Goal: Task Accomplishment & Management: Manage account settings

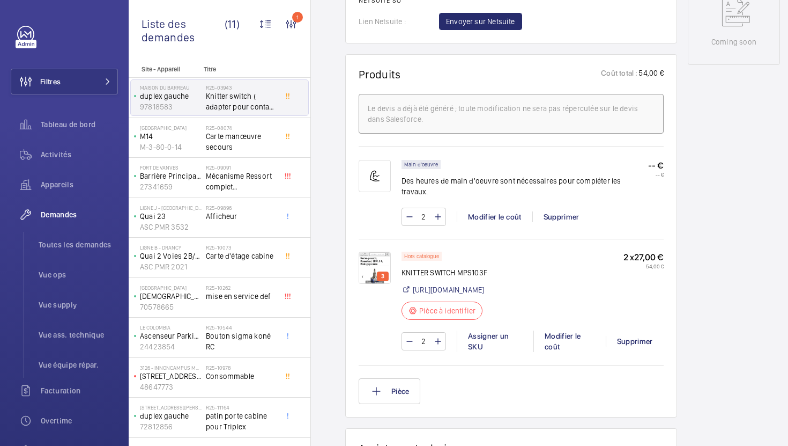
scroll to position [619, 0]
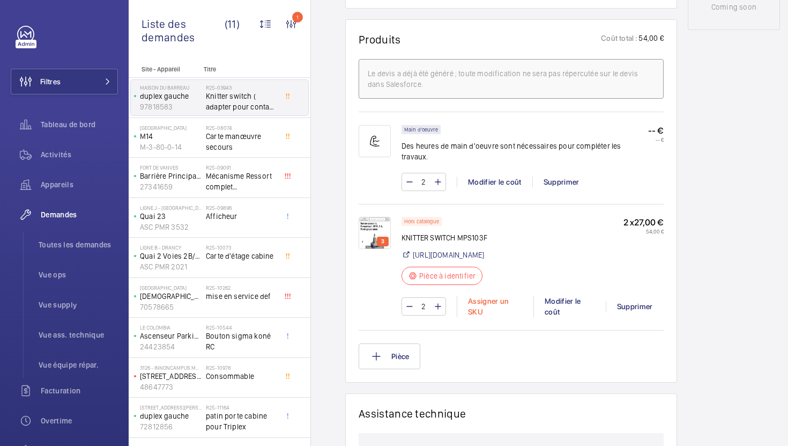
click at [472, 309] on div "Assigner un SKU" at bounding box center [495, 305] width 77 height 21
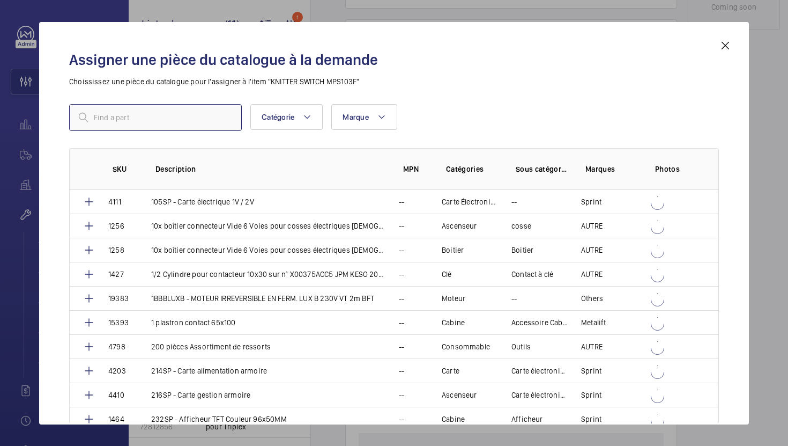
click at [203, 127] on input "text" at bounding box center [155, 117] width 173 height 27
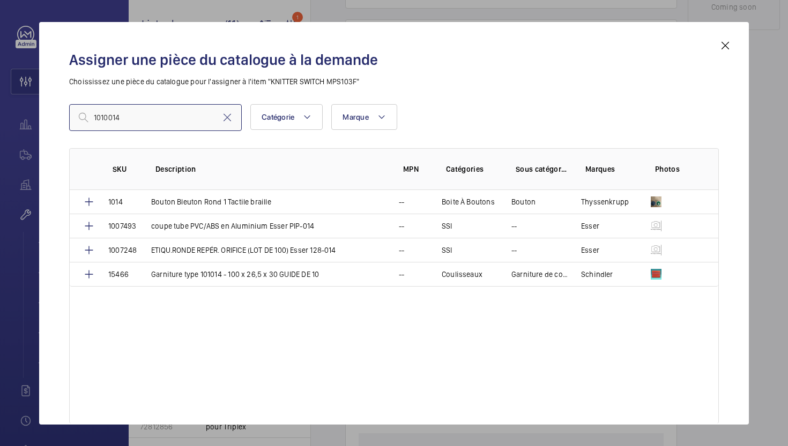
type input "1010014"
click at [226, 118] on mat-icon at bounding box center [227, 117] width 13 height 13
paste input "Bouton-poussoir, Momentané"
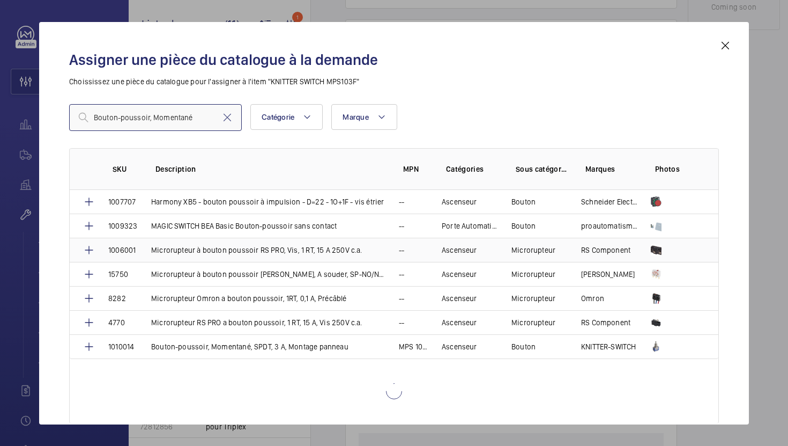
scroll to position [491, 0]
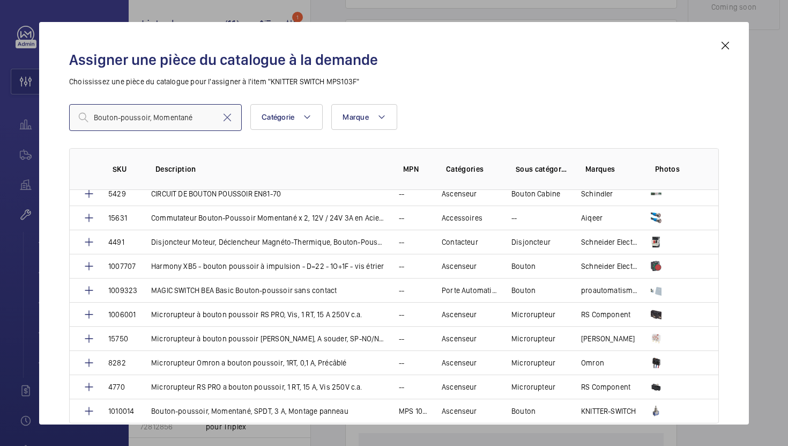
type input "Bouton-poussoir, Momentané"
click at [301, 410] on p "Bouton-poussoir, Momentané, SPDT, 3 A, Montage panneau" at bounding box center [249, 410] width 197 height 11
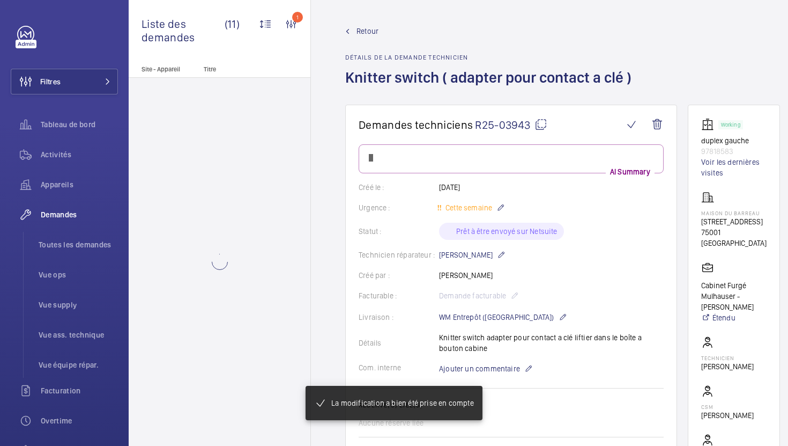
scroll to position [619, 0]
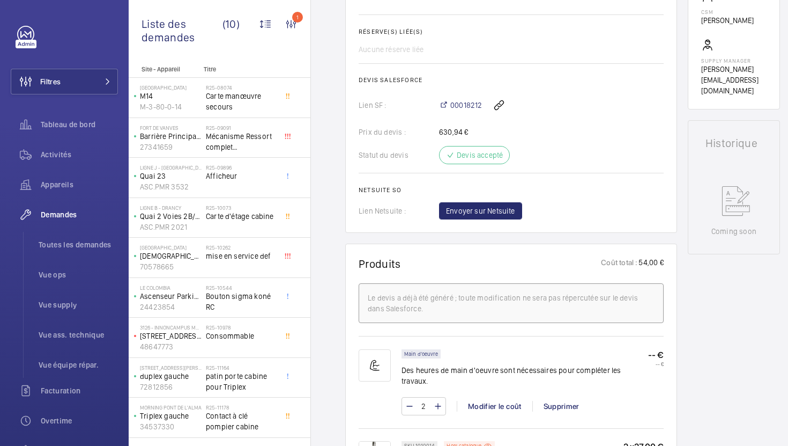
scroll to position [431, 0]
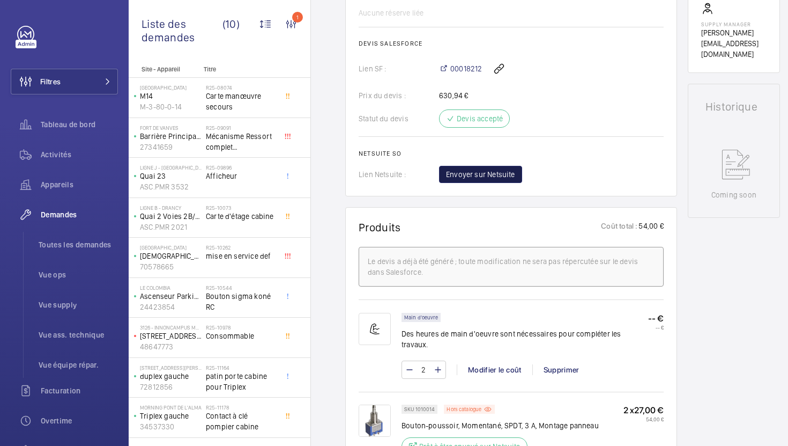
click at [480, 177] on span "Envoyer sur Netsuite" at bounding box center [480, 174] width 69 height 11
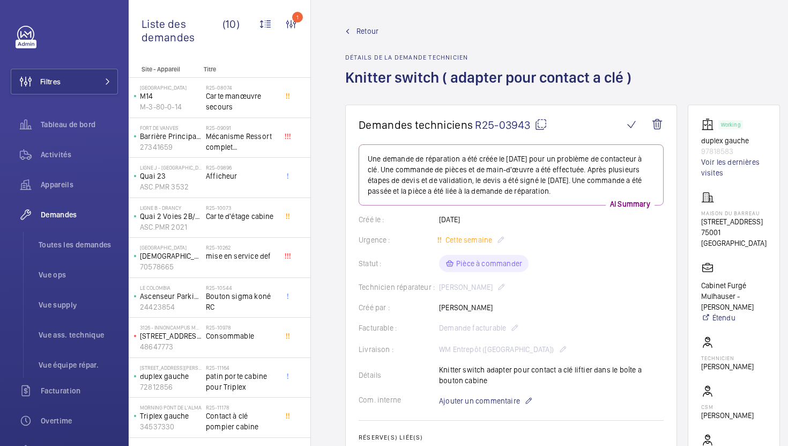
scroll to position [463, 0]
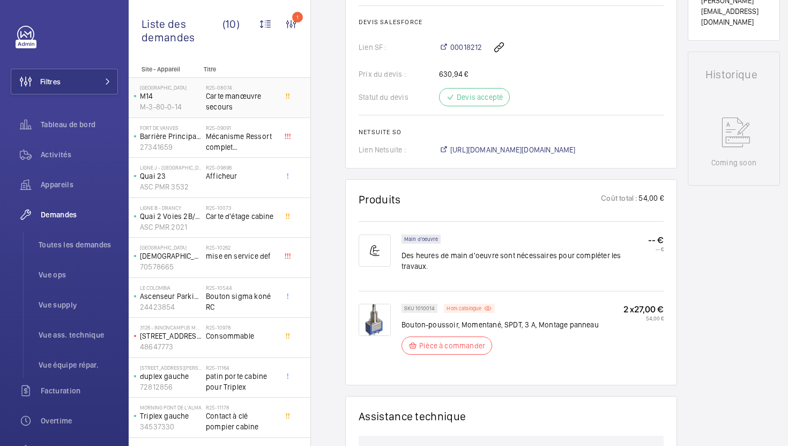
click at [261, 93] on span "Carte manœuvre secours" at bounding box center [241, 101] width 71 height 21
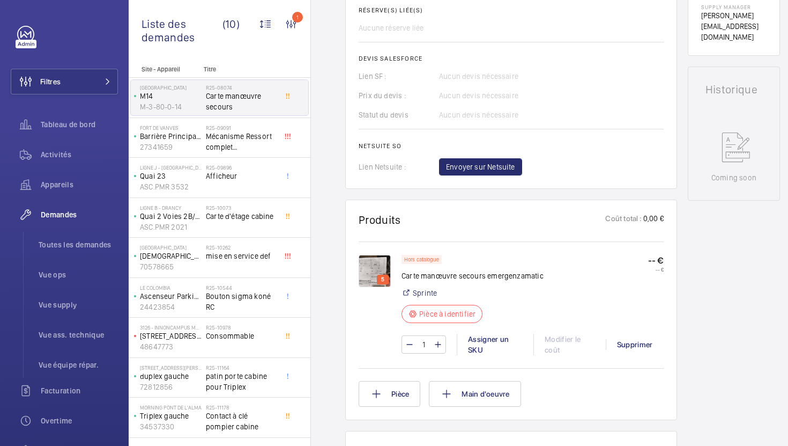
scroll to position [438, 0]
click at [382, 269] on img at bounding box center [375, 270] width 32 height 32
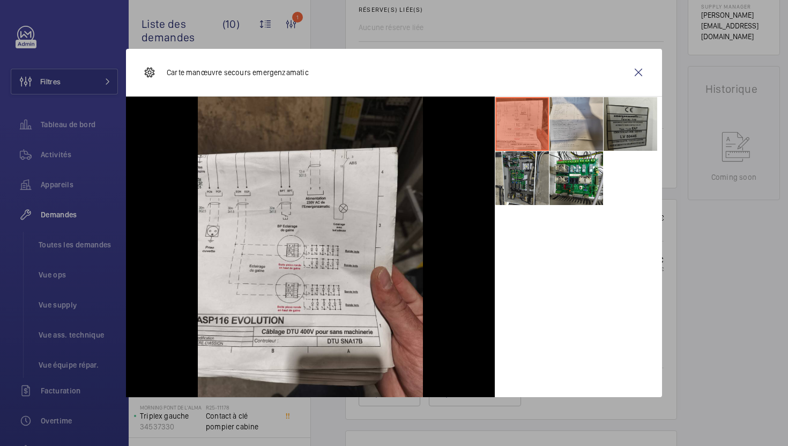
click at [581, 129] on li at bounding box center [577, 124] width 54 height 54
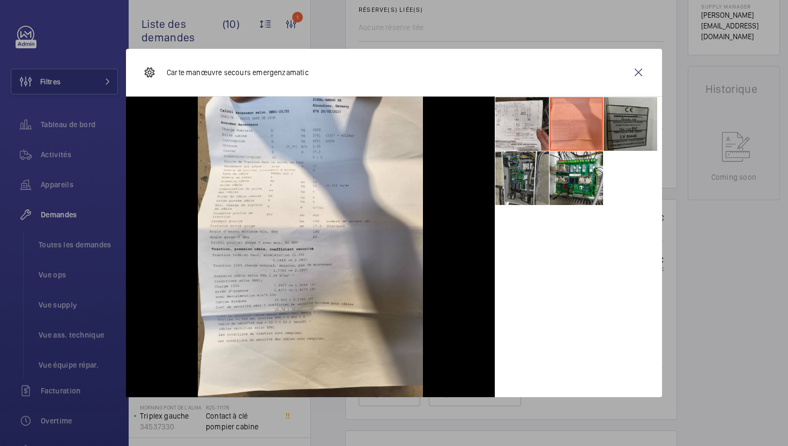
click at [626, 129] on li at bounding box center [631, 124] width 54 height 54
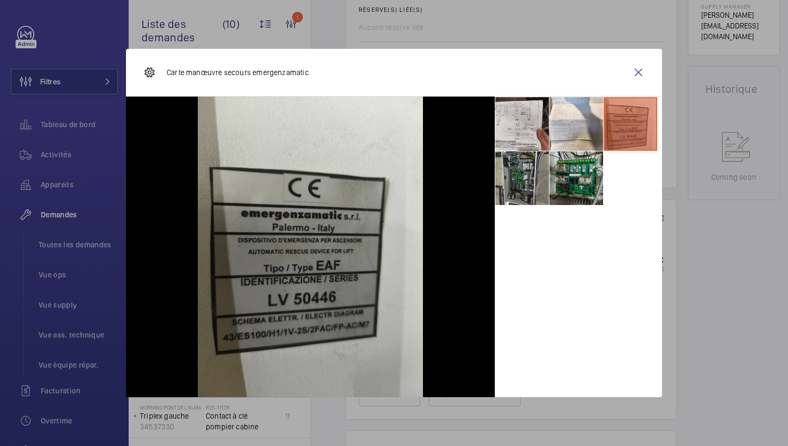
click at [573, 173] on li at bounding box center [577, 178] width 54 height 54
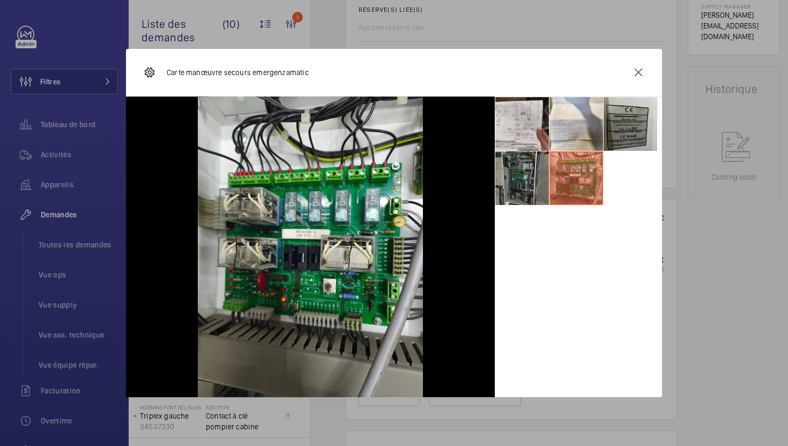
click at [523, 182] on li at bounding box center [522, 178] width 54 height 54
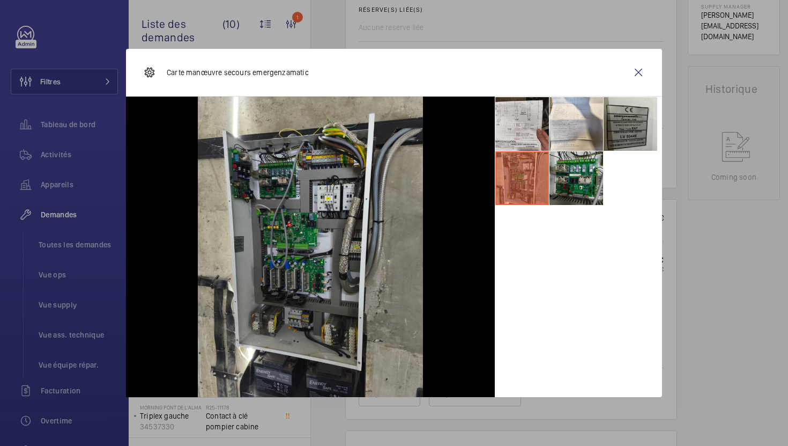
click at [578, 182] on li at bounding box center [577, 178] width 54 height 54
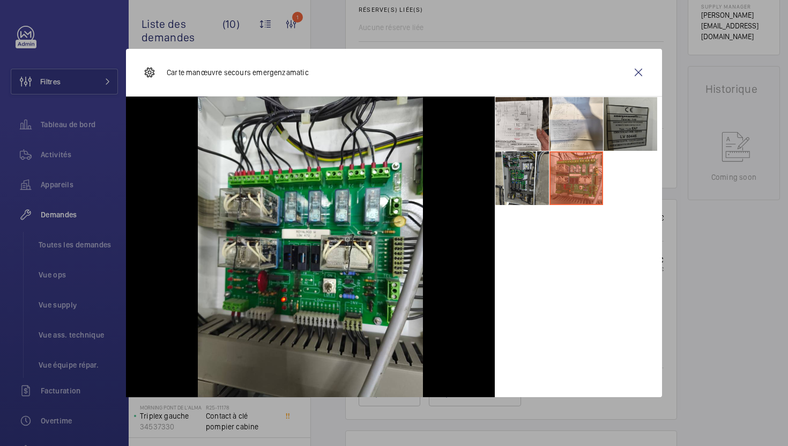
click at [625, 128] on li at bounding box center [631, 124] width 54 height 54
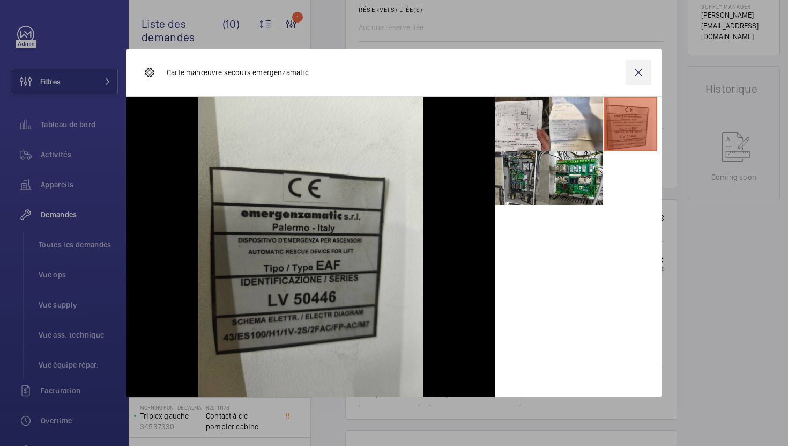
click at [645, 74] on wm-front-icon-button at bounding box center [639, 73] width 26 height 26
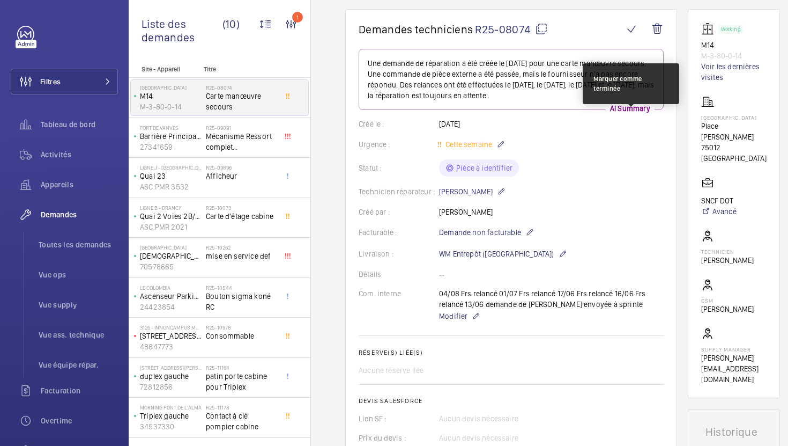
scroll to position [0, 0]
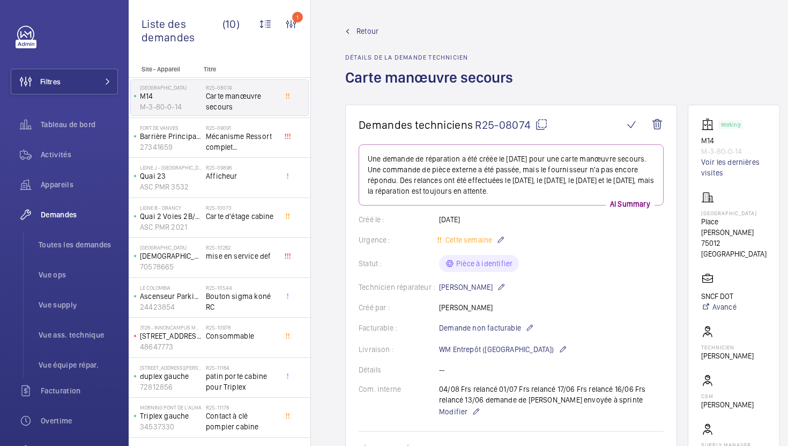
click at [537, 124] on mat-icon at bounding box center [541, 124] width 13 height 13
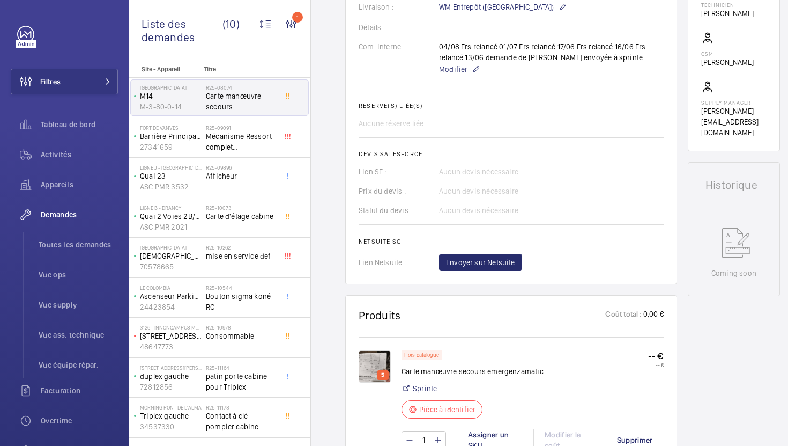
scroll to position [333, 0]
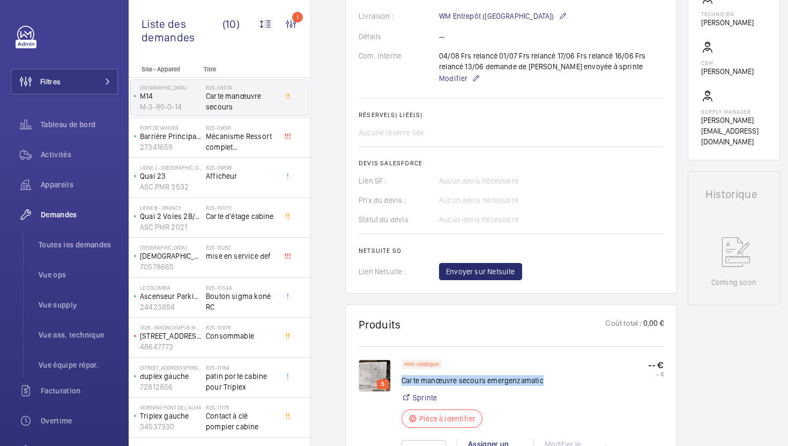
drag, startPoint x: 548, startPoint y: 384, endPoint x: 403, endPoint y: 382, distance: 144.3
click at [403, 382] on div "Hors catalogue Carte manœuvre secours emergenzamatic Sprinte Pièce à identifier…" at bounding box center [533, 396] width 262 height 75
copy p "Carte manœuvre secours emergenzamatic"
click at [240, 137] on span "Mécanisme Ressort complet FRONTIERPITTS" at bounding box center [241, 141] width 71 height 21
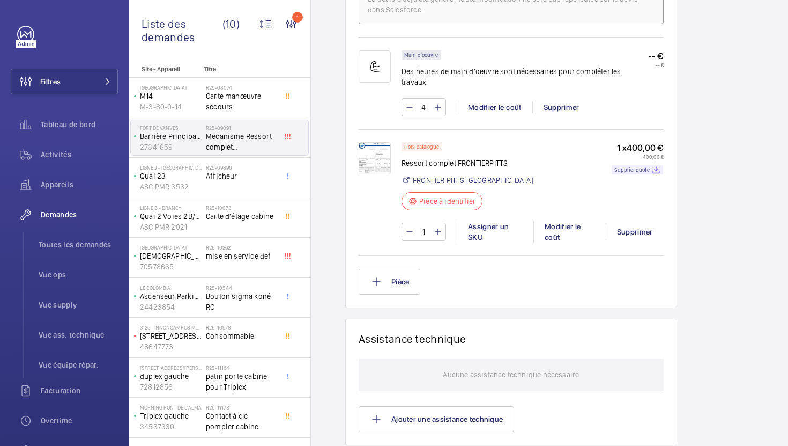
scroll to position [700, 0]
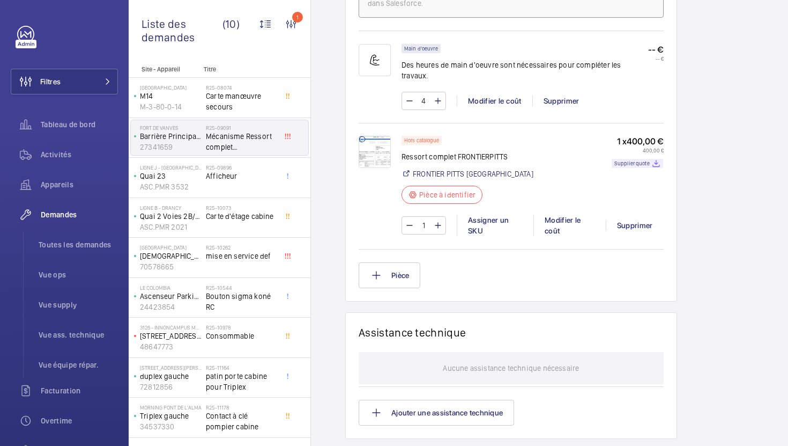
click at [374, 153] on img at bounding box center [375, 152] width 32 height 32
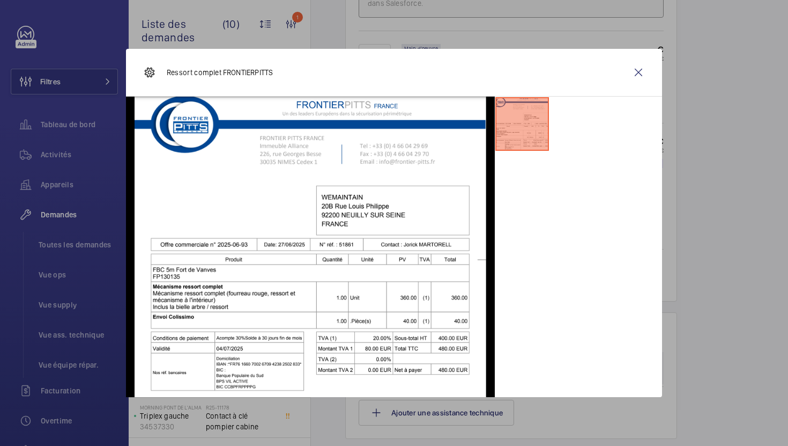
click at [684, 270] on div at bounding box center [394, 223] width 788 height 446
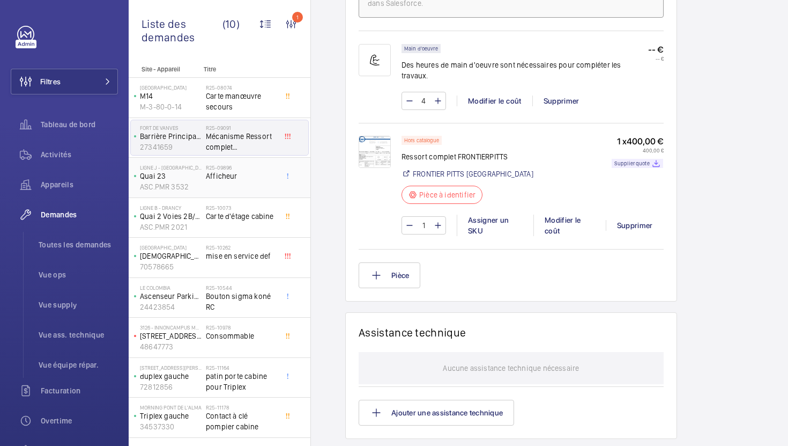
click at [268, 190] on div "R25-09896 Afficheur" at bounding box center [241, 179] width 71 height 31
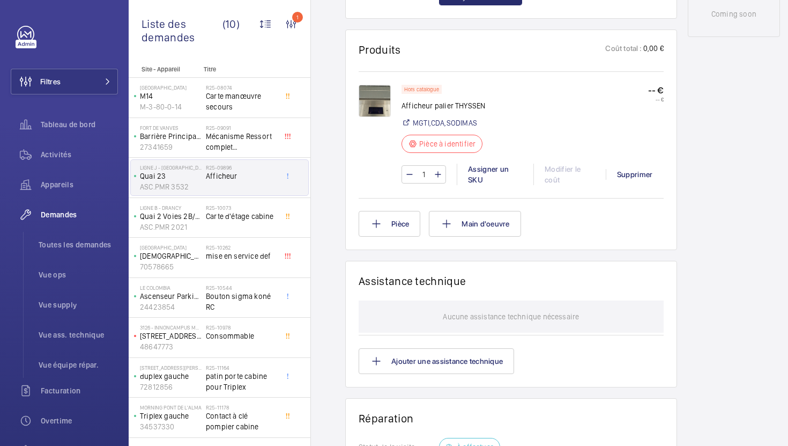
scroll to position [619, 0]
click at [246, 220] on span "Carte d'étage cabine" at bounding box center [241, 216] width 71 height 11
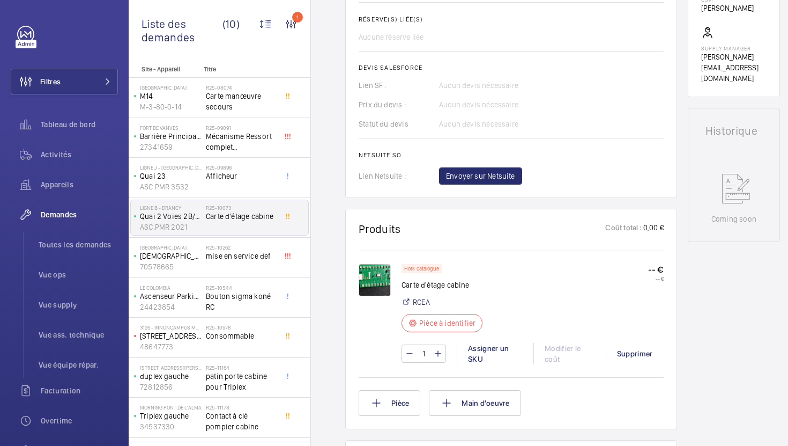
scroll to position [421, 0]
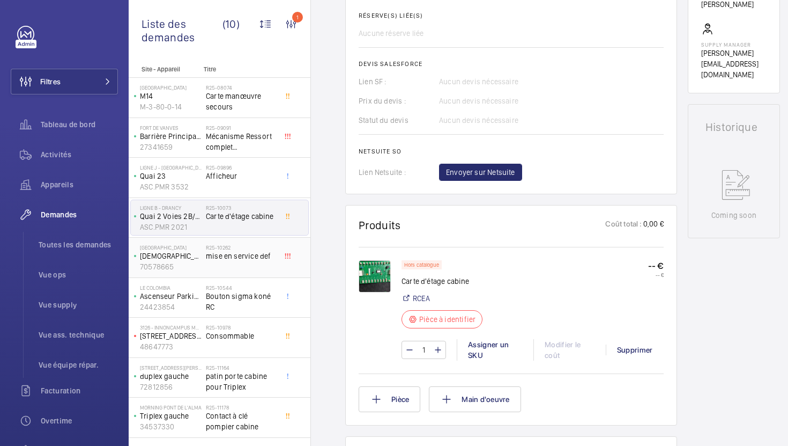
click at [271, 267] on div "R25-10262 mise en service def" at bounding box center [241, 259] width 71 height 31
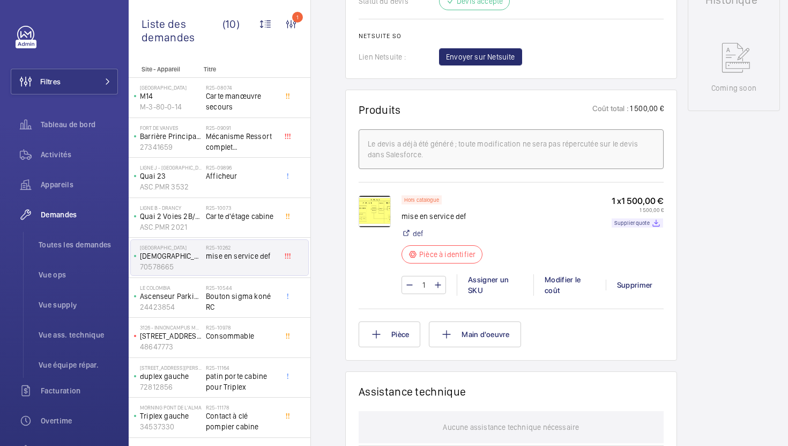
scroll to position [538, 0]
click at [368, 206] on img at bounding box center [375, 211] width 32 height 32
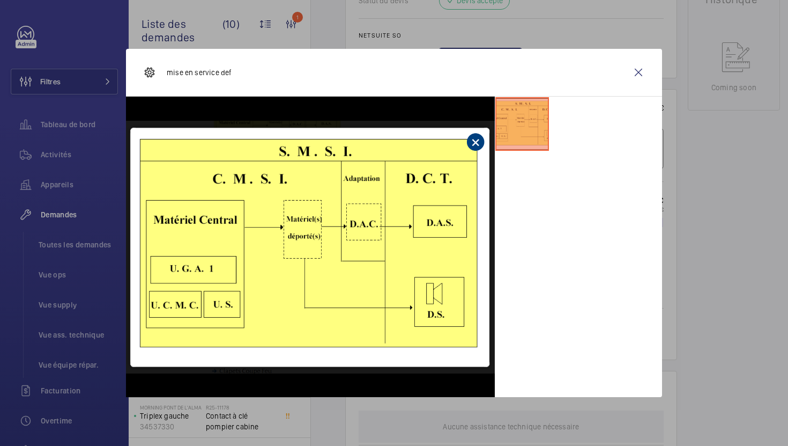
click at [676, 275] on div at bounding box center [394, 223] width 788 height 446
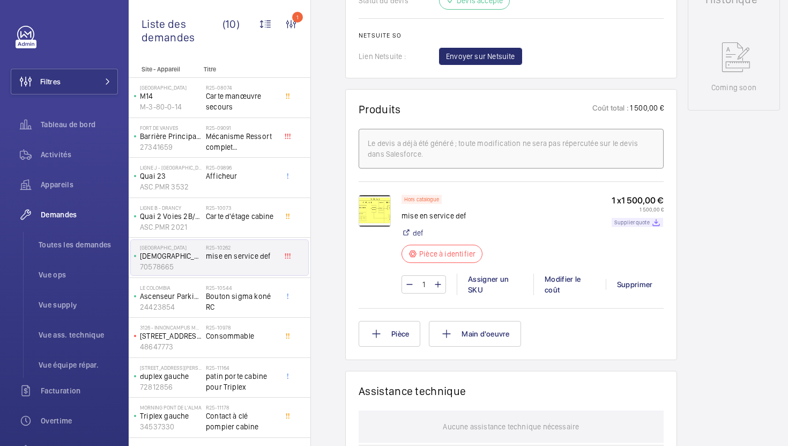
click at [620, 222] on p "Supplier quote" at bounding box center [632, 222] width 35 height 4
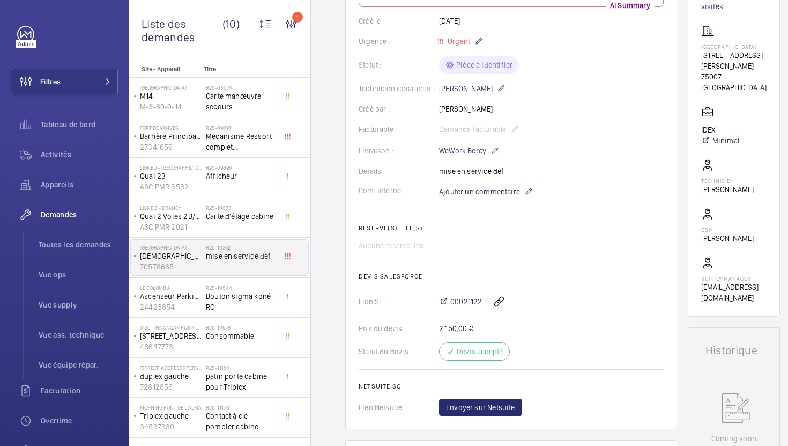
scroll to position [218, 0]
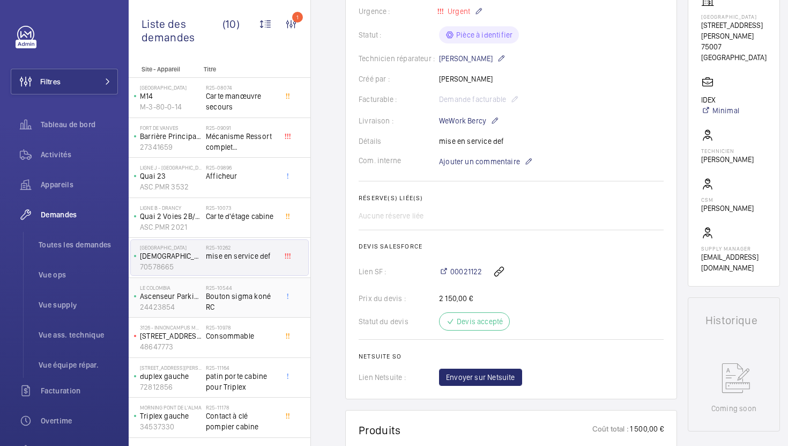
click at [270, 308] on span "Bouton sigma koné RC" at bounding box center [241, 301] width 71 height 21
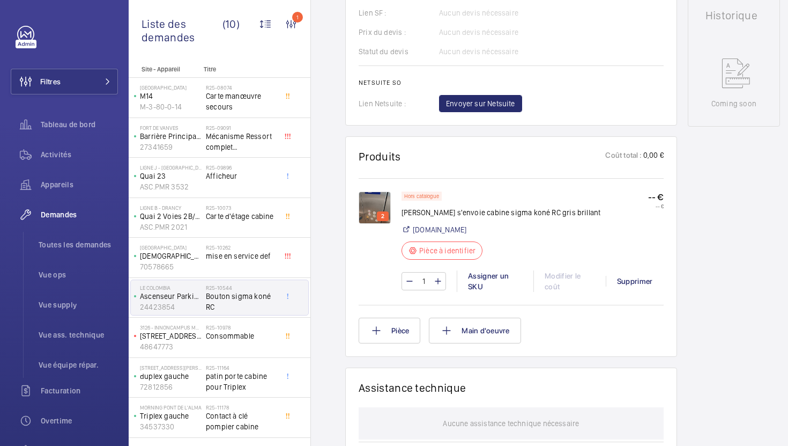
scroll to position [509, 0]
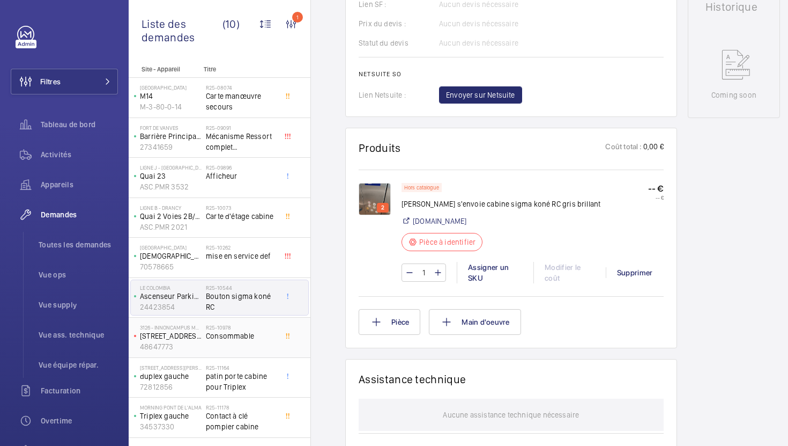
click at [263, 329] on h2 "R25-10978" at bounding box center [241, 327] width 71 height 6
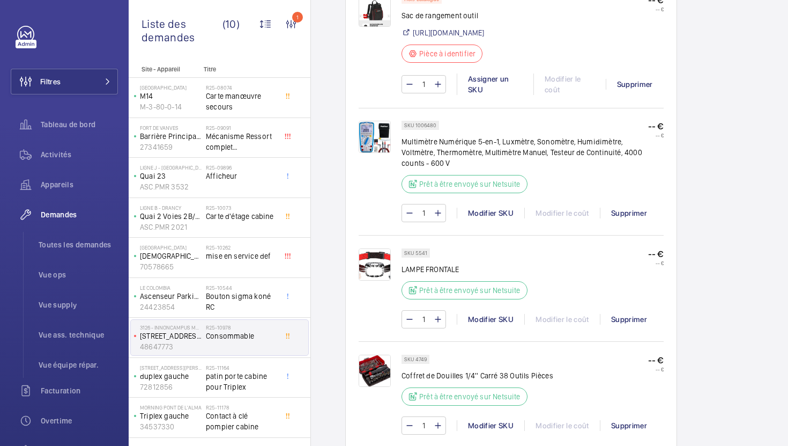
scroll to position [704, 0]
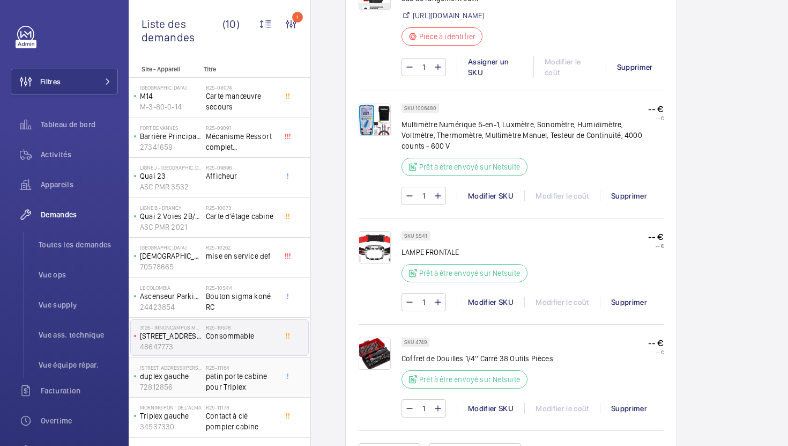
click at [276, 381] on span "patin porte cabine pour Triplex" at bounding box center [241, 381] width 71 height 21
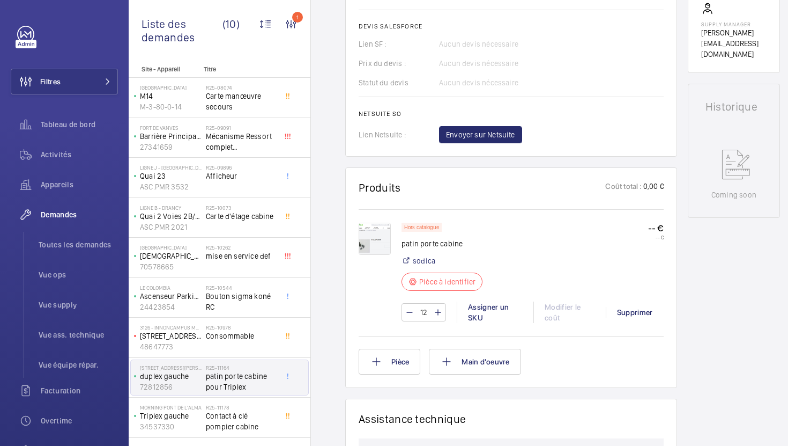
scroll to position [442, 0]
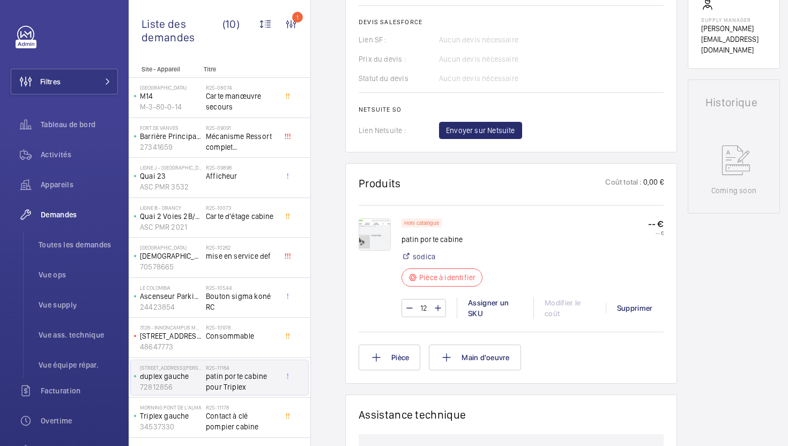
click at [366, 232] on img at bounding box center [375, 234] width 32 height 32
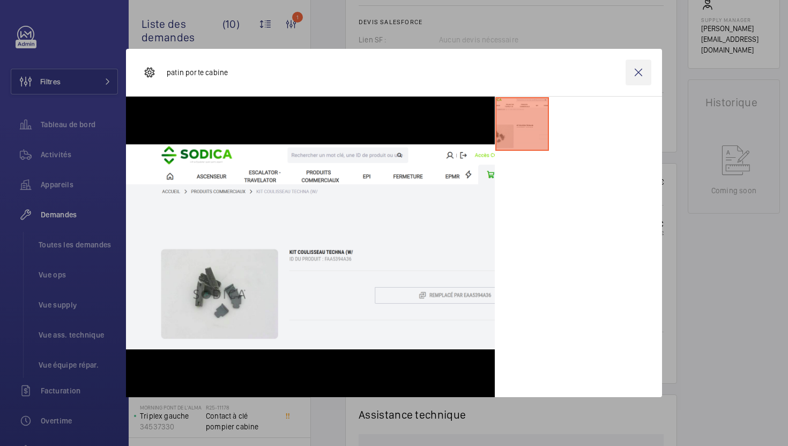
click at [634, 73] on wm-front-icon-button at bounding box center [639, 73] width 26 height 26
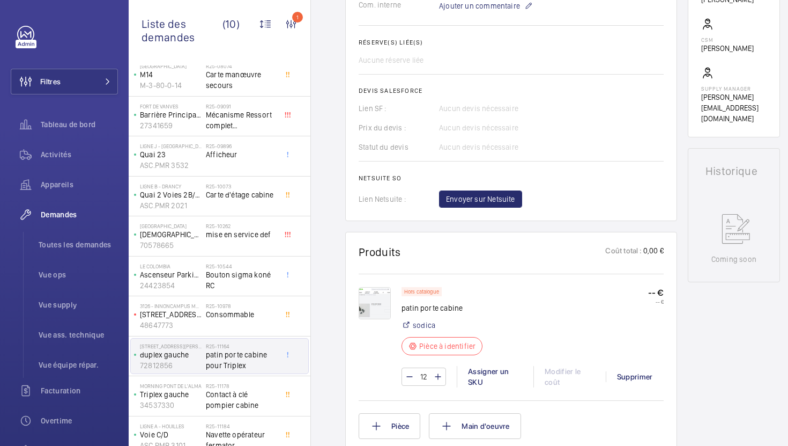
scroll to position [412, 0]
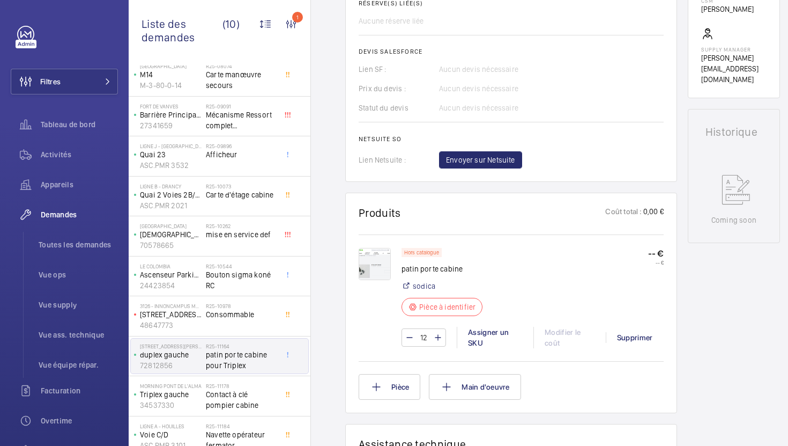
click at [368, 269] on img at bounding box center [375, 264] width 32 height 32
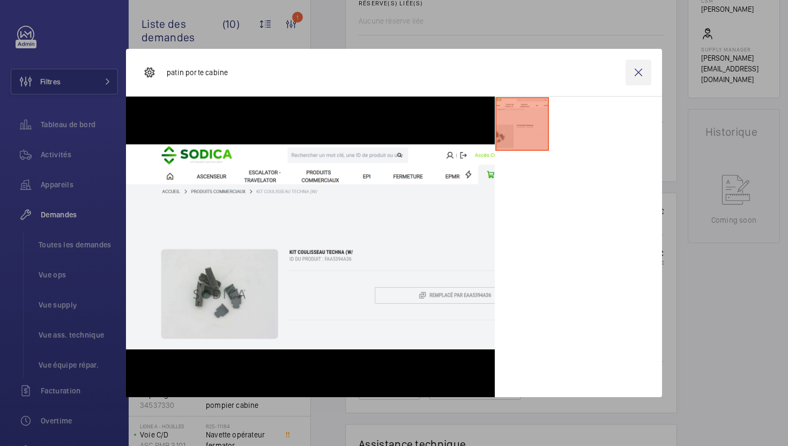
click at [642, 68] on wm-front-icon-button at bounding box center [639, 73] width 26 height 26
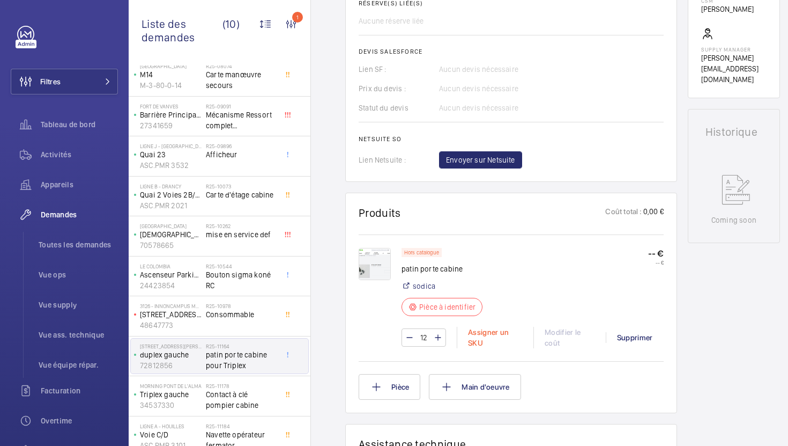
click at [485, 335] on div "Assigner un SKU" at bounding box center [495, 337] width 77 height 21
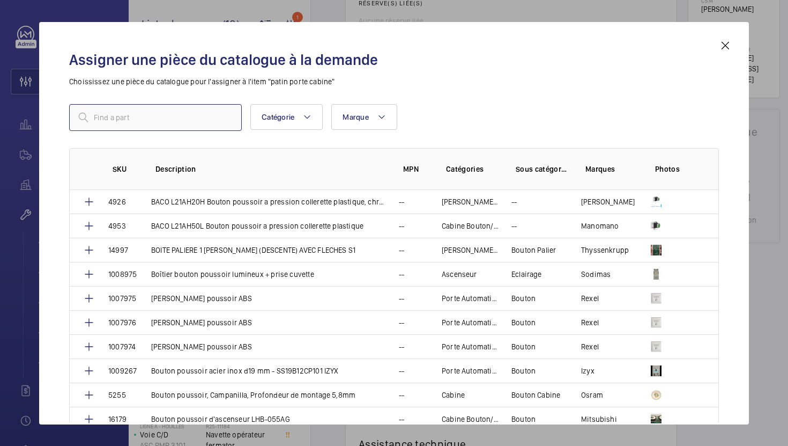
click at [198, 127] on input "text" at bounding box center [155, 117] width 173 height 27
paste input "KIT COULISSEAU TECHNA"
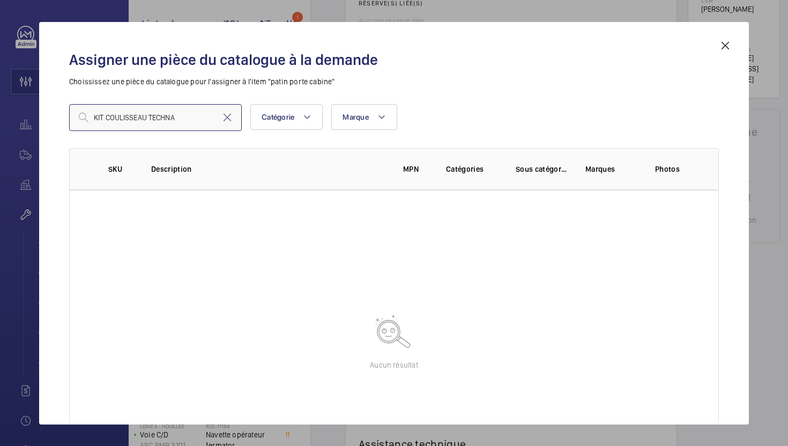
type input "KIT COULISSEAU TECHNA"
click at [723, 46] on mat-icon at bounding box center [725, 45] width 13 height 13
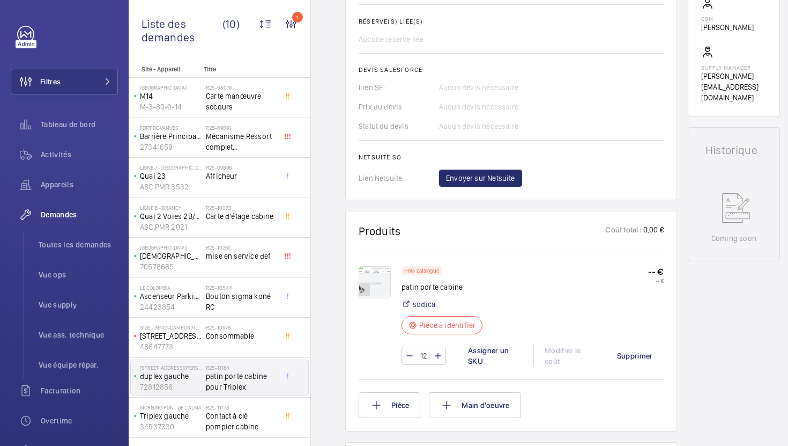
scroll to position [556, 0]
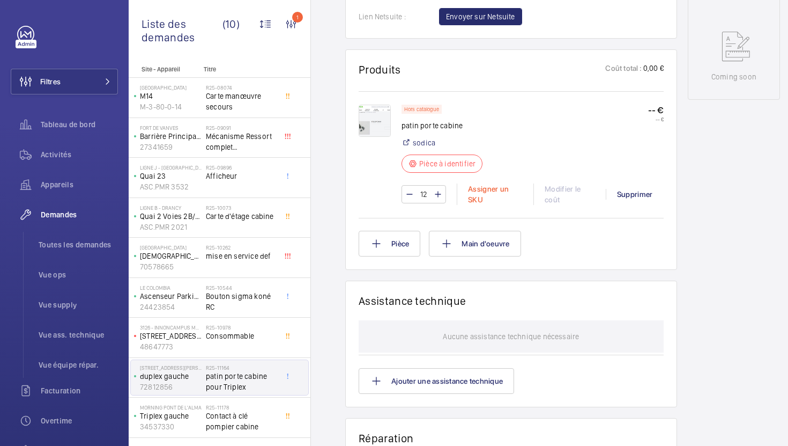
click at [468, 198] on div "Assigner un SKU" at bounding box center [495, 193] width 77 height 21
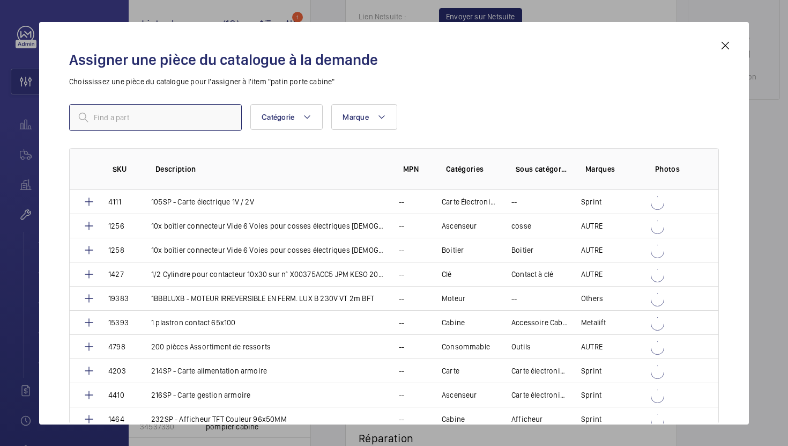
click at [211, 115] on input "text" at bounding box center [155, 117] width 173 height 27
paste input "KIT COULISSEAU TECHNA"
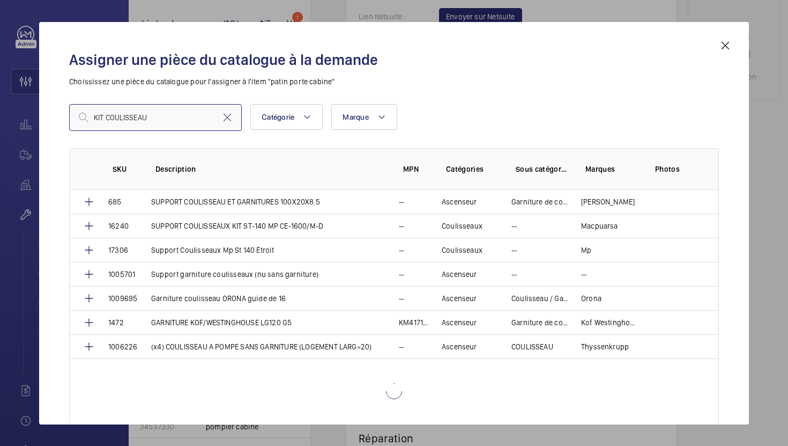
scroll to position [5148, 0]
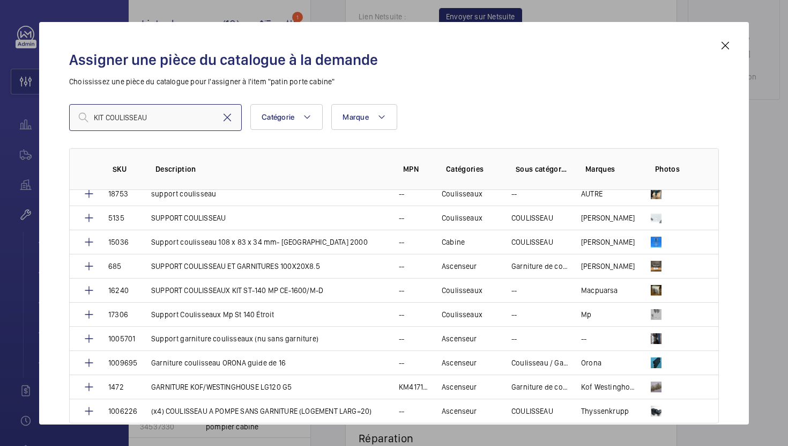
type input "KIT COULISSEAU"
click at [229, 119] on mat-icon at bounding box center [227, 117] width 13 height 13
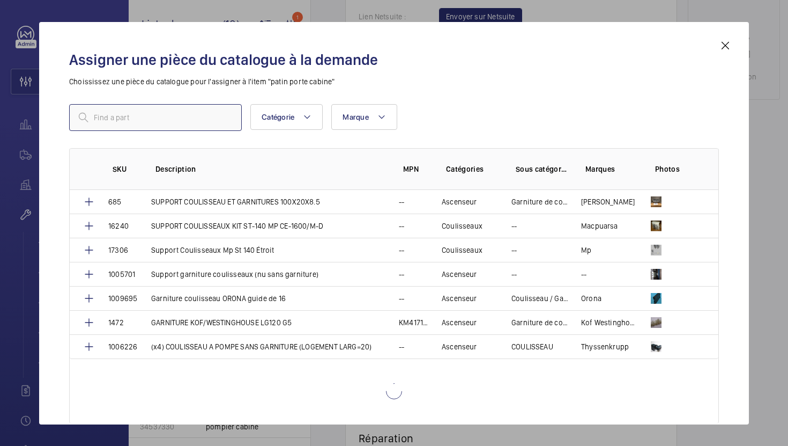
scroll to position [973, 0]
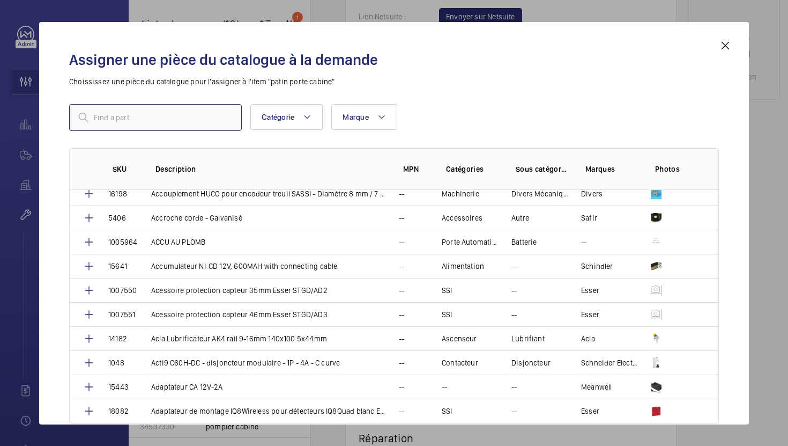
click at [189, 124] on input "text" at bounding box center [155, 117] width 173 height 27
paste input "1010015"
type input "1010015"
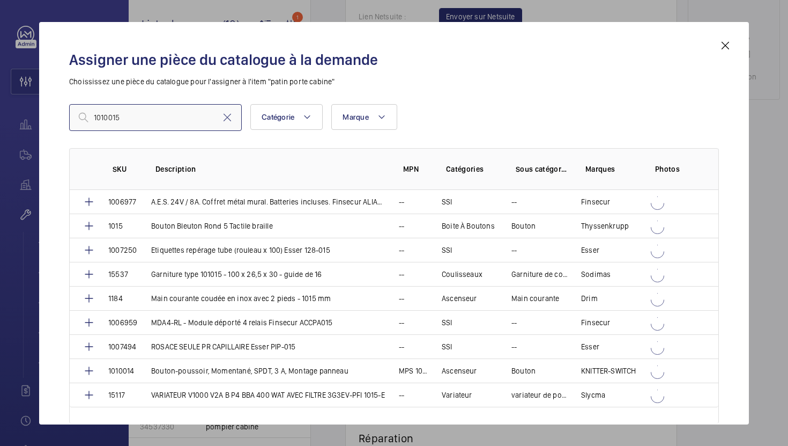
scroll to position [0, 0]
drag, startPoint x: 153, startPoint y: 117, endPoint x: 0, endPoint y: 114, distance: 153.4
click at [0, 114] on div "Assigner une pièce du catalogue à la demande Choississez une pièce du catalogue…" at bounding box center [394, 223] width 788 height 446
click at [534, 108] on div "Catégorie Marque Plus de filtres Réinitialiser tous les filtres" at bounding box center [394, 117] width 650 height 27
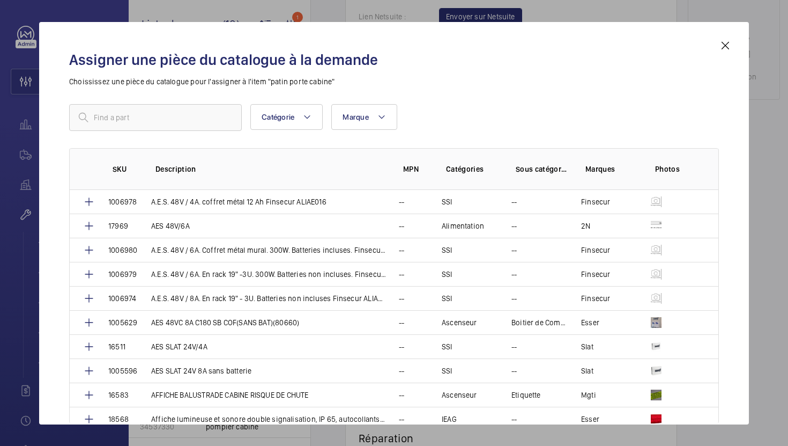
scroll to position [2237, 0]
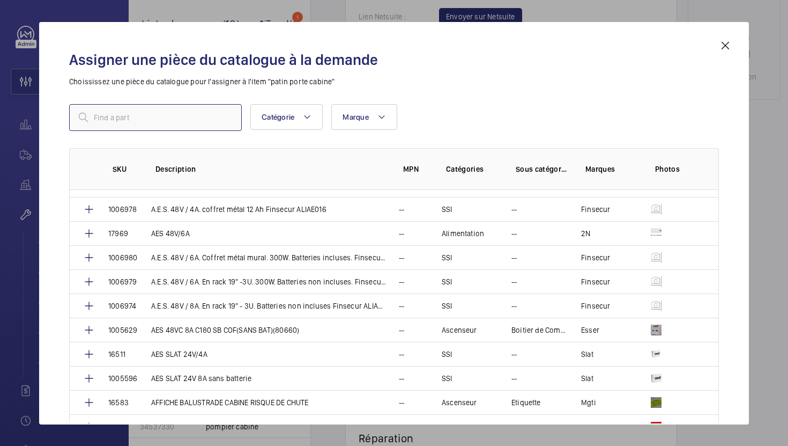
click at [189, 116] on input "text" at bounding box center [155, 117] width 173 height 27
paste input "KIT COULISSEAU TECHNA"
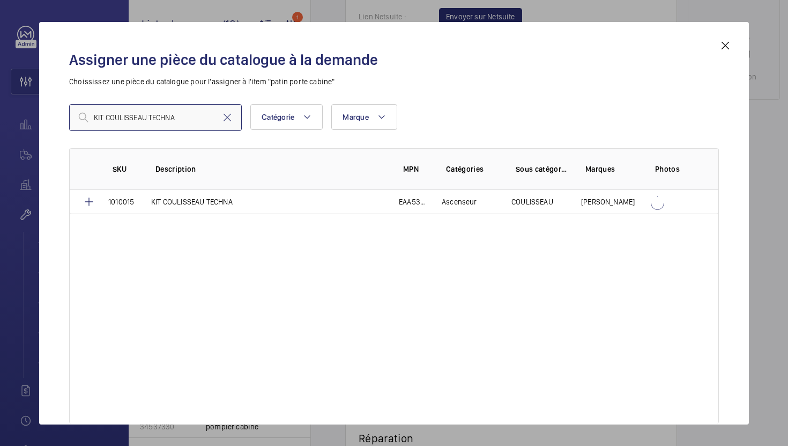
scroll to position [0, 0]
type input "KIT COULISSEAU TECHNA"
click at [183, 208] on td "KIT COULISSEAU TECHNA" at bounding box center [262, 202] width 248 height 24
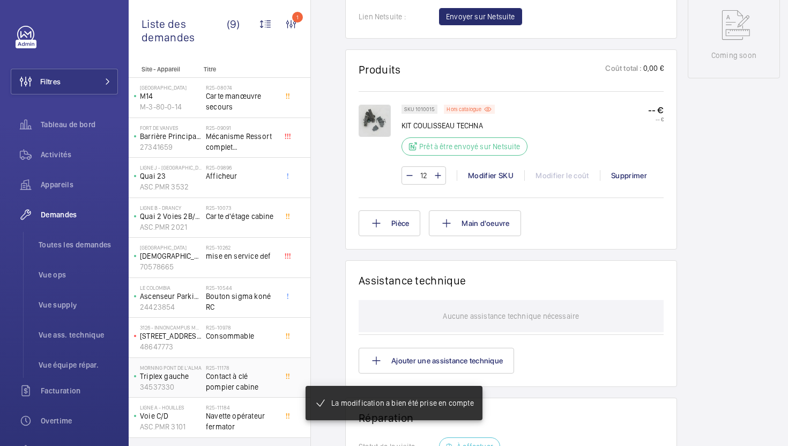
scroll to position [598, 0]
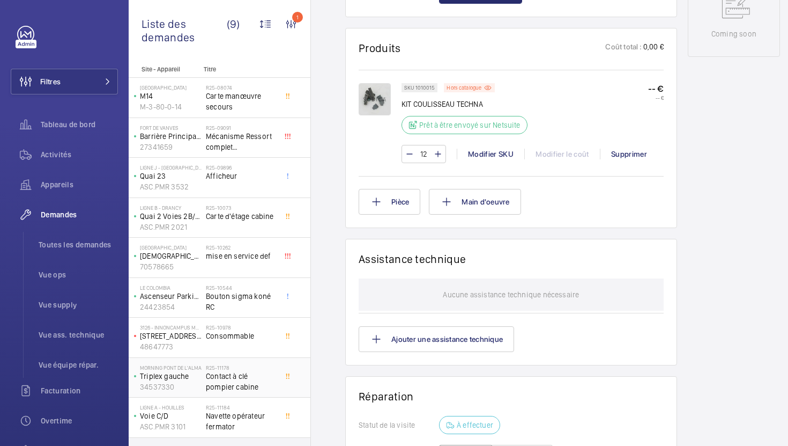
click at [258, 380] on span "Contact à clé pompier cabine" at bounding box center [241, 381] width 71 height 21
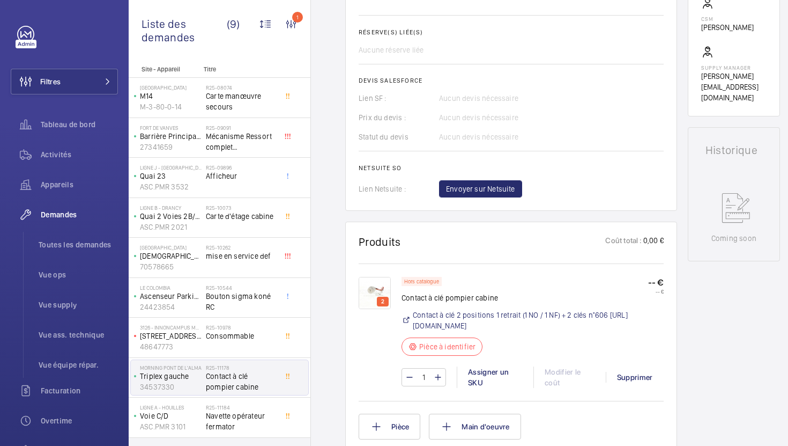
scroll to position [398, 0]
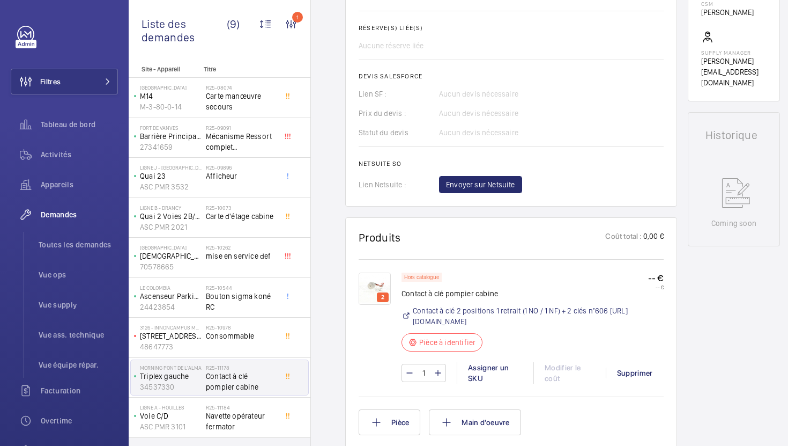
click at [364, 284] on img at bounding box center [375, 288] width 32 height 32
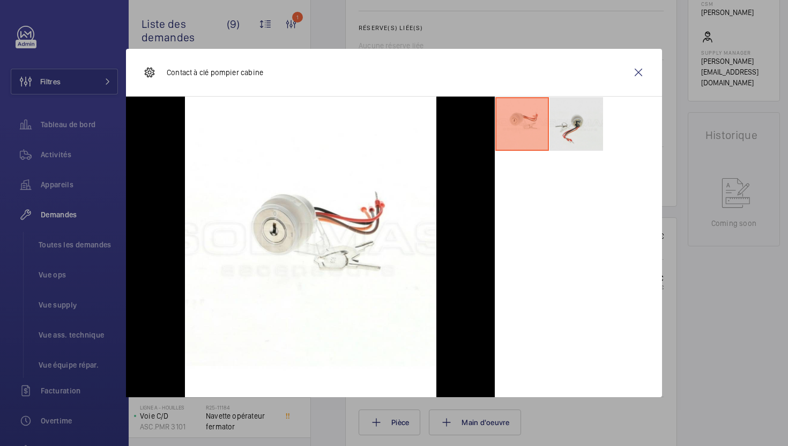
click at [587, 136] on li at bounding box center [577, 124] width 54 height 54
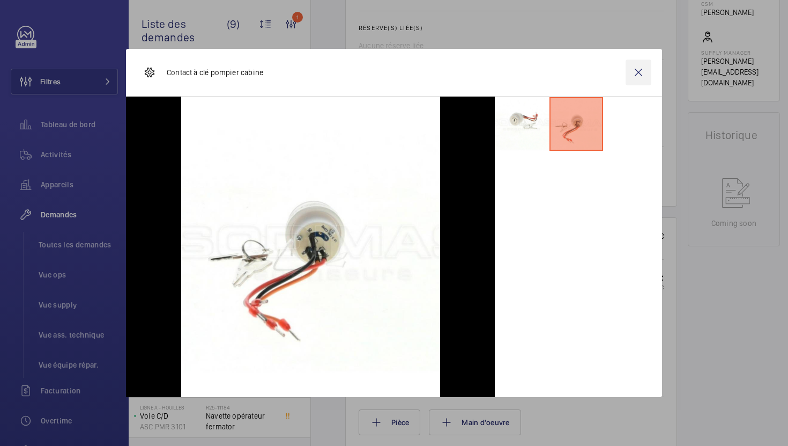
click at [643, 72] on wm-front-icon-button at bounding box center [639, 73] width 26 height 26
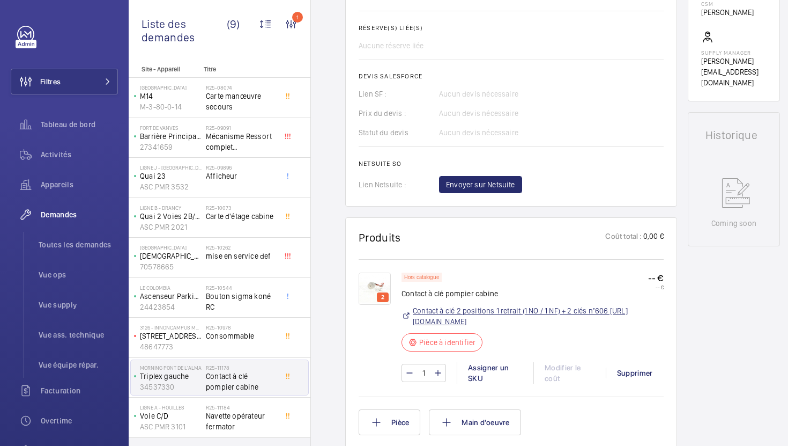
click at [518, 327] on link "Contact à clé 2 positions 1 retrait (1 NO / 1 NF) + 2 clés n°606 https://share.…" at bounding box center [530, 315] width 235 height 21
click at [363, 274] on img at bounding box center [375, 288] width 32 height 32
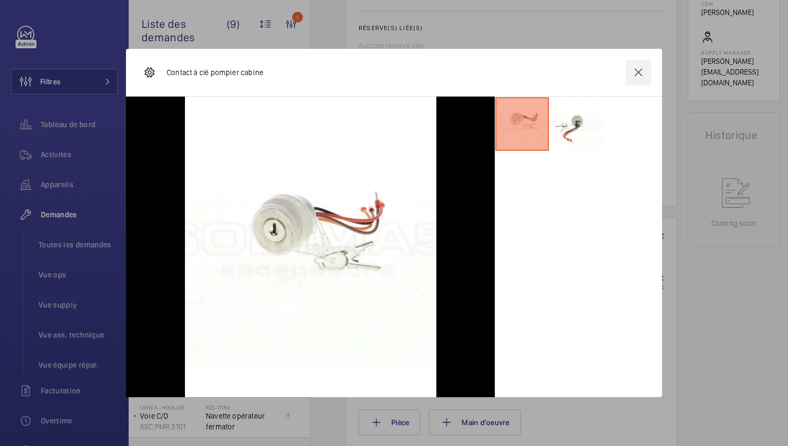
click at [647, 79] on wm-front-icon-button at bounding box center [639, 73] width 26 height 26
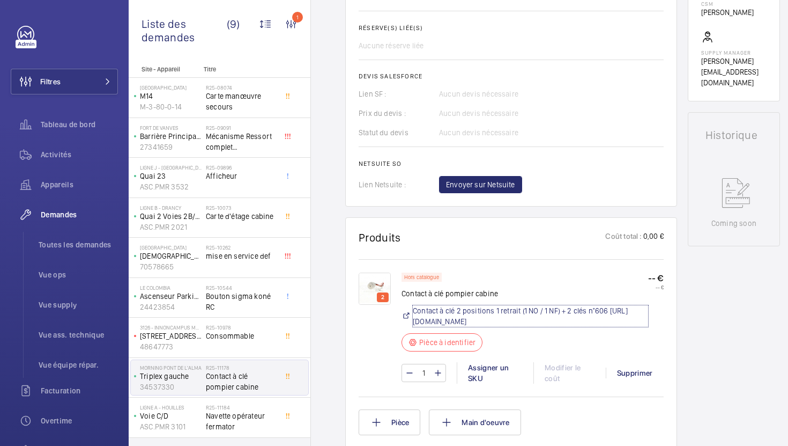
drag, startPoint x: 413, startPoint y: 306, endPoint x: 556, endPoint y: 305, distance: 142.1
click at [556, 305] on div "Hors catalogue Contact à clé pompier cabine Contact à clé 2 positions 1 retrait…" at bounding box center [525, 314] width 247 height 85
drag, startPoint x: 624, startPoint y: 315, endPoint x: 613, endPoint y: 315, distance: 10.7
click at [459, 293] on p "Contact à clé pompier cabine" at bounding box center [525, 293] width 247 height 11
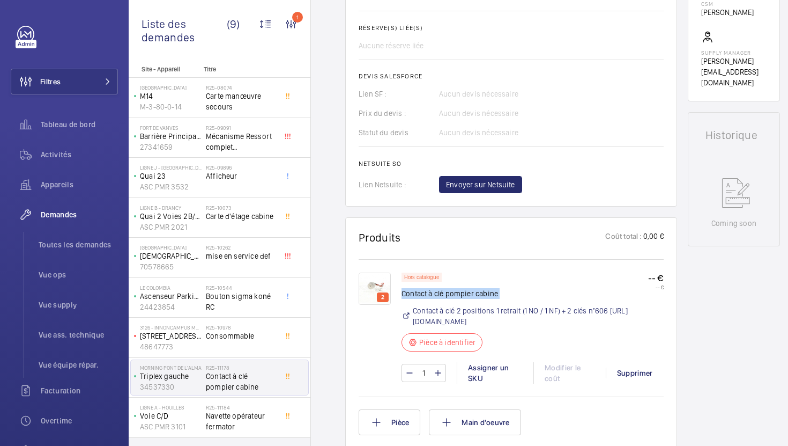
click at [459, 293] on p "Contact à clé pompier cabine" at bounding box center [525, 293] width 247 height 11
copy div "Contact à clé pompier cabine"
click at [442, 227] on wm-front-card "Produits Coût total : 0,00 € 2 Hors catalogue Contact à clé pompier cabine Cont…" at bounding box center [511, 332] width 332 height 231
click at [475, 375] on div "Assigner un SKU" at bounding box center [495, 372] width 77 height 21
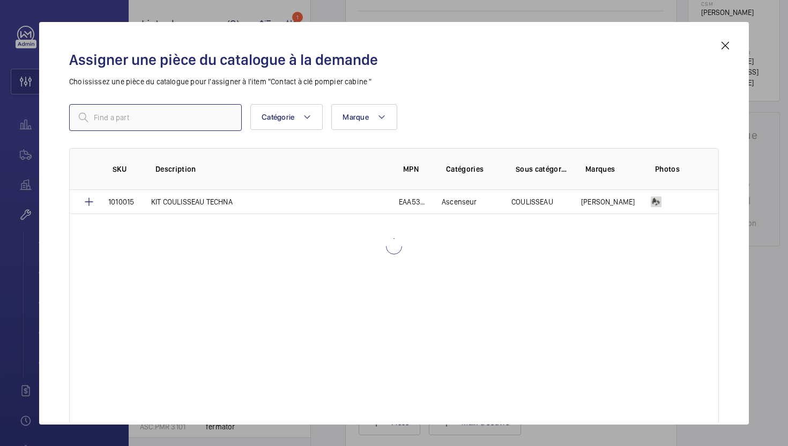
click at [216, 125] on input "text" at bounding box center [155, 117] width 173 height 27
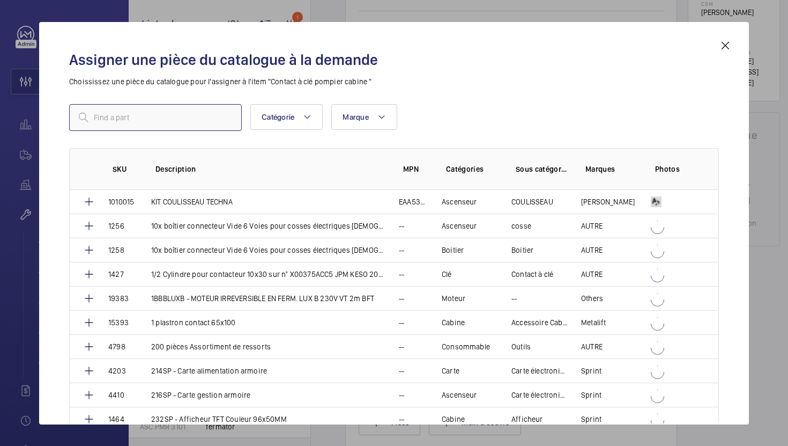
paste input "14312"
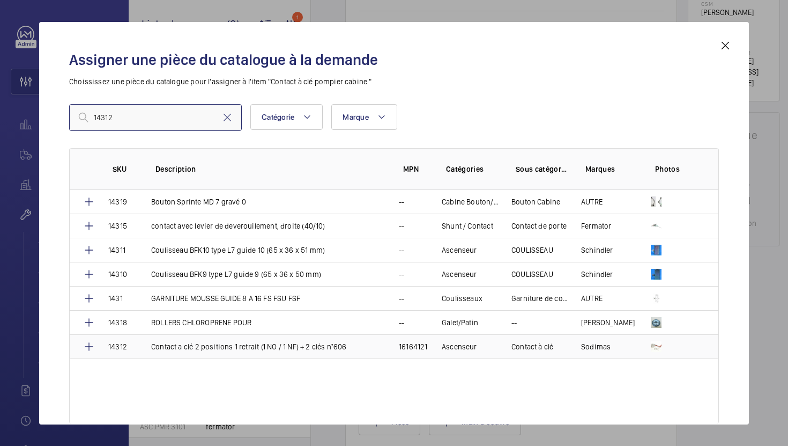
type input "14312"
click at [287, 351] on td "Contact a clé 2 positions 1 retrait (1 NO / 1 NF) + 2 clés n°606" at bounding box center [262, 346] width 248 height 25
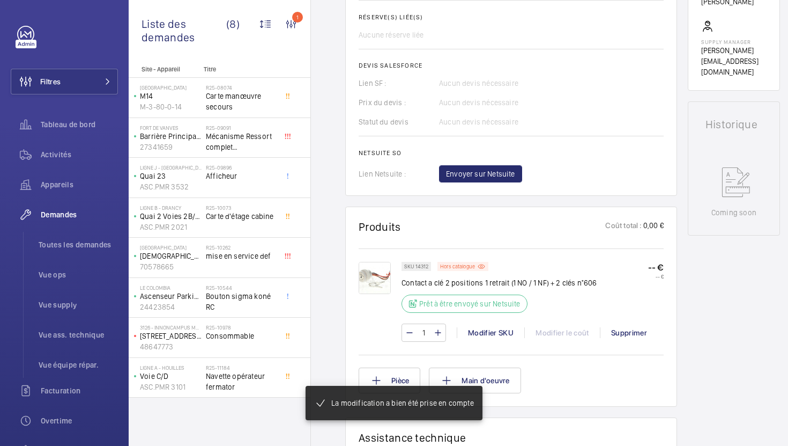
scroll to position [441, 0]
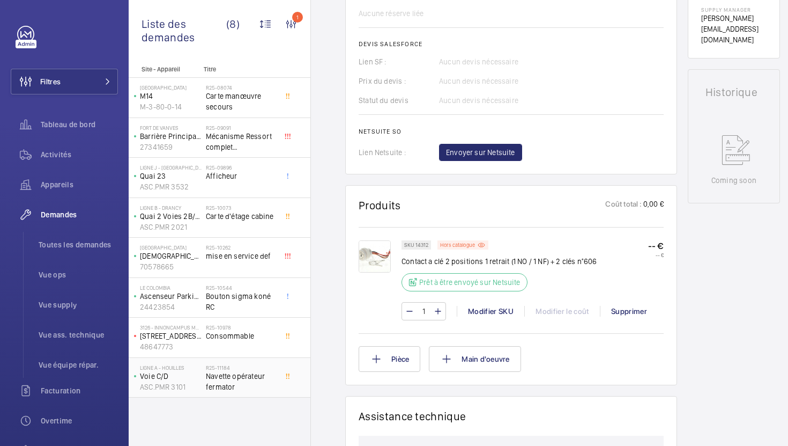
click at [256, 374] on span "Navette opérateur fermator" at bounding box center [241, 381] width 71 height 21
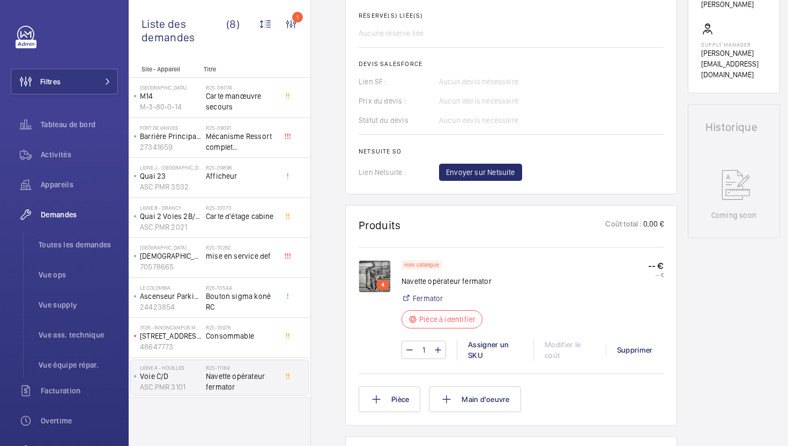
scroll to position [411, 0]
click at [376, 273] on img at bounding box center [375, 276] width 32 height 32
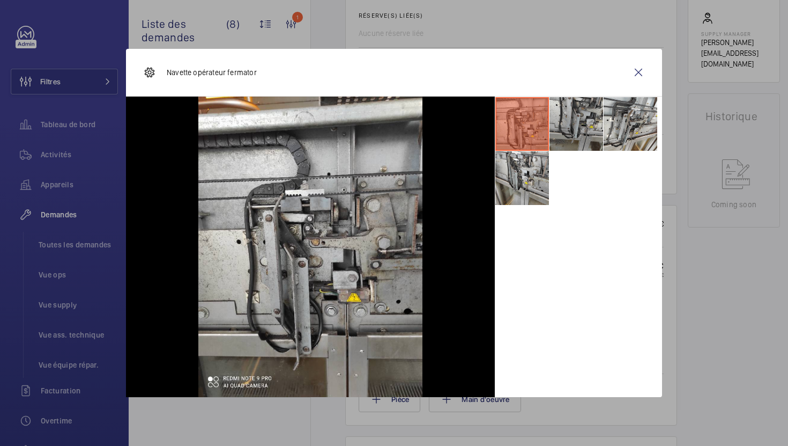
click at [597, 125] on li at bounding box center [577, 124] width 54 height 54
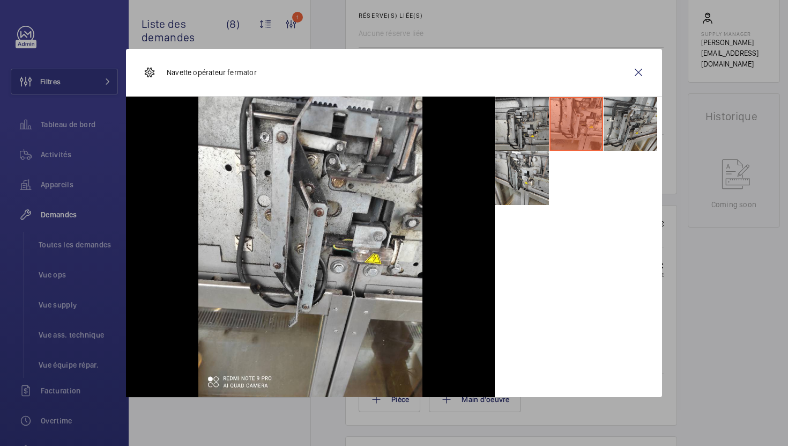
click at [620, 134] on li at bounding box center [631, 124] width 54 height 54
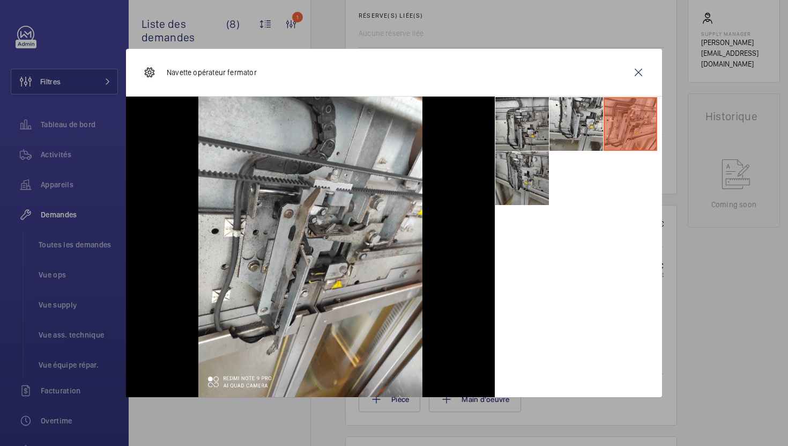
click at [521, 178] on li at bounding box center [522, 178] width 54 height 54
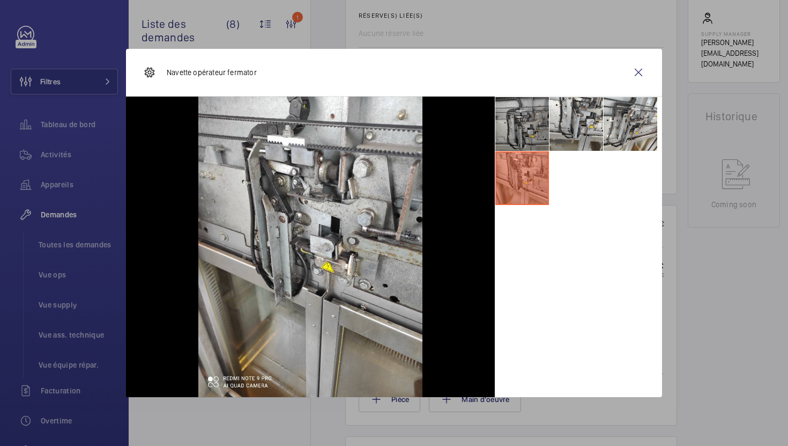
click at [524, 119] on li at bounding box center [522, 124] width 54 height 54
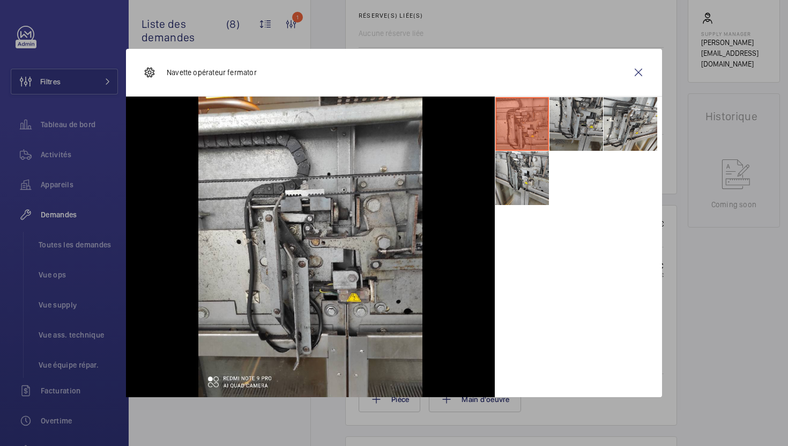
click at [570, 127] on li at bounding box center [577, 124] width 54 height 54
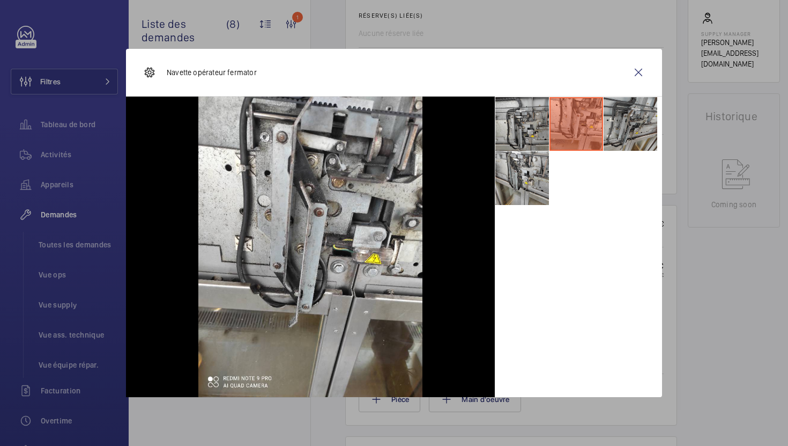
click at [619, 138] on li at bounding box center [631, 124] width 54 height 54
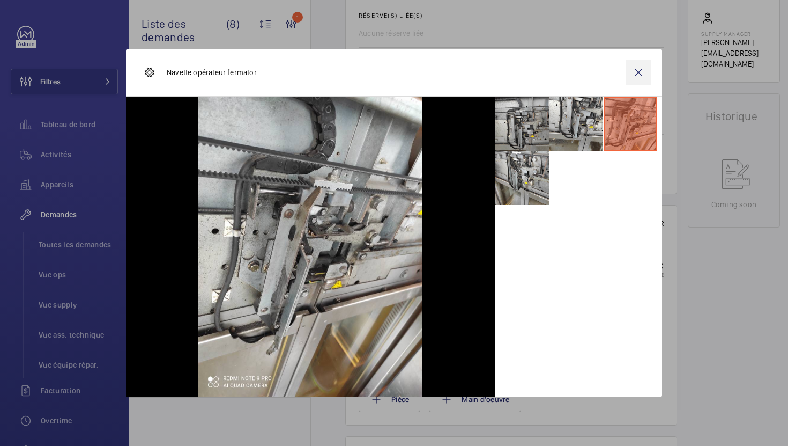
click at [635, 70] on wm-front-icon-button at bounding box center [639, 73] width 26 height 26
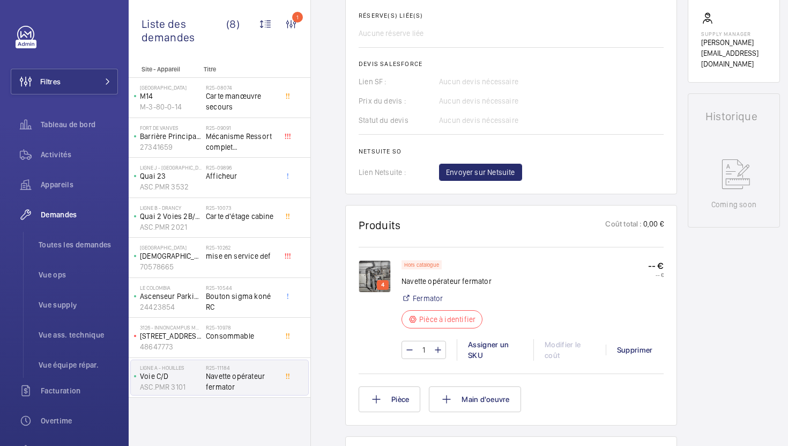
scroll to position [0, 0]
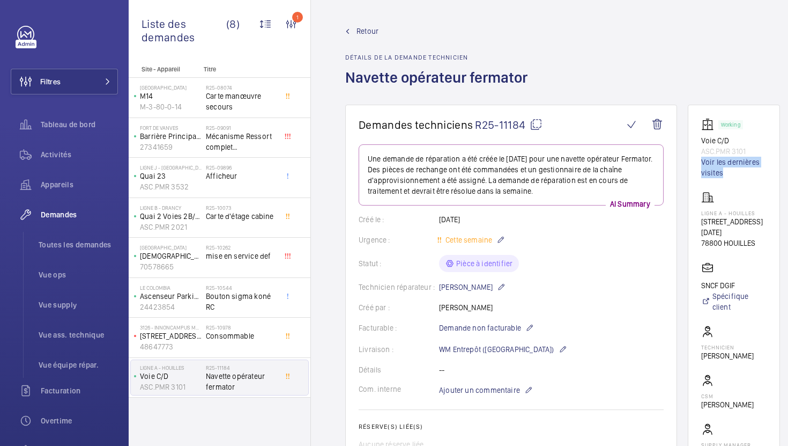
click at [534, 127] on mat-icon at bounding box center [536, 124] width 13 height 13
copy link "Voir les dernières visites"
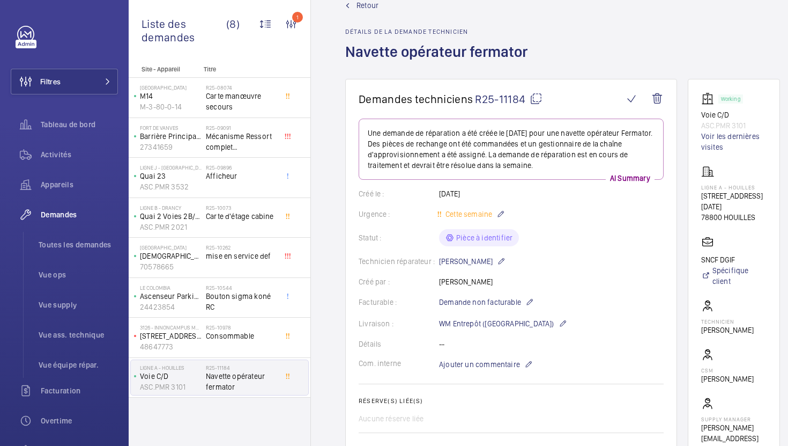
scroll to position [57, 0]
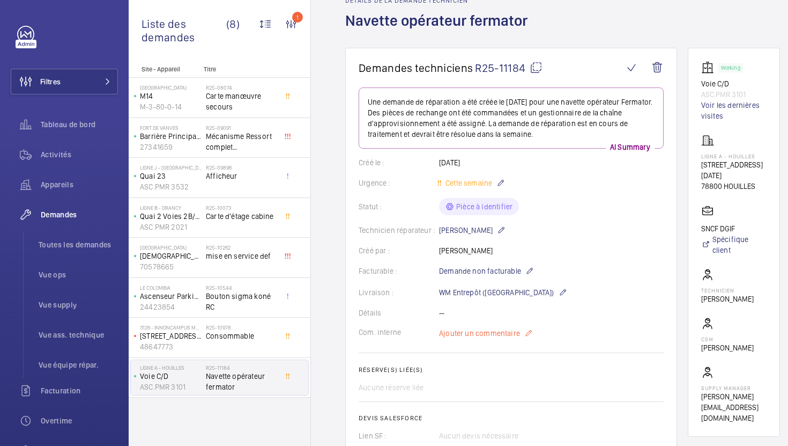
click at [472, 338] on span "Ajouter un commentaire" at bounding box center [479, 333] width 81 height 11
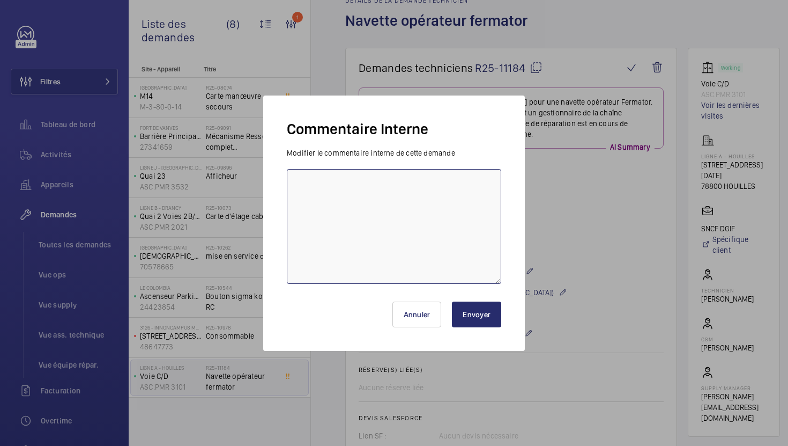
click at [429, 248] on textarea at bounding box center [394, 226] width 214 height 115
type textarea "21/08 demande de devis envoyée à fermator"
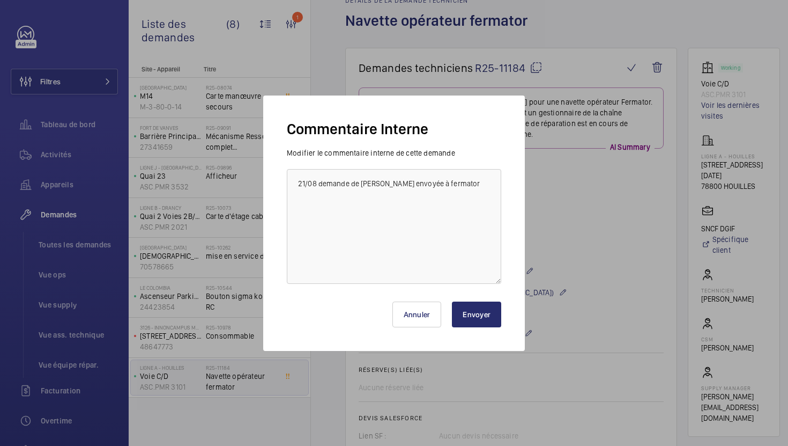
click at [481, 304] on button "Envoyer" at bounding box center [476, 314] width 49 height 26
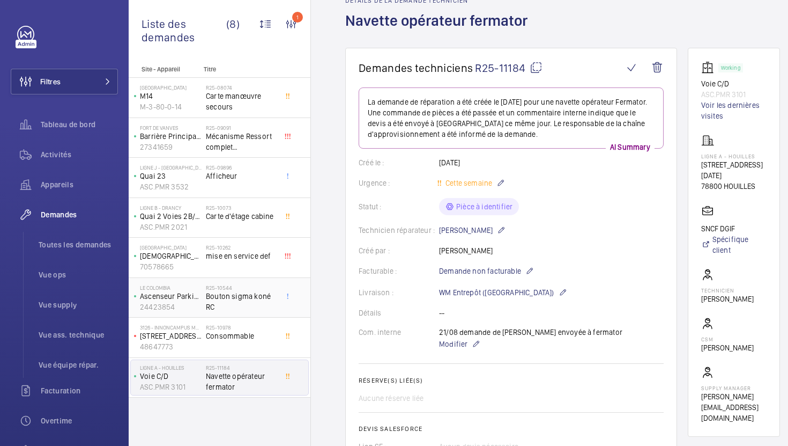
click at [254, 301] on span "Bouton sigma koné RC" at bounding box center [241, 301] width 71 height 21
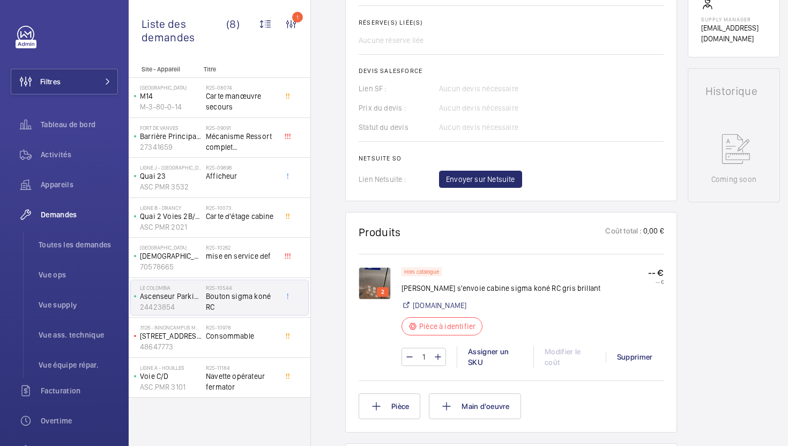
scroll to position [427, 0]
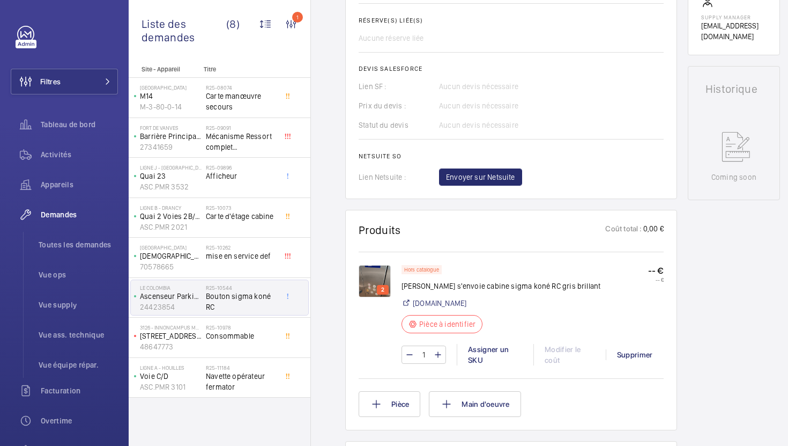
click at [370, 265] on img at bounding box center [375, 281] width 32 height 32
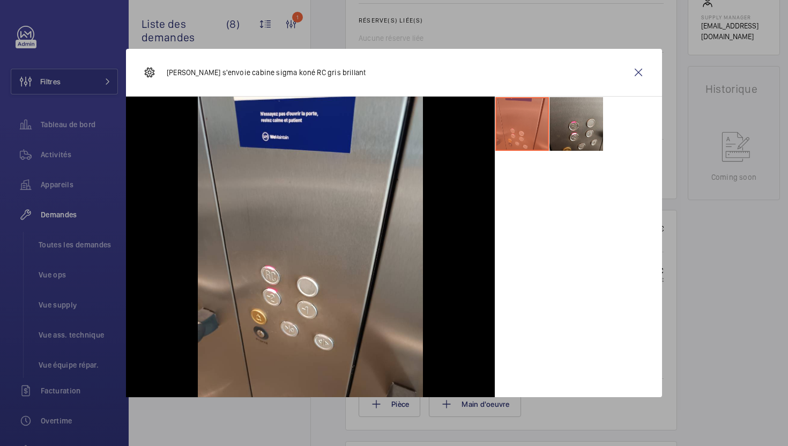
click at [693, 315] on div at bounding box center [394, 223] width 788 height 446
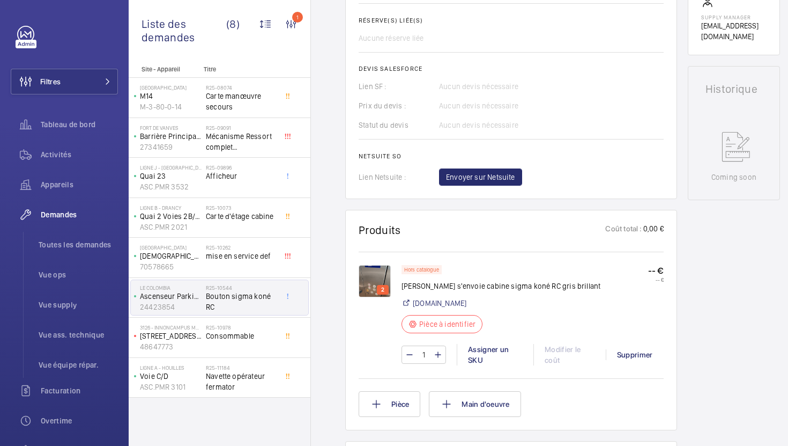
scroll to position [0, 0]
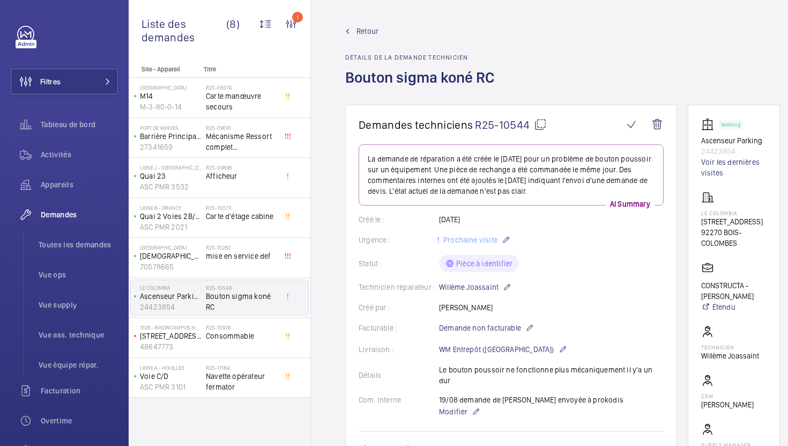
click at [538, 131] on wm-front-card-header "Demandes techniciens R25-10544" at bounding box center [511, 131] width 305 height 26
click at [538, 127] on mat-icon at bounding box center [540, 124] width 13 height 13
type textarea "R25-10544"
click at [263, 371] on span "Navette opérateur fermator" at bounding box center [241, 381] width 71 height 21
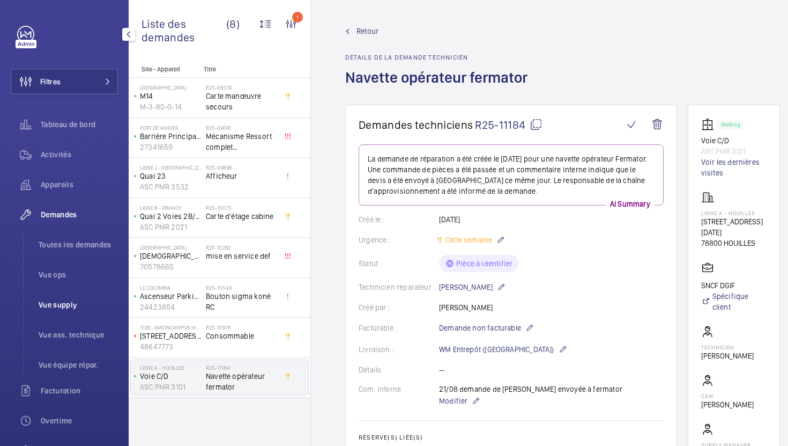
click at [73, 305] on span "Vue supply" at bounding box center [78, 304] width 79 height 11
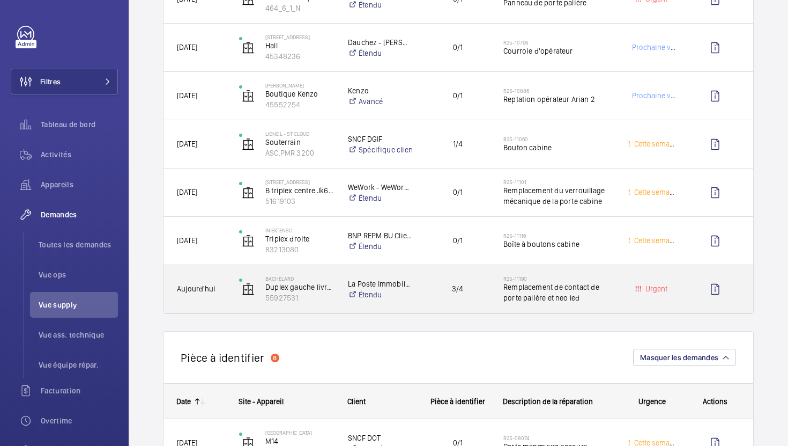
scroll to position [675, 0]
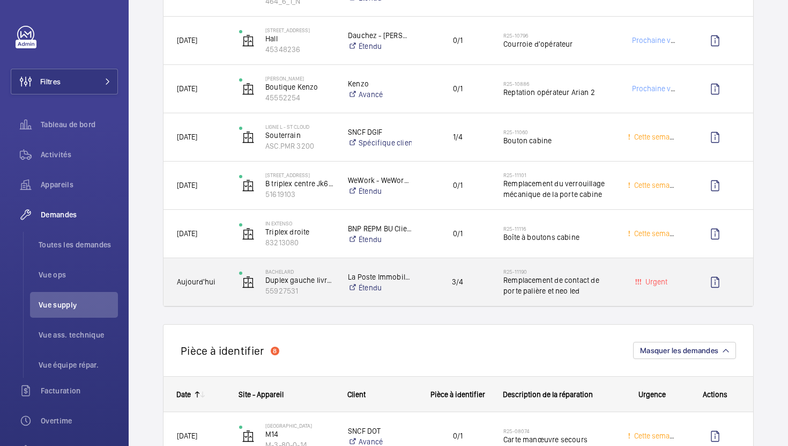
click at [478, 295] on div "3/4" at bounding box center [451, 282] width 77 height 34
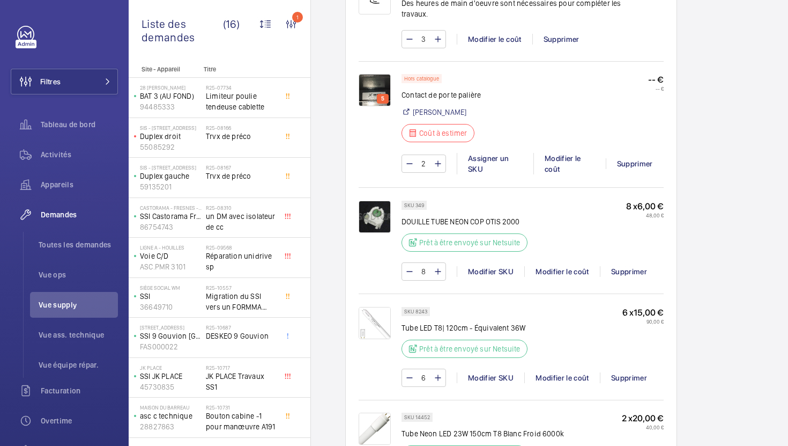
scroll to position [760, 0]
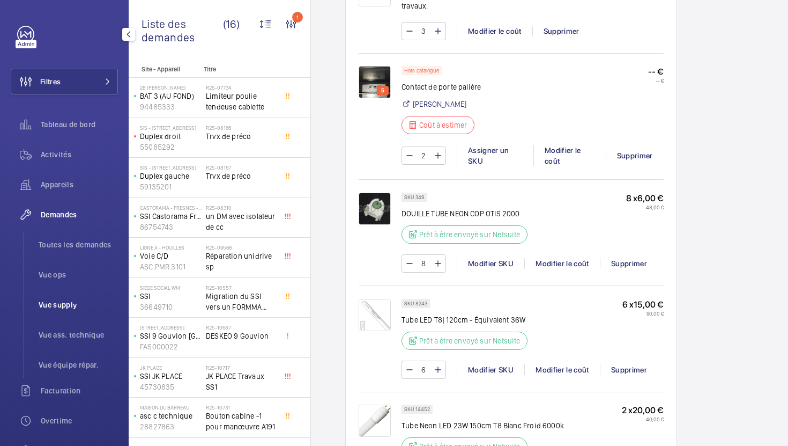
click at [47, 307] on span "Vue supply" at bounding box center [78, 304] width 79 height 11
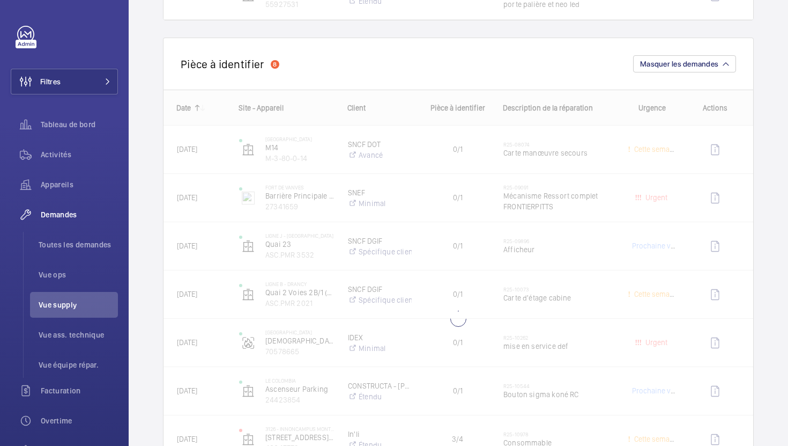
scroll to position [970, 0]
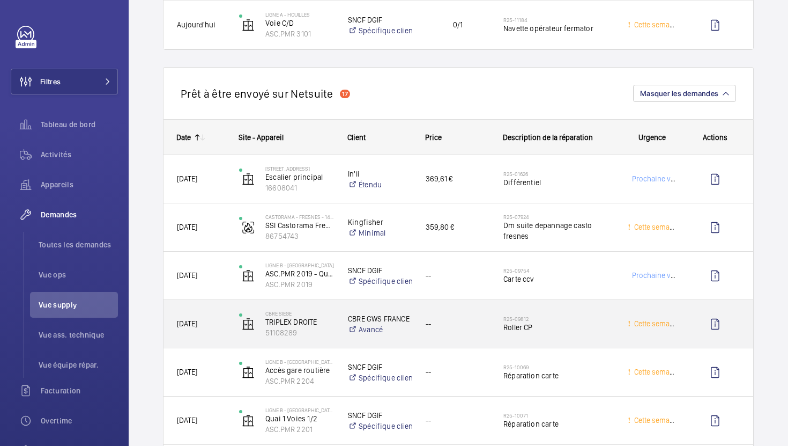
scroll to position [1434, 0]
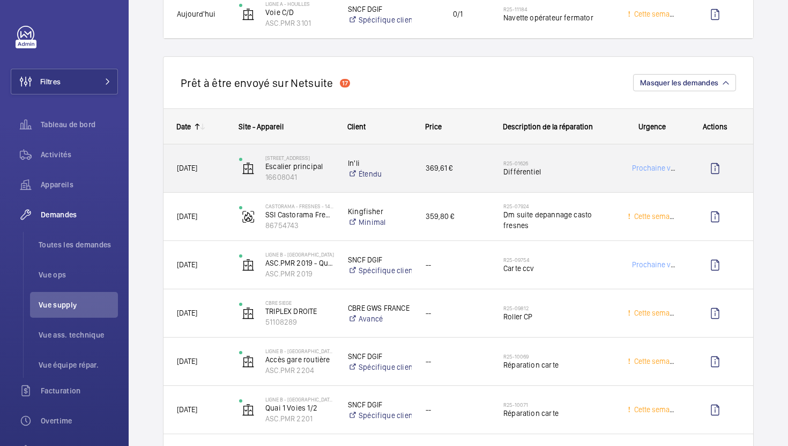
click at [472, 182] on div "369,61 €" at bounding box center [451, 168] width 77 height 34
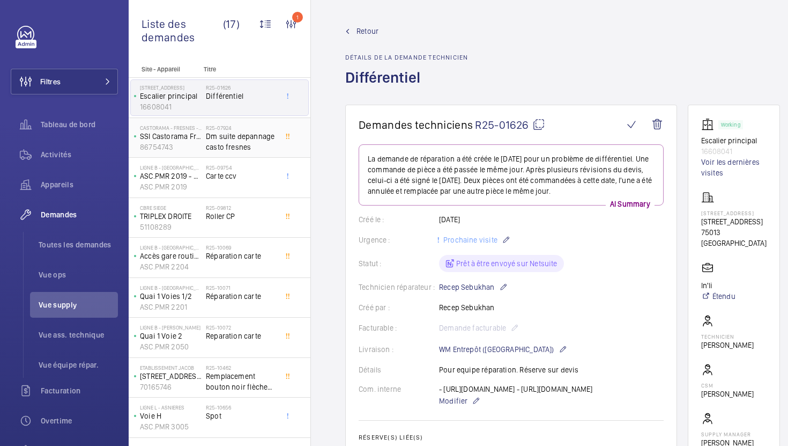
click at [251, 145] on span "Dm suite depannage casto fresnes" at bounding box center [241, 141] width 71 height 21
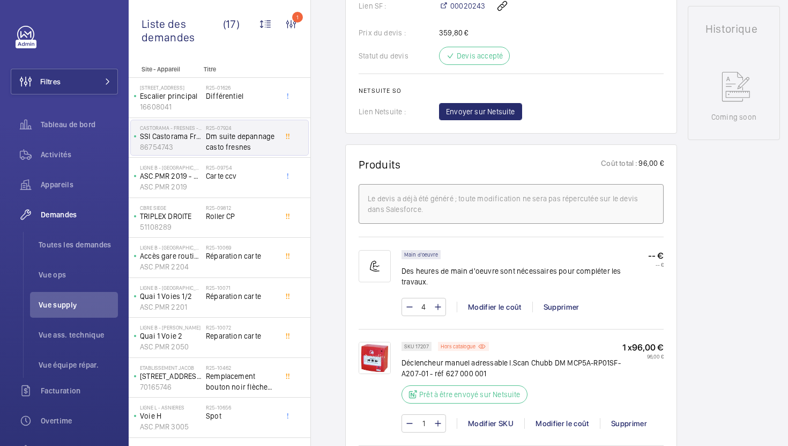
scroll to position [527, 0]
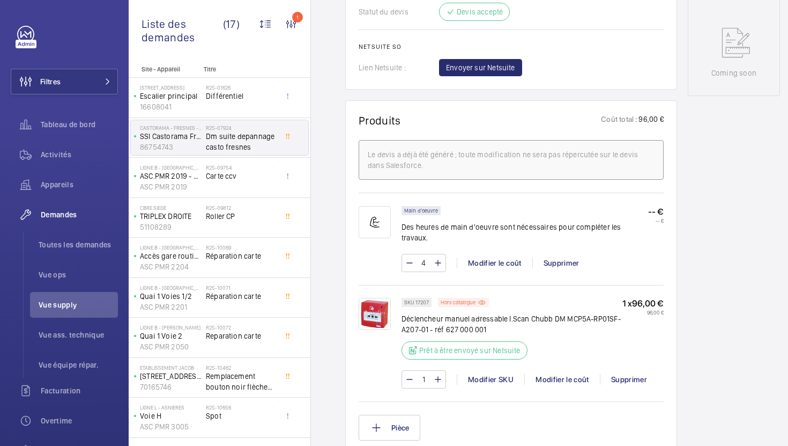
click at [424, 300] on p "SKU 17207" at bounding box center [416, 302] width 25 height 4
copy p "17207"
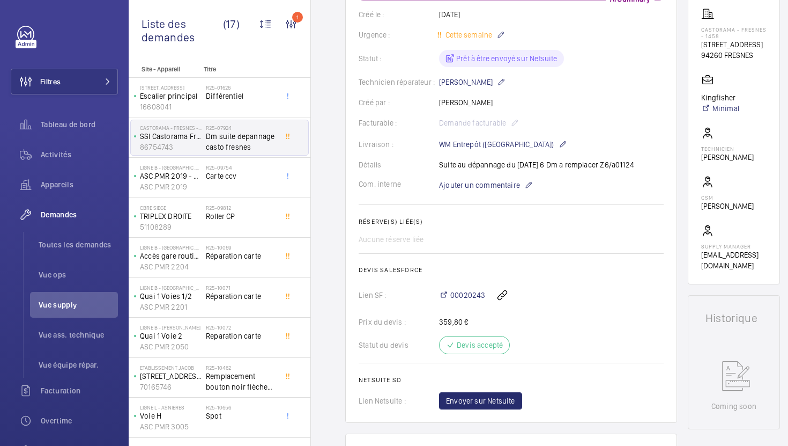
scroll to position [193, 0]
click at [485, 408] on span "Envoyer sur Netsuite" at bounding box center [480, 402] width 69 height 11
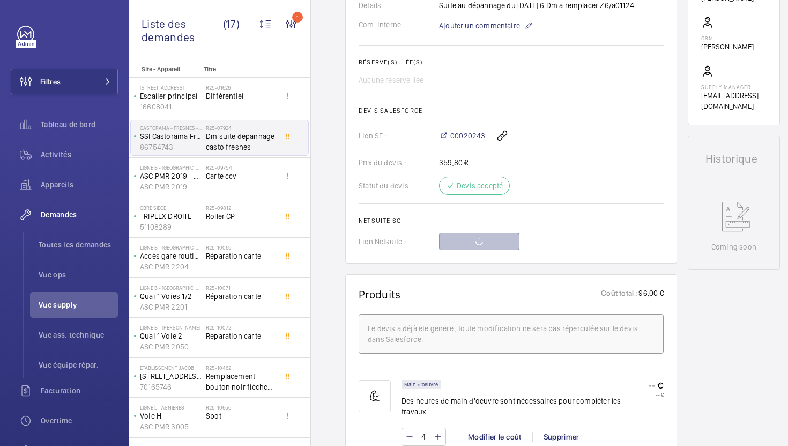
scroll to position [357, 0]
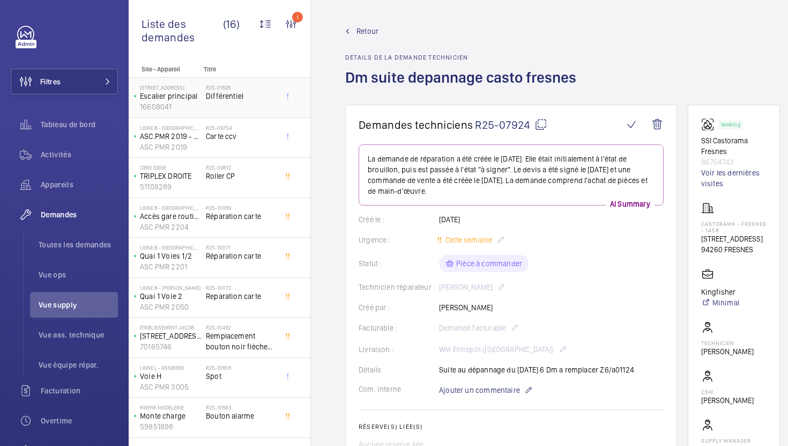
click at [255, 109] on div "R25-01626 Différentiel" at bounding box center [241, 99] width 71 height 31
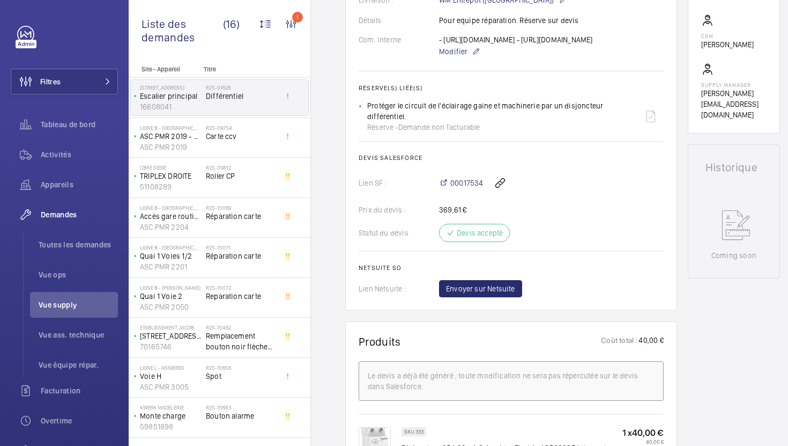
scroll to position [439, 0]
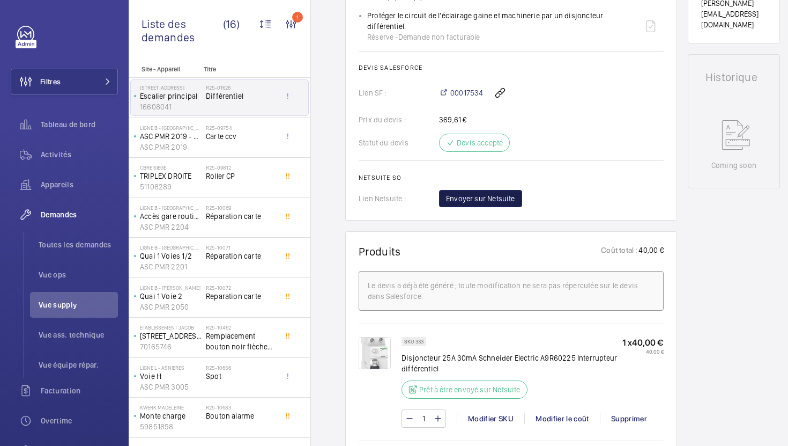
click at [482, 204] on span "Envoyer sur Netsuite" at bounding box center [480, 198] width 69 height 11
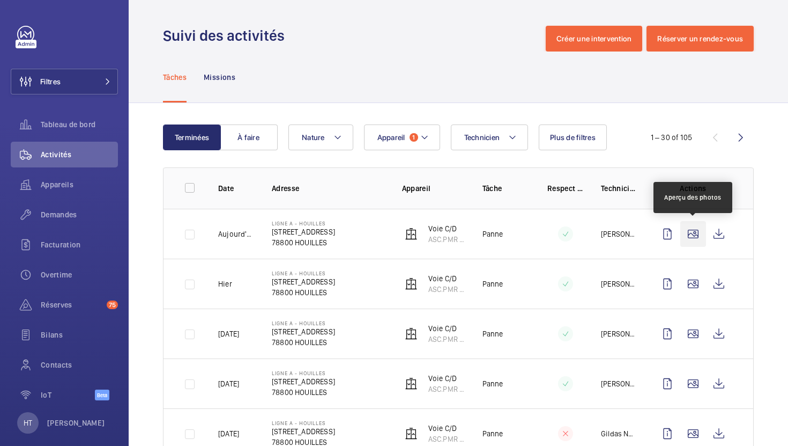
click at [692, 239] on wm-front-icon-button at bounding box center [693, 234] width 26 height 26
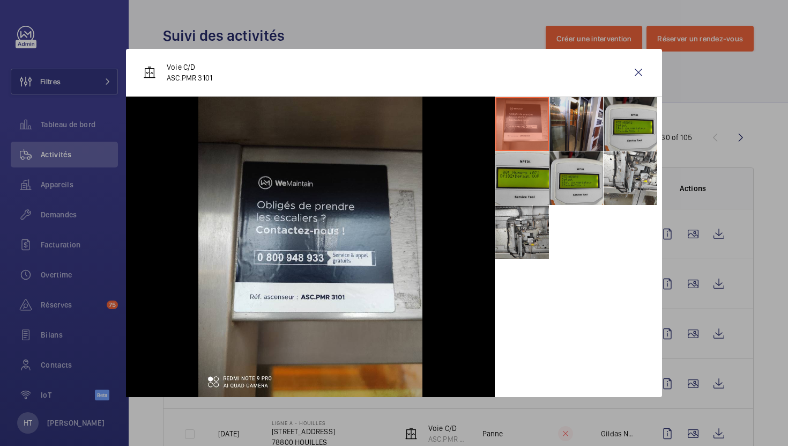
click at [574, 136] on li at bounding box center [577, 124] width 54 height 54
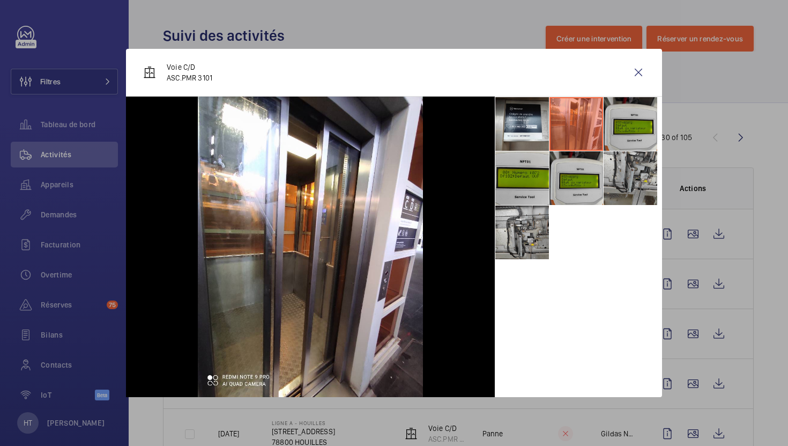
click at [625, 163] on li at bounding box center [631, 178] width 54 height 54
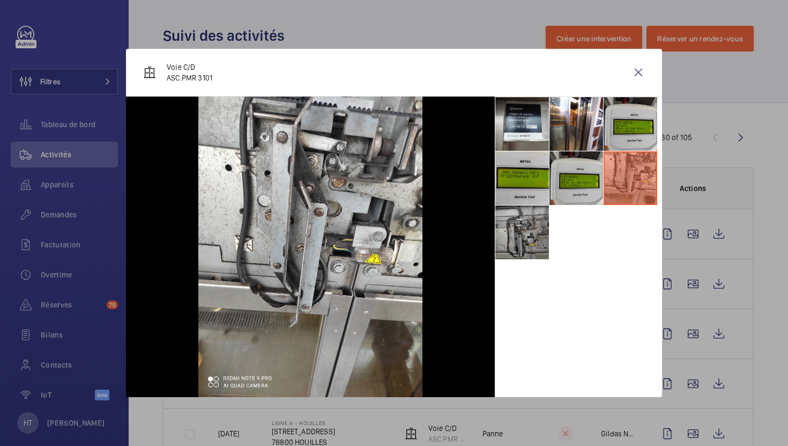
click at [520, 255] on li at bounding box center [522, 232] width 54 height 54
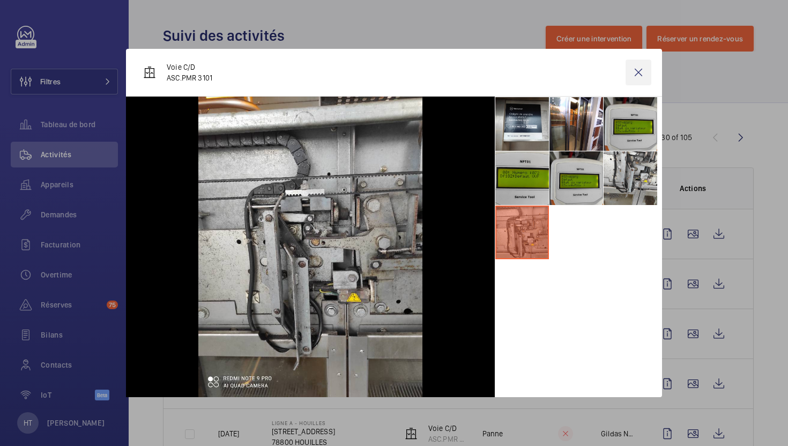
click at [643, 76] on wm-front-icon-button at bounding box center [639, 73] width 26 height 26
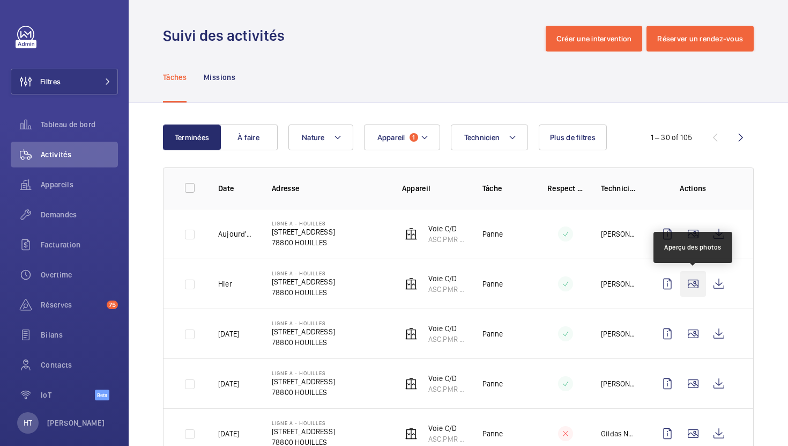
click at [685, 277] on wm-front-icon-button at bounding box center [693, 284] width 26 height 26
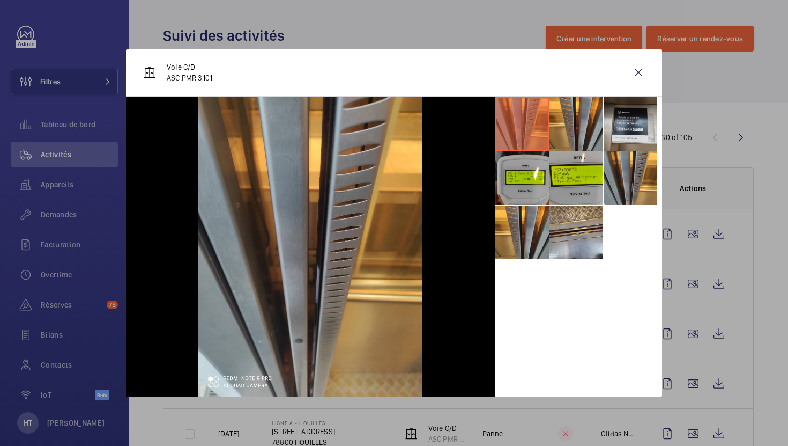
click at [692, 260] on div at bounding box center [394, 223] width 788 height 446
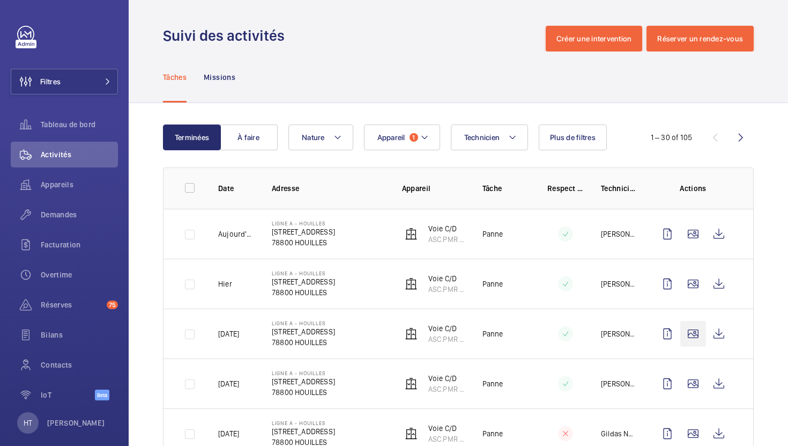
click at [689, 331] on wm-front-icon-button at bounding box center [693, 334] width 26 height 26
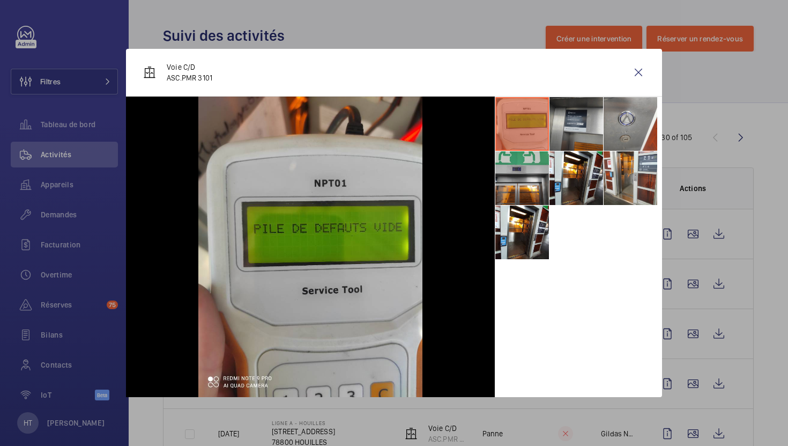
click at [582, 123] on li at bounding box center [577, 124] width 54 height 54
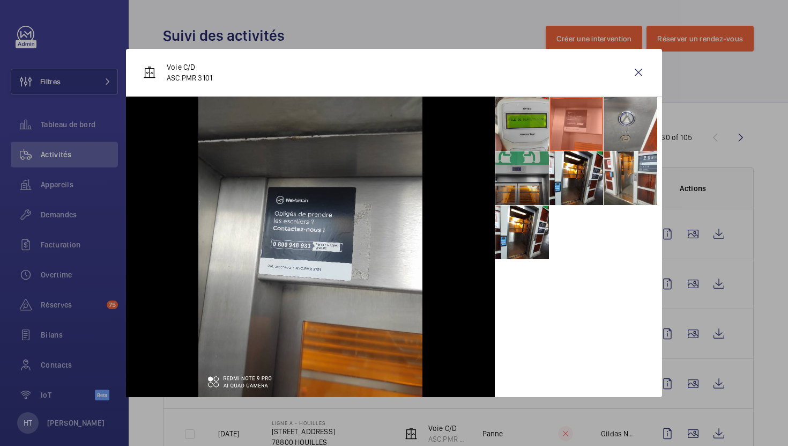
click at [512, 167] on li at bounding box center [522, 178] width 54 height 54
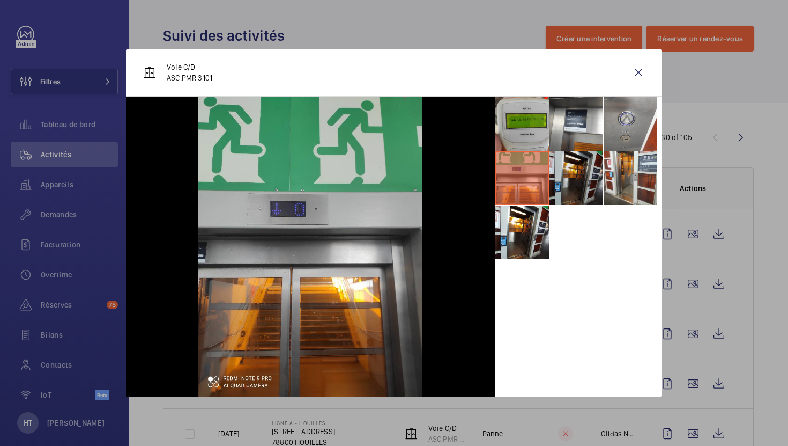
click at [573, 182] on li at bounding box center [577, 178] width 54 height 54
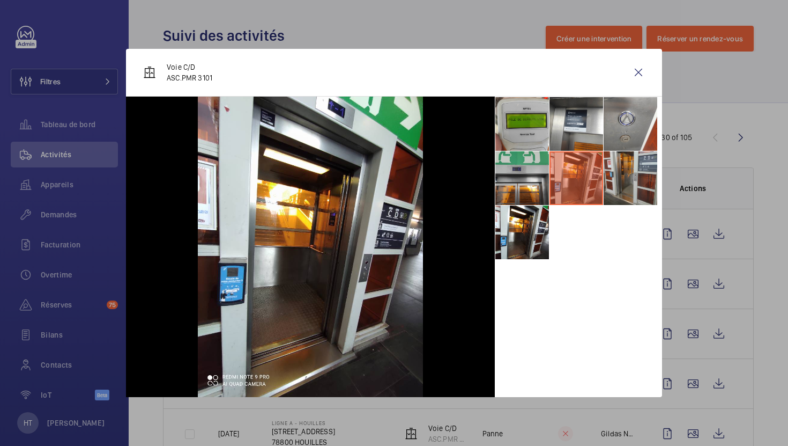
click at [636, 187] on li at bounding box center [631, 178] width 54 height 54
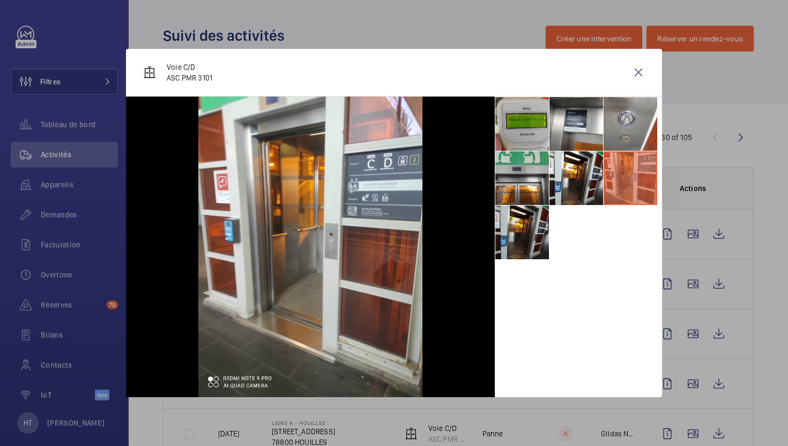
click at [534, 217] on li at bounding box center [522, 232] width 54 height 54
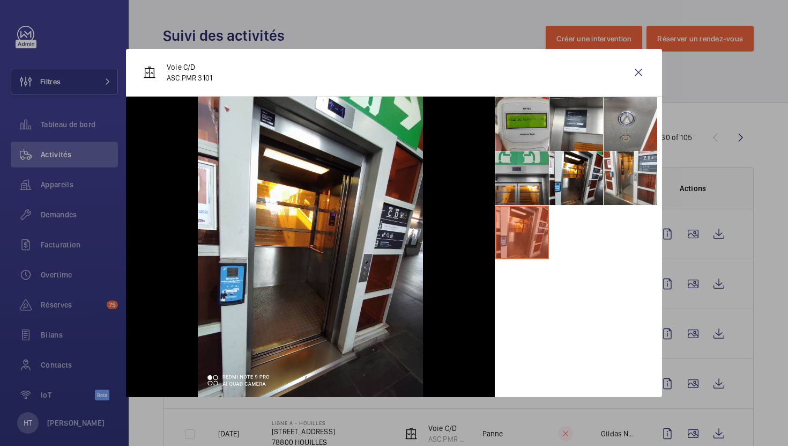
click at [771, 284] on div at bounding box center [394, 223] width 788 height 446
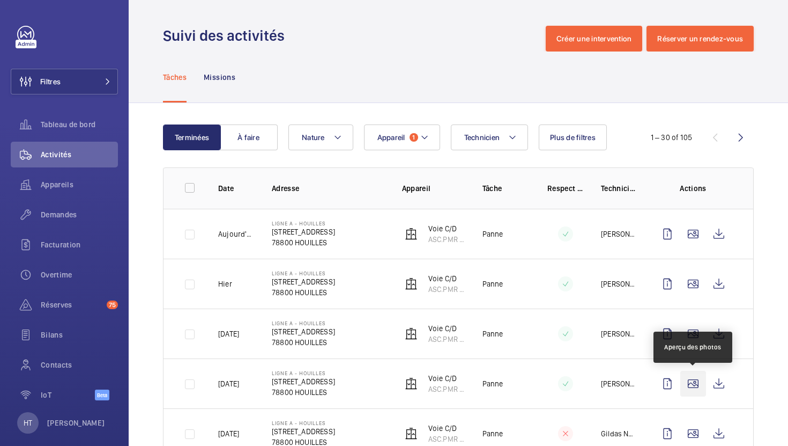
click at [692, 379] on wm-front-icon-button at bounding box center [693, 384] width 26 height 26
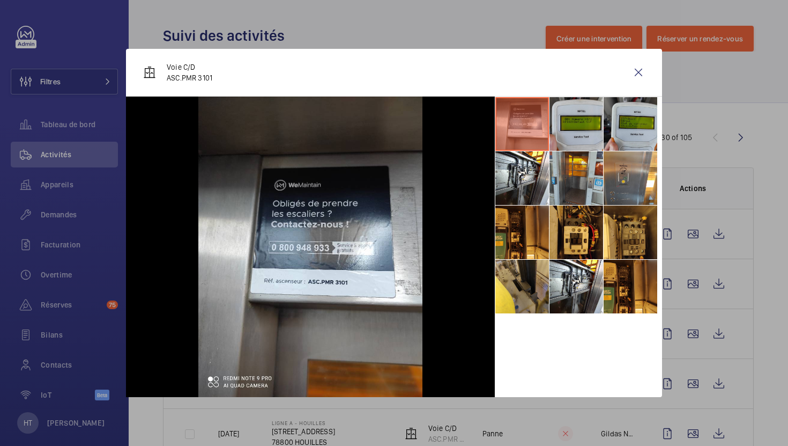
click at [559, 180] on li at bounding box center [577, 178] width 54 height 54
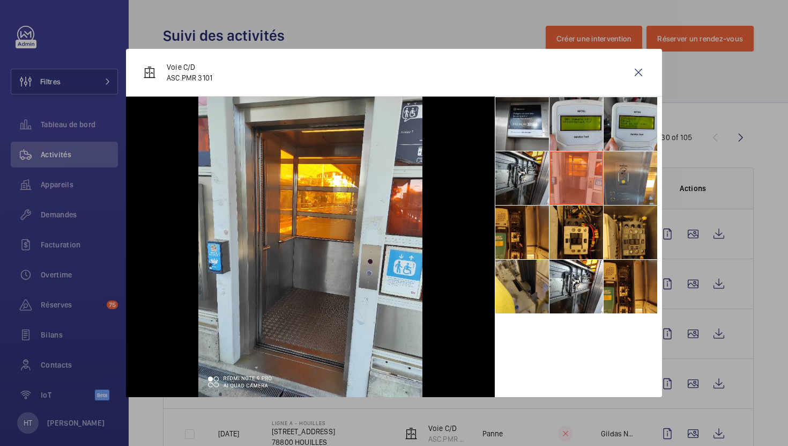
click at [532, 180] on li at bounding box center [522, 178] width 54 height 54
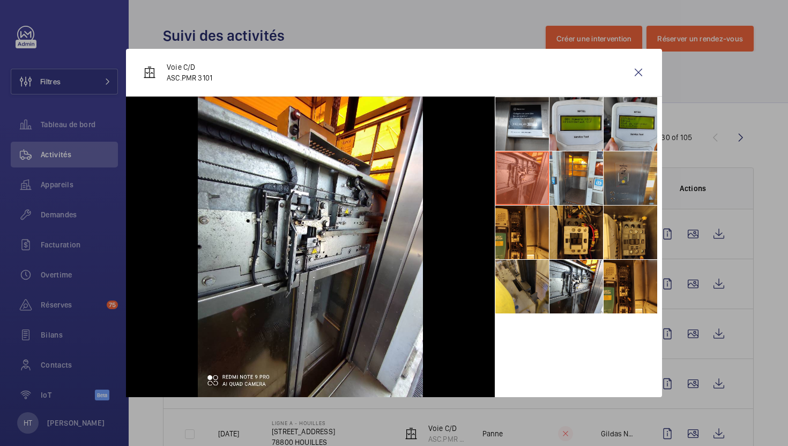
click at [627, 182] on li at bounding box center [631, 178] width 54 height 54
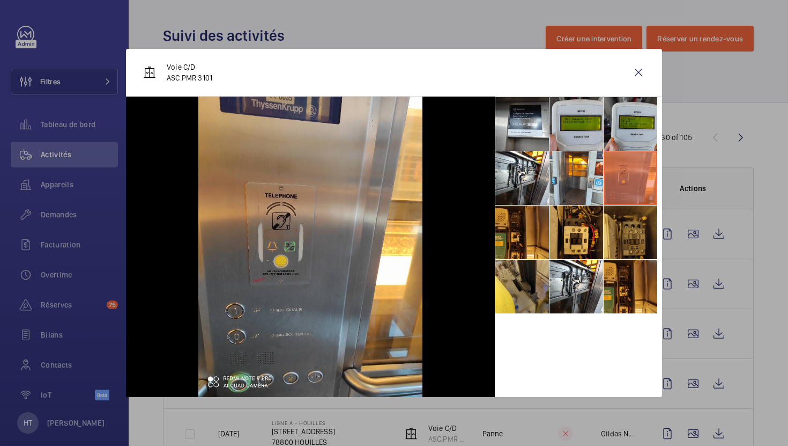
click at [632, 230] on li at bounding box center [631, 232] width 54 height 54
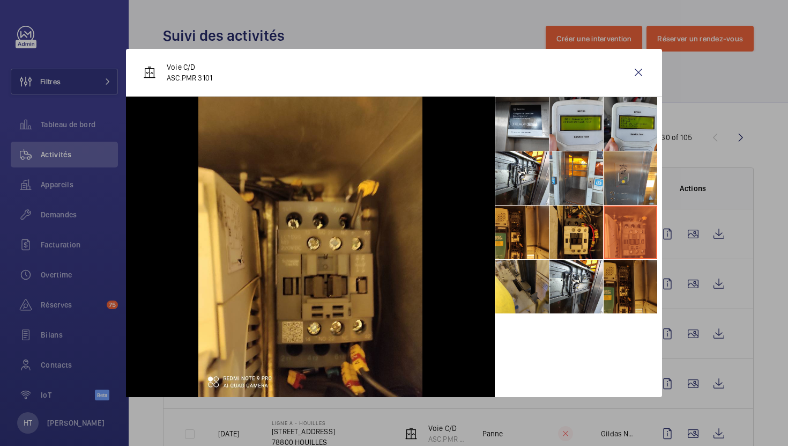
click at [624, 271] on li at bounding box center [631, 287] width 54 height 54
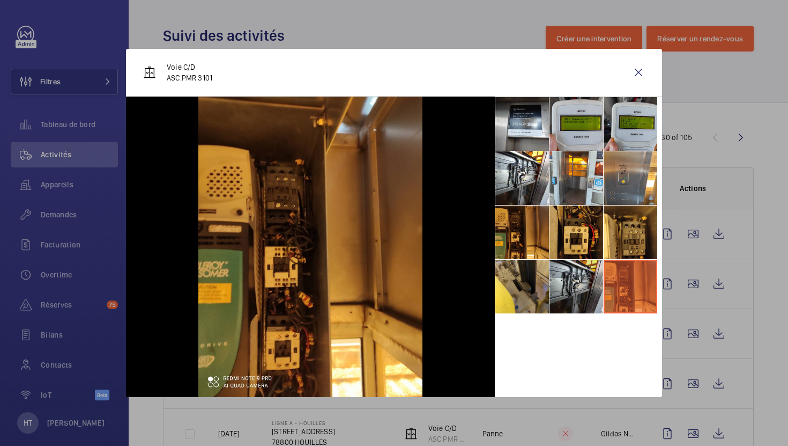
click at [582, 278] on li at bounding box center [577, 287] width 54 height 54
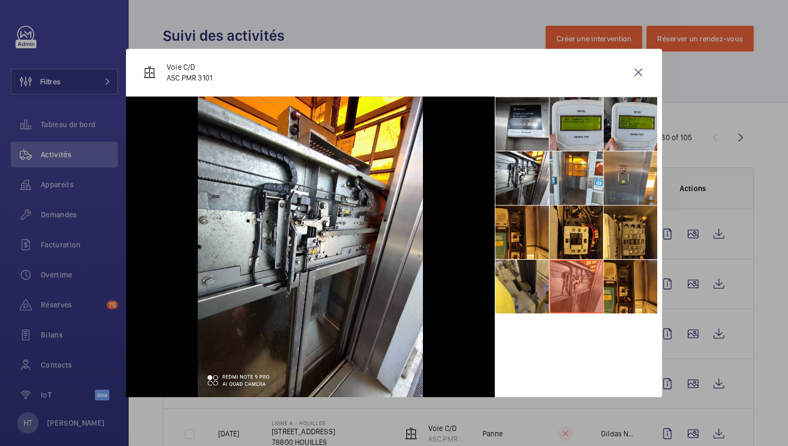
click at [724, 302] on div at bounding box center [394, 223] width 788 height 446
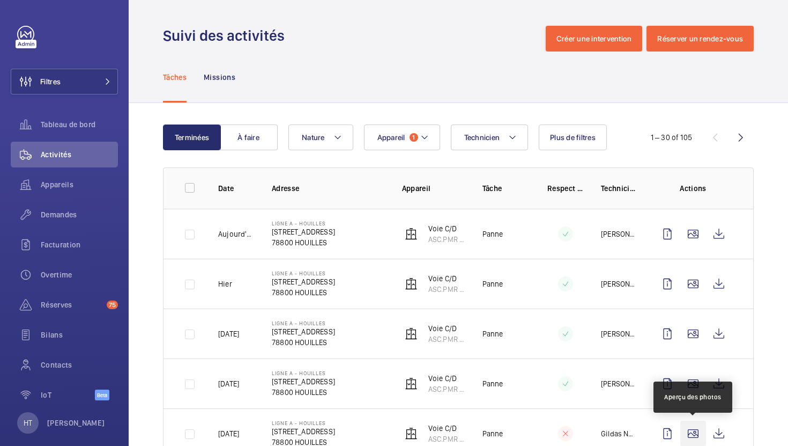
click at [694, 432] on wm-front-icon-button at bounding box center [693, 433] width 26 height 26
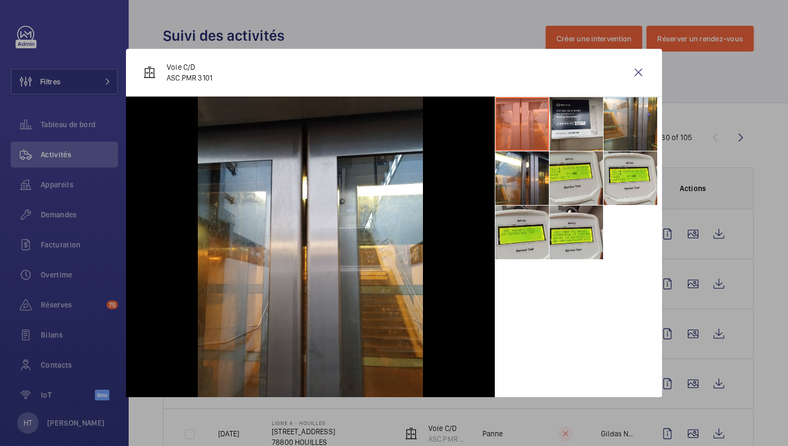
click at [692, 264] on div at bounding box center [394, 223] width 788 height 446
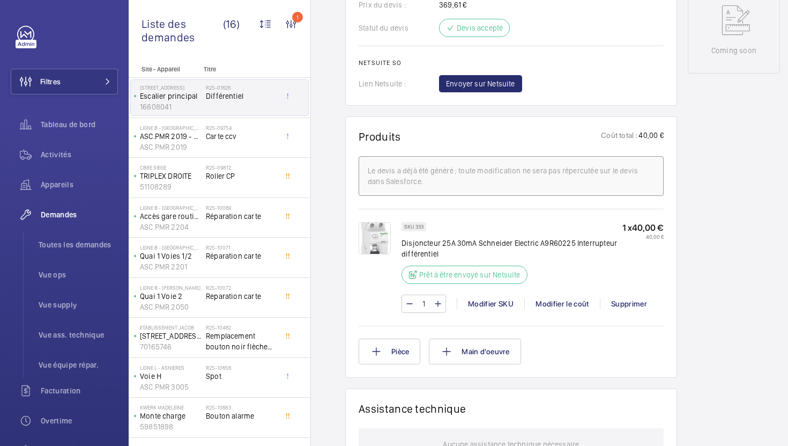
scroll to position [561, 0]
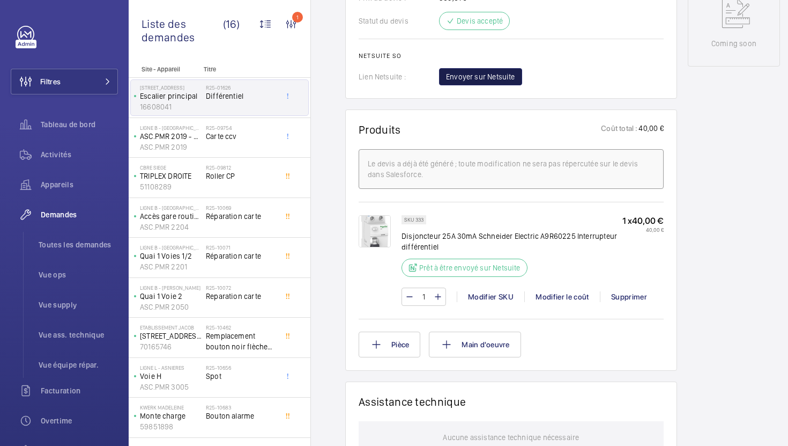
click at [492, 82] on span "Envoyer sur Netsuite" at bounding box center [480, 76] width 69 height 11
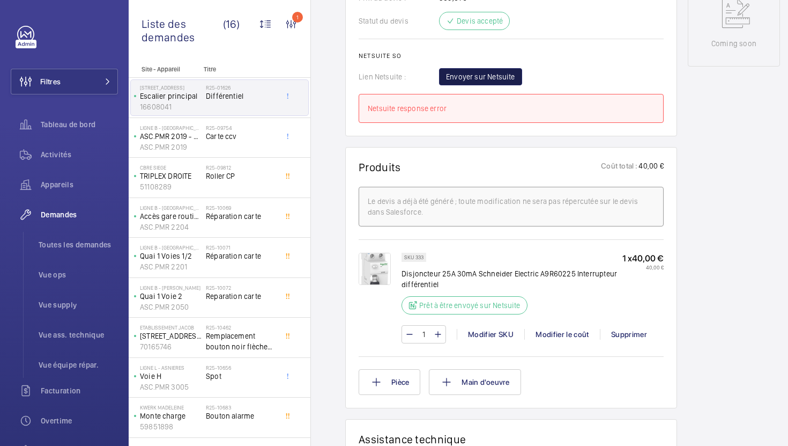
click at [491, 82] on span "Envoyer sur Netsuite" at bounding box center [480, 76] width 69 height 11
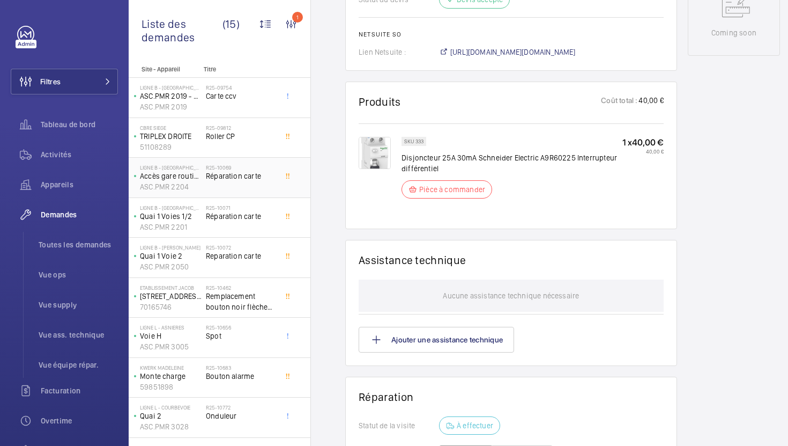
scroll to position [582, 0]
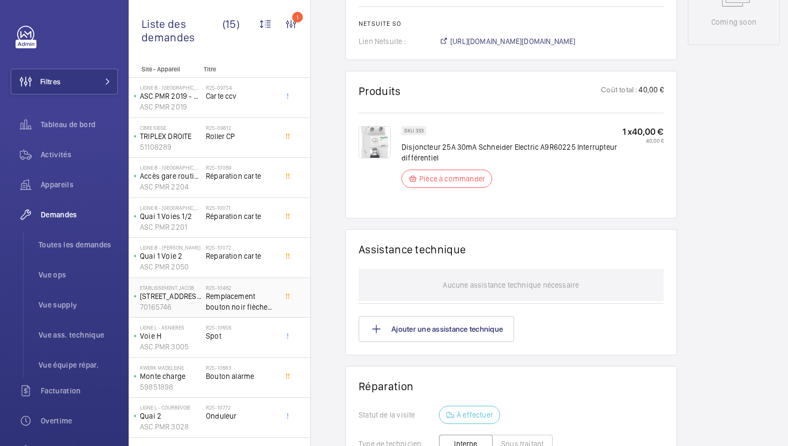
click at [265, 307] on span "Remplacement bouton noir flèche descente et fermeture B3 arkel" at bounding box center [241, 301] width 71 height 21
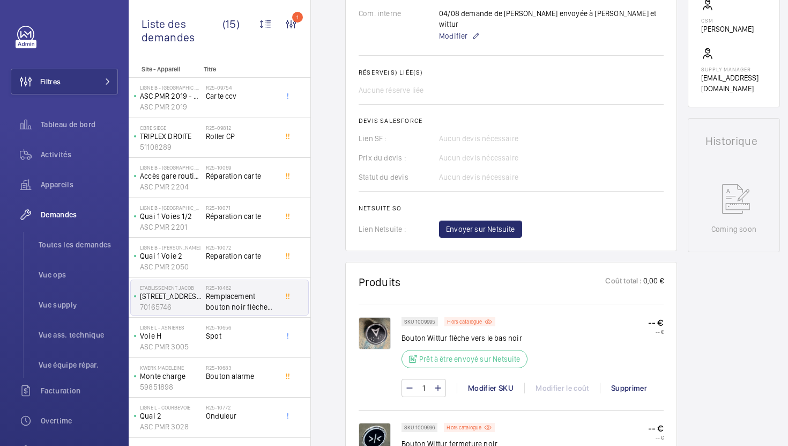
scroll to position [598, 0]
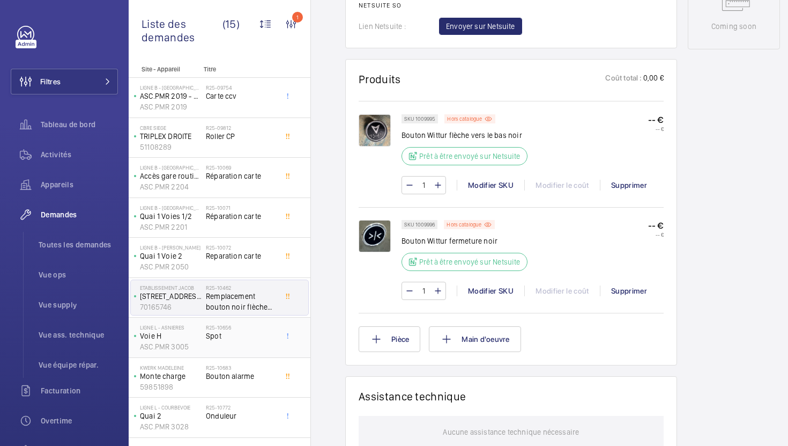
click at [272, 342] on div "R25-10656 Spot" at bounding box center [241, 339] width 71 height 31
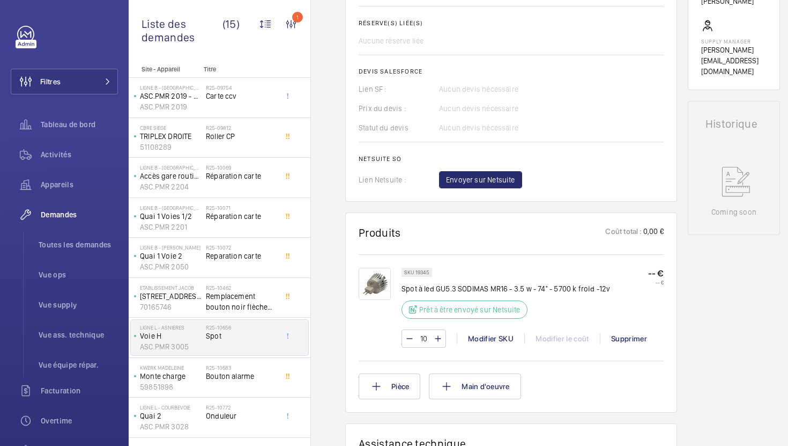
scroll to position [425, 0]
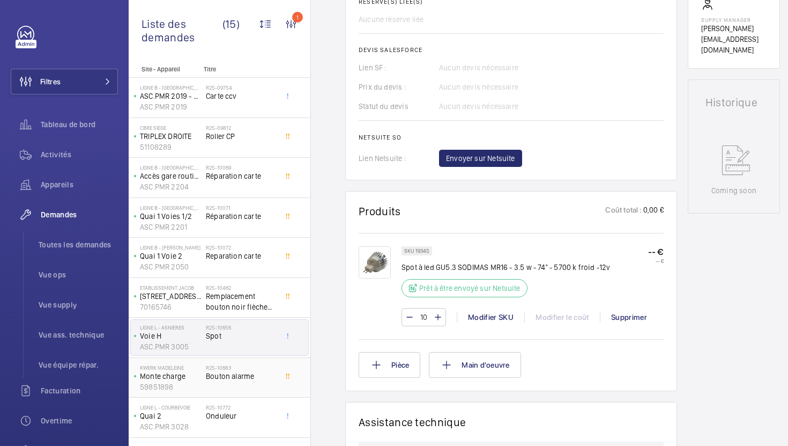
click at [271, 380] on span "Bouton alarme" at bounding box center [241, 376] width 71 height 11
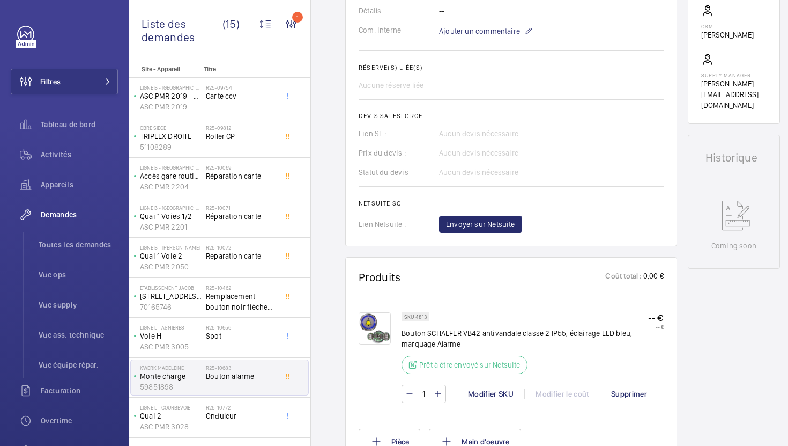
scroll to position [361, 0]
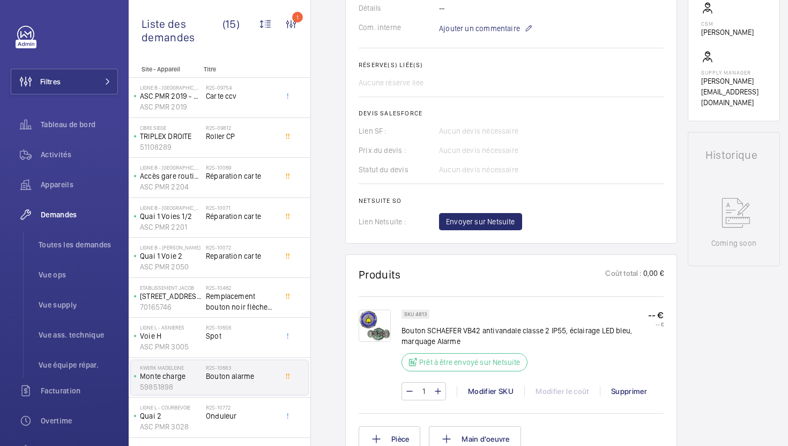
click at [422, 315] on p "SKU 4813" at bounding box center [415, 314] width 23 height 4
copy p "4813"
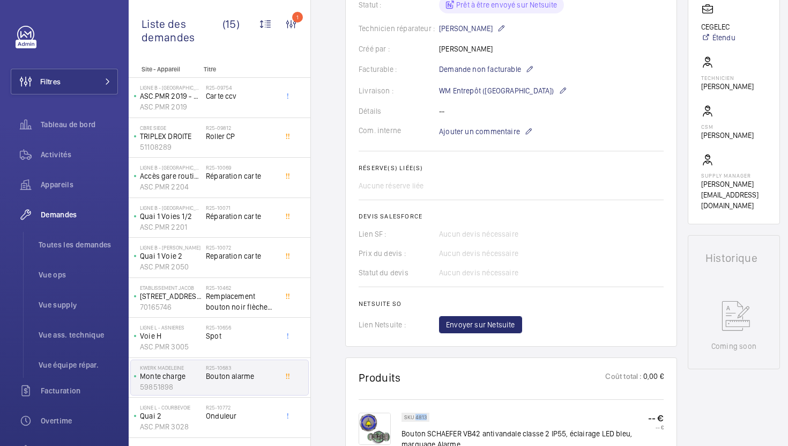
scroll to position [360, 0]
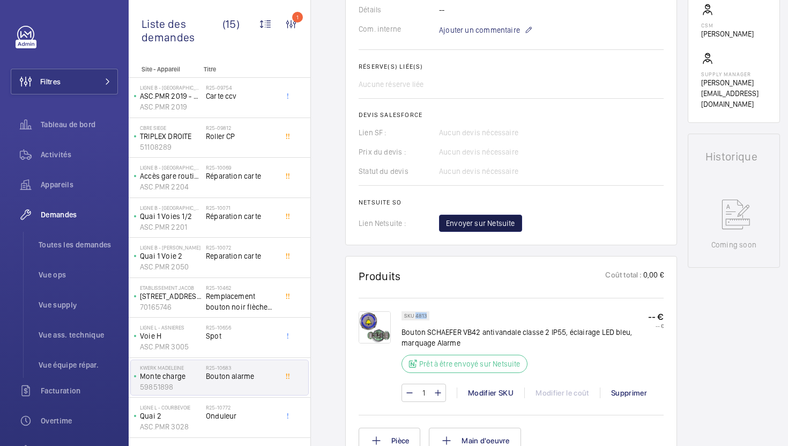
click at [469, 228] on span "Envoyer sur Netsuite" at bounding box center [480, 223] width 69 height 11
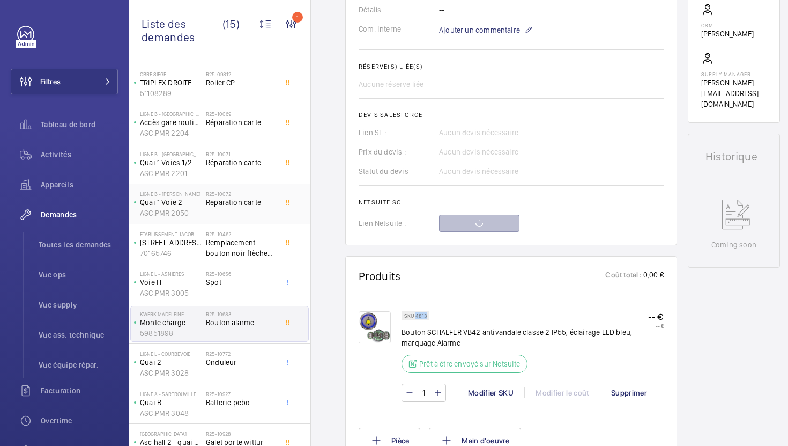
scroll to position [71, 0]
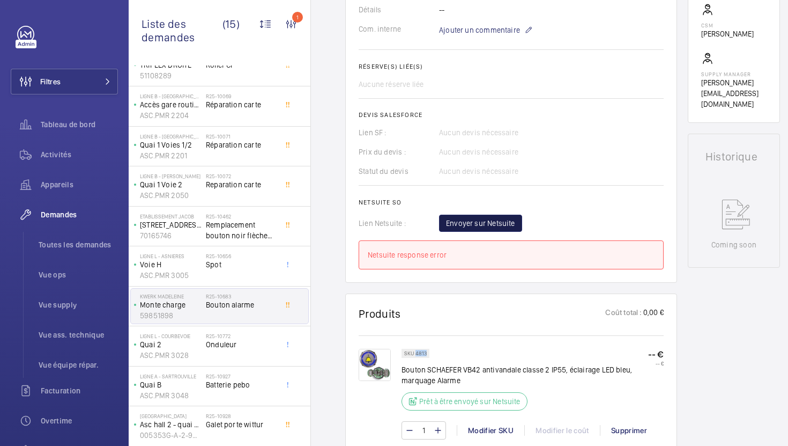
click at [509, 231] on button "Envoyer sur Netsuite" at bounding box center [480, 222] width 83 height 17
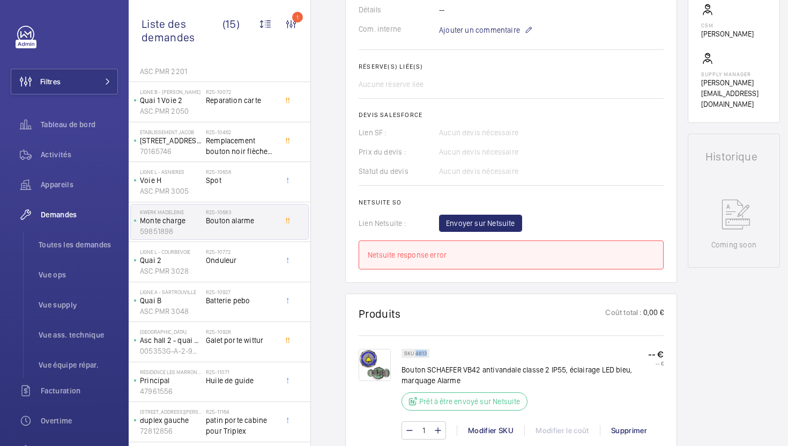
scroll to position [165, 0]
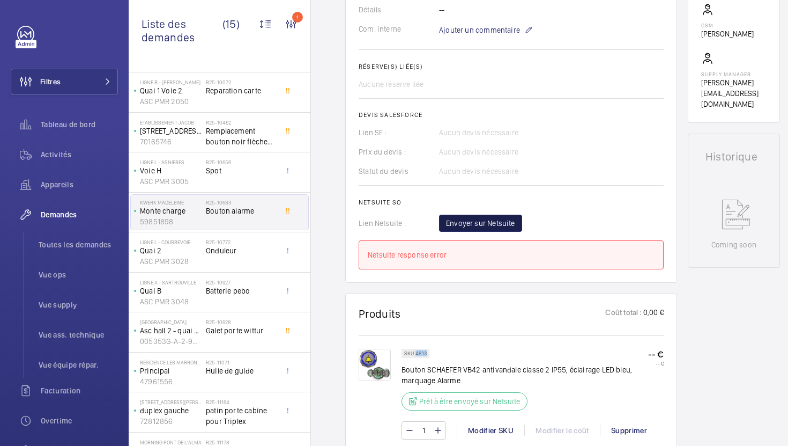
click at [511, 221] on span "Envoyer sur Netsuite" at bounding box center [480, 223] width 69 height 11
click at [451, 230] on button "Envoyer sur Netsuite" at bounding box center [480, 222] width 83 height 17
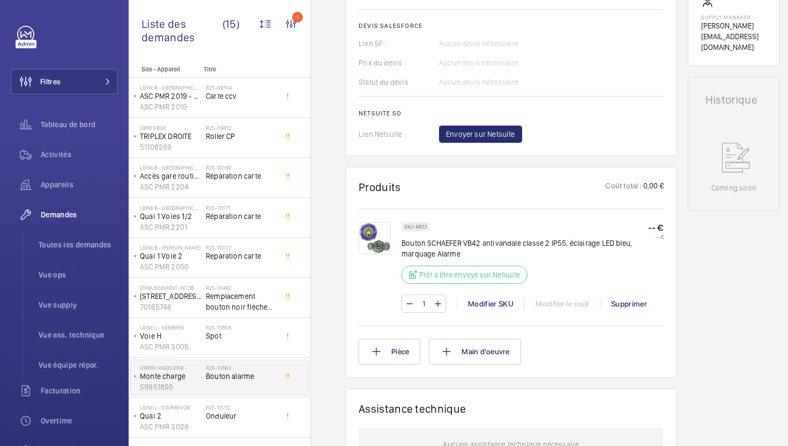
scroll to position [413, 0]
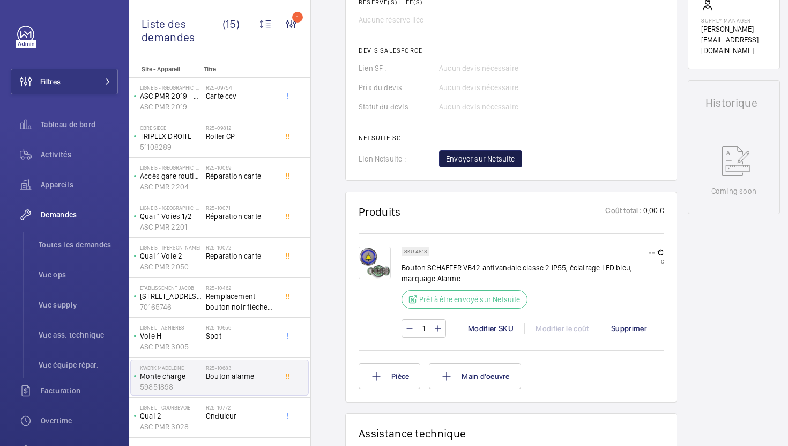
click at [463, 162] on span "Envoyer sur Netsuite" at bounding box center [480, 158] width 69 height 11
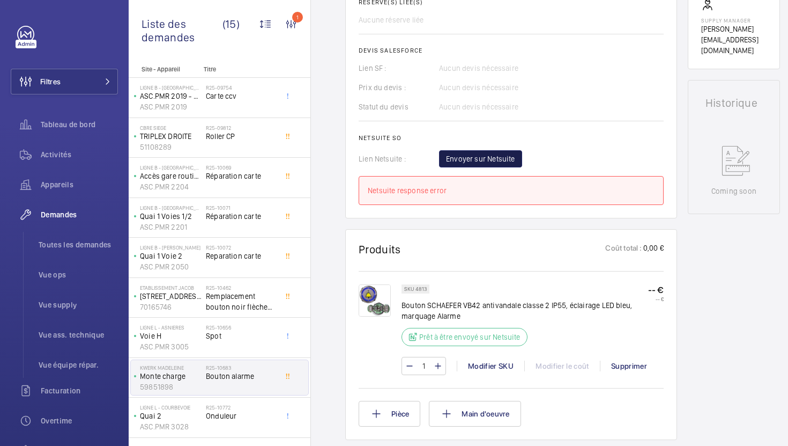
click at [489, 162] on span "Envoyer sur Netsuite" at bounding box center [480, 158] width 69 height 11
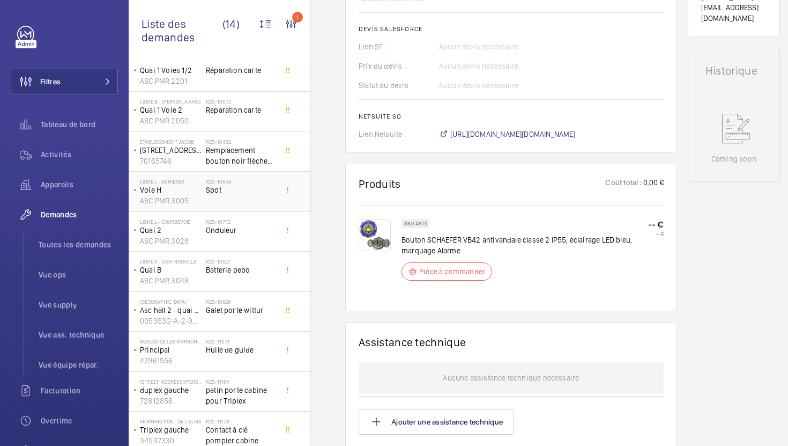
scroll to position [191, 0]
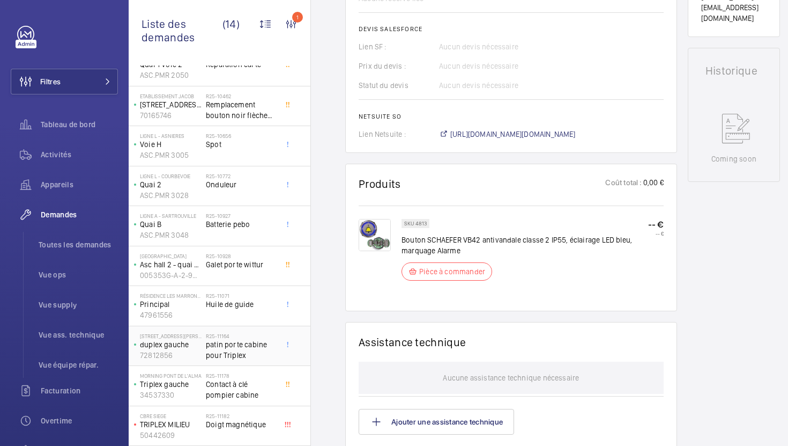
click at [269, 355] on span "patin porte cabine pour Triplex" at bounding box center [241, 349] width 71 height 21
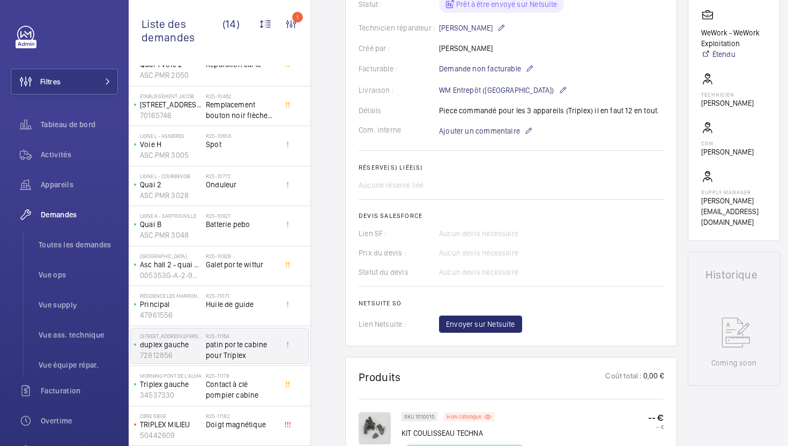
scroll to position [269, 0]
click at [503, 330] on span "Envoyer sur Netsuite" at bounding box center [480, 324] width 69 height 11
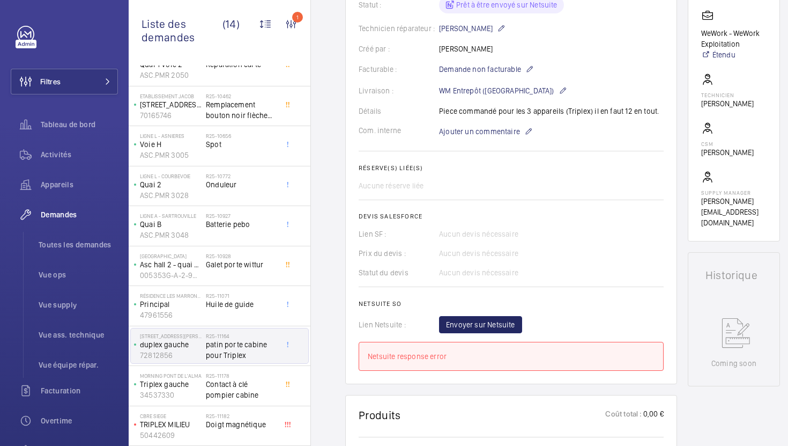
click at [489, 315] on wm-front-card-body "La demande de réparation a été créée le [DATE] pour réparer les patins de porte…" at bounding box center [511, 122] width 305 height 495
click at [485, 322] on span "Envoyer sur Netsuite" at bounding box center [480, 324] width 69 height 11
click at [480, 322] on span "Envoyer sur Netsuite" at bounding box center [480, 324] width 69 height 11
click at [479, 322] on span "Envoyer sur Netsuite" at bounding box center [480, 324] width 69 height 11
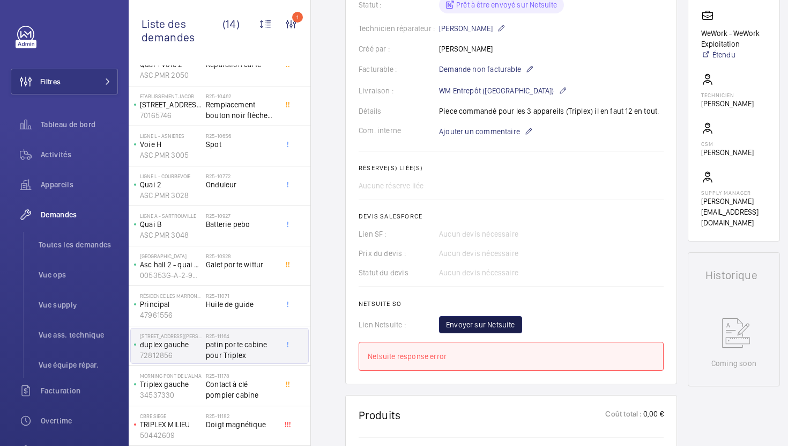
click at [479, 322] on span "Envoyer sur Netsuite" at bounding box center [480, 324] width 69 height 11
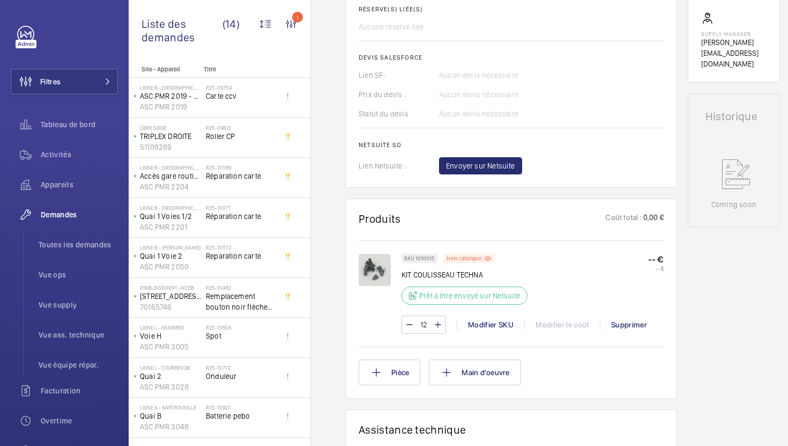
scroll to position [467, 0]
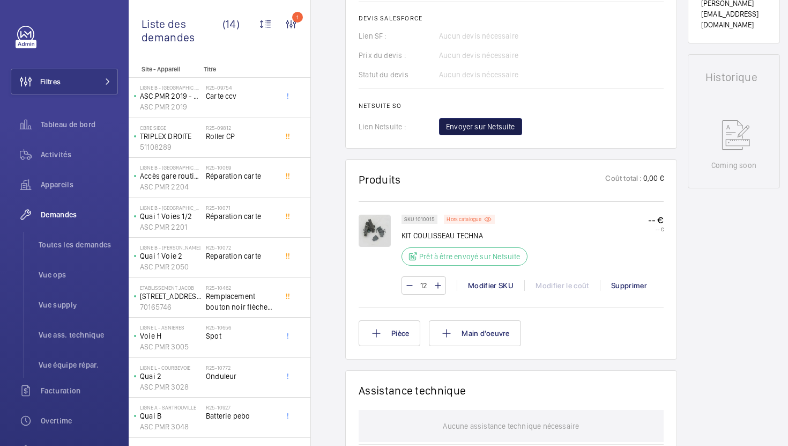
click at [496, 132] on span "Envoyer sur Netsuite" at bounding box center [480, 126] width 69 height 11
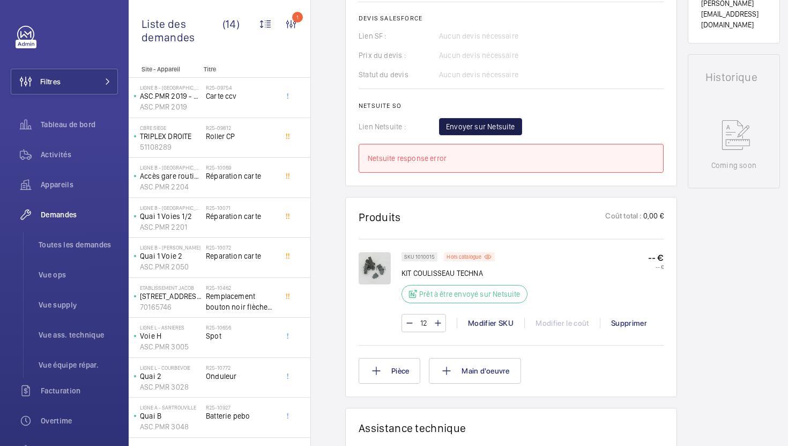
click at [499, 125] on span "Envoyer sur Netsuite" at bounding box center [480, 126] width 69 height 11
click at [497, 128] on span "Envoyer sur Netsuite" at bounding box center [480, 126] width 69 height 11
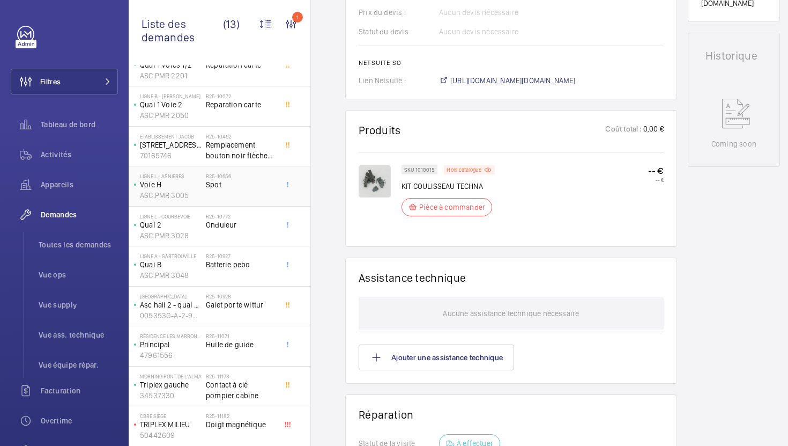
scroll to position [499, 0]
click at [262, 426] on span "Doigt magnétique" at bounding box center [241, 423] width 71 height 11
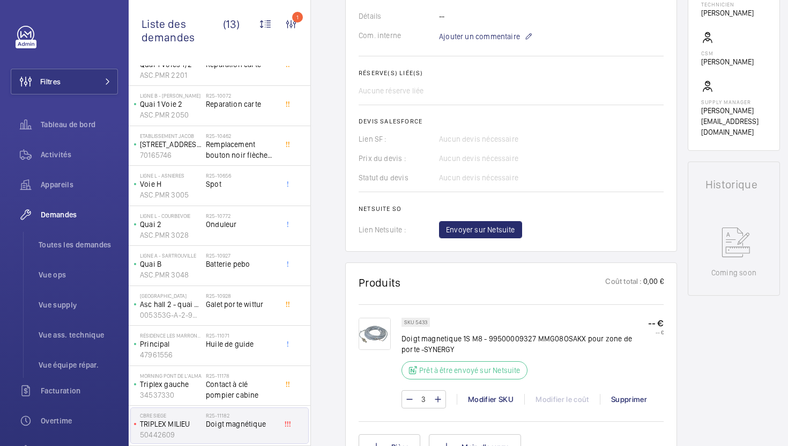
scroll to position [343, 0]
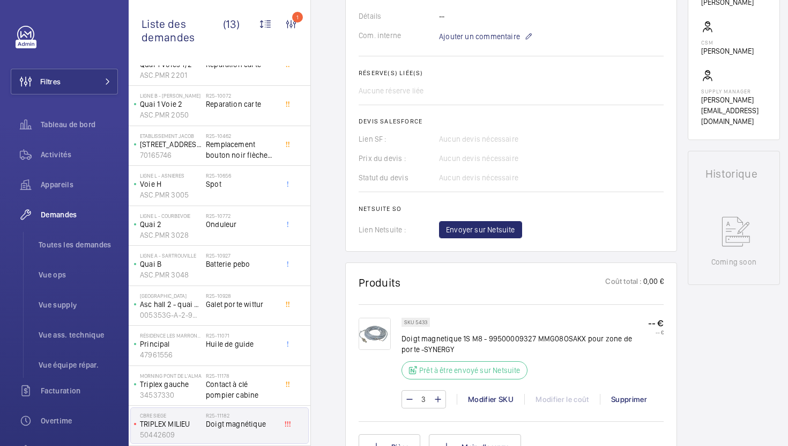
click at [380, 329] on img at bounding box center [375, 333] width 32 height 32
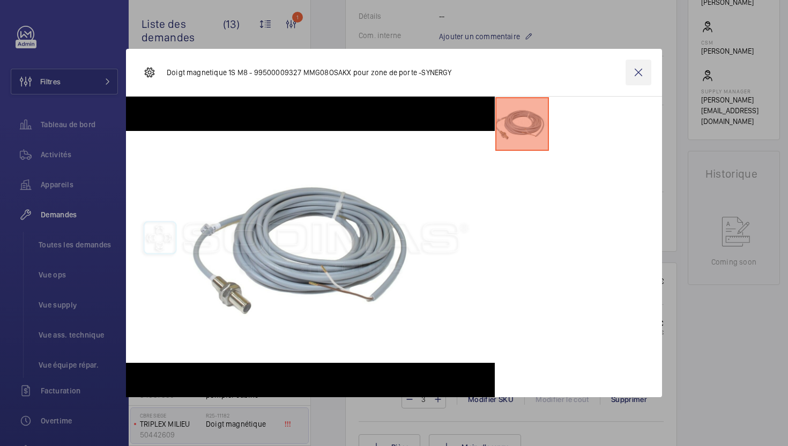
click at [642, 70] on wm-front-icon-button at bounding box center [639, 73] width 26 height 26
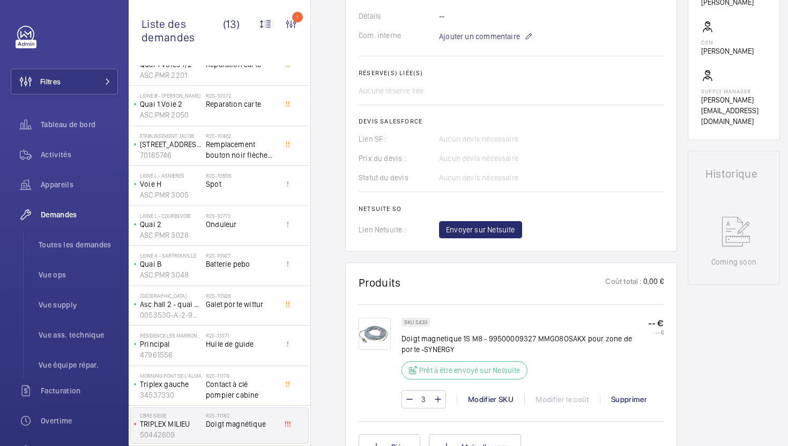
click at [421, 323] on p "SKU 5433" at bounding box center [415, 322] width 23 height 4
copy p "5433"
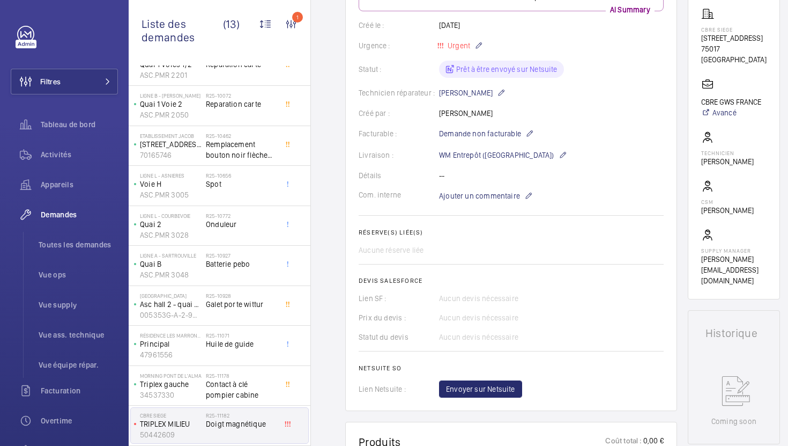
scroll to position [183, 0]
click at [455, 387] on span "Envoyer sur Netsuite" at bounding box center [480, 389] width 69 height 11
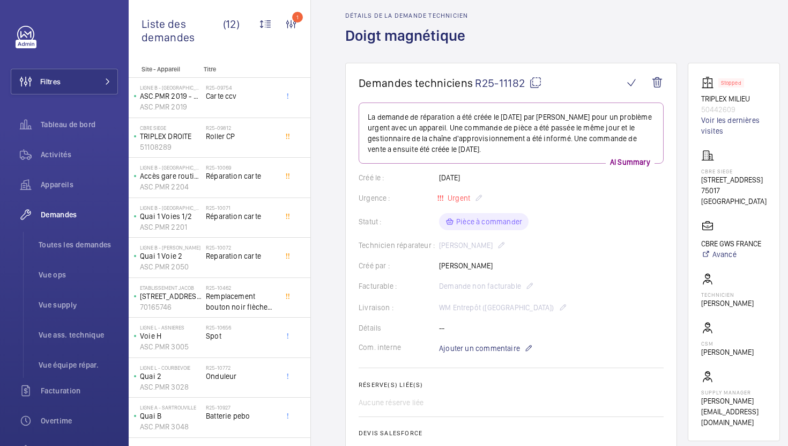
scroll to position [0, 0]
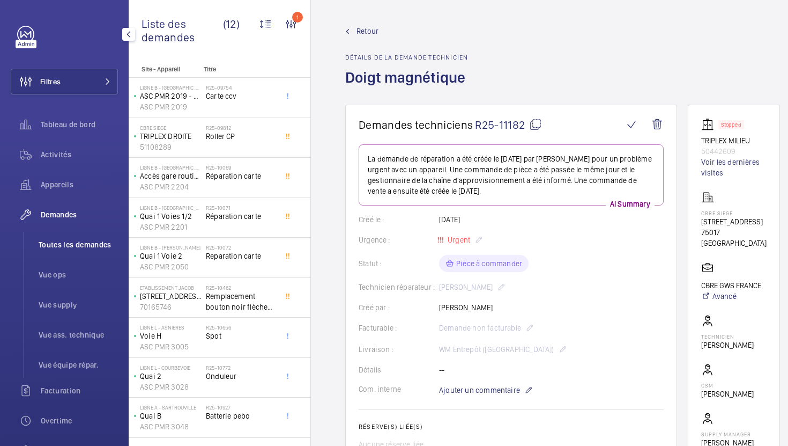
click at [92, 245] on span "Toutes les demandes" at bounding box center [78, 244] width 79 height 11
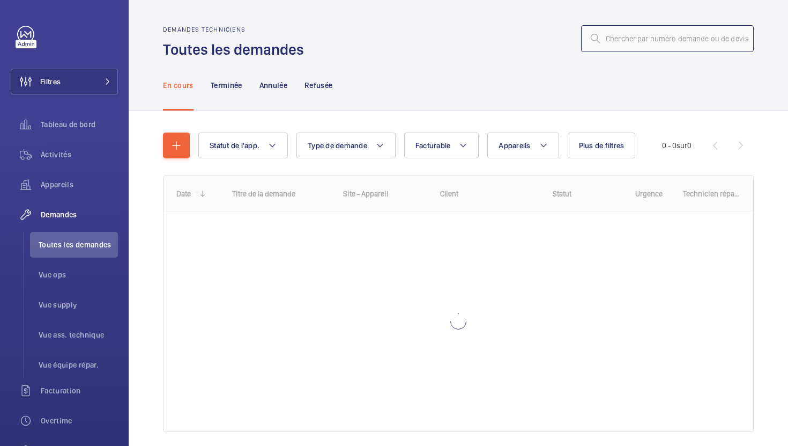
click at [624, 44] on input "text" at bounding box center [667, 38] width 173 height 27
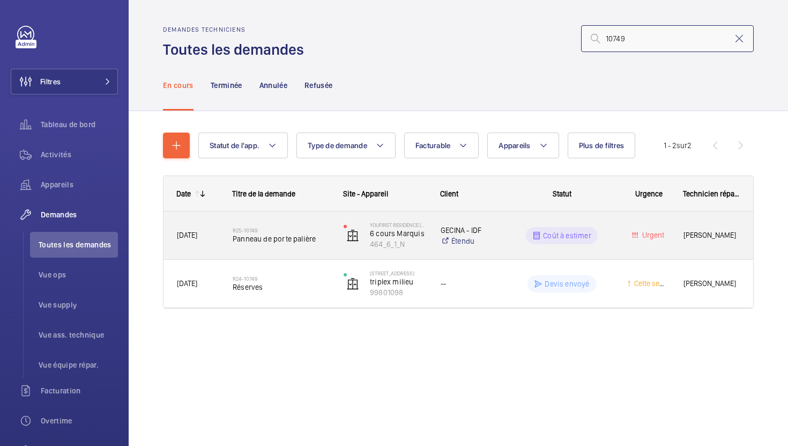
type input "10749"
click at [321, 255] on div "R25-10749 Panneau de porte palière" at bounding box center [275, 235] width 110 height 48
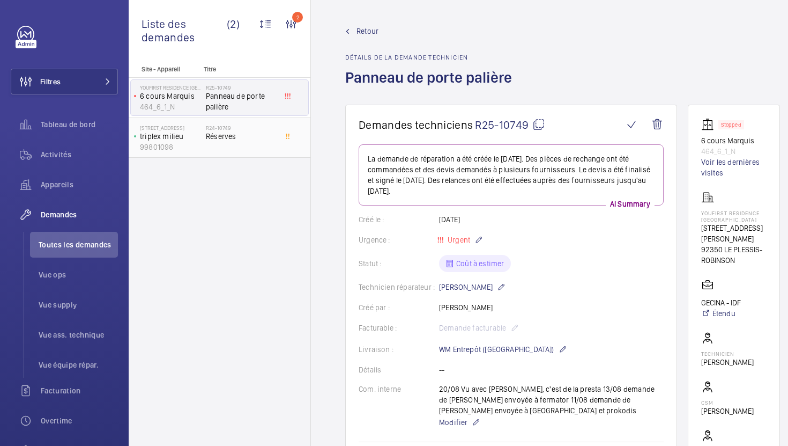
click at [262, 137] on span "Réserves" at bounding box center [241, 136] width 71 height 11
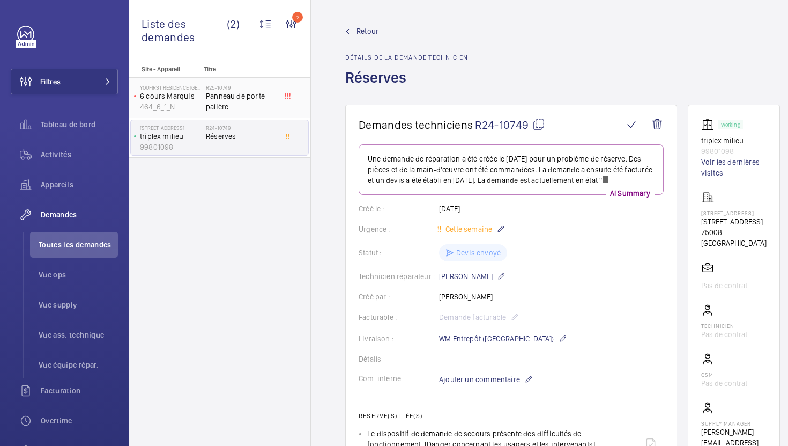
click at [266, 112] on span "Panneau de porte palière" at bounding box center [241, 101] width 71 height 21
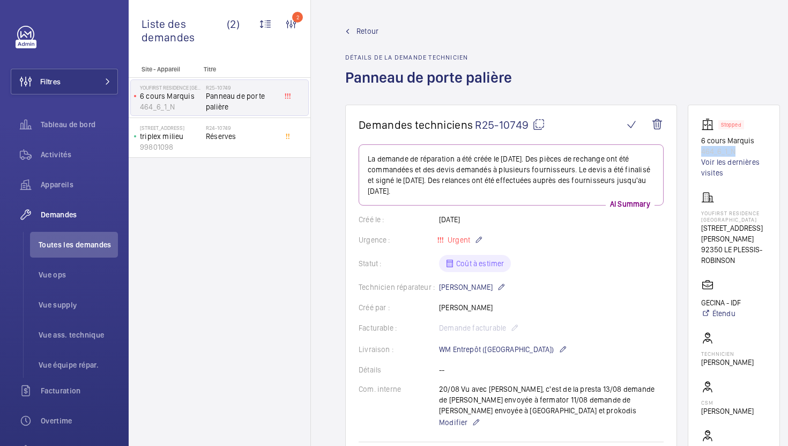
drag, startPoint x: 738, startPoint y: 151, endPoint x: 700, endPoint y: 150, distance: 38.1
click at [700, 150] on wm-front-card "Stopped 6 cours Marquis 464_6_1_N Voir les dernières visites YouFirst Residence…" at bounding box center [734, 297] width 92 height 384
copy p "464_6_1_N"
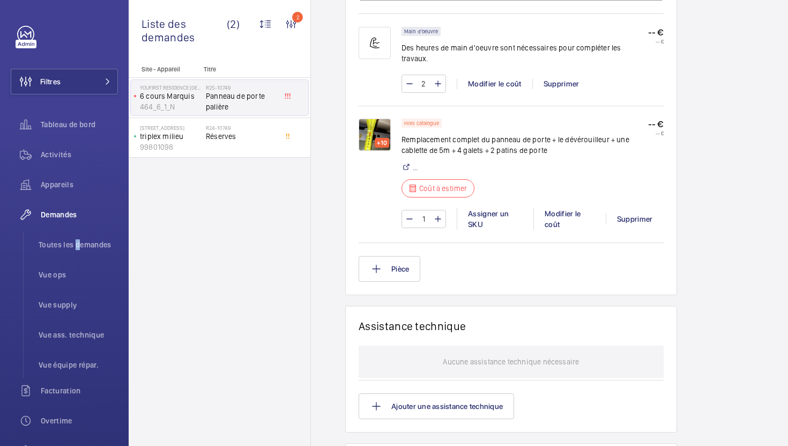
scroll to position [756, 0]
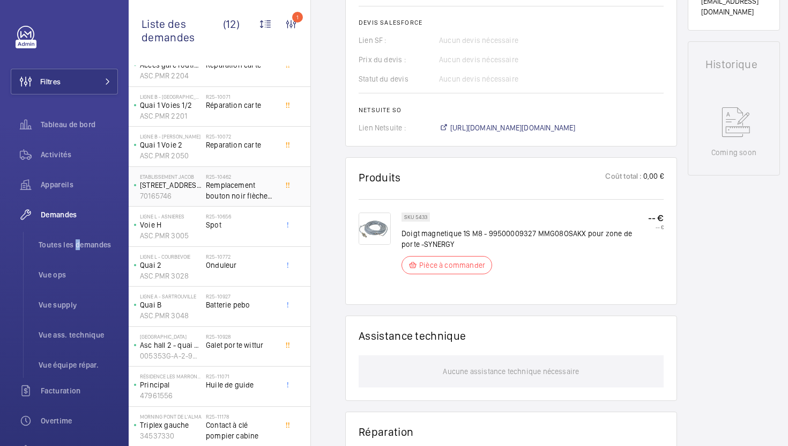
scroll to position [112, 0]
click at [77, 305] on span "Vue supply" at bounding box center [78, 304] width 79 height 11
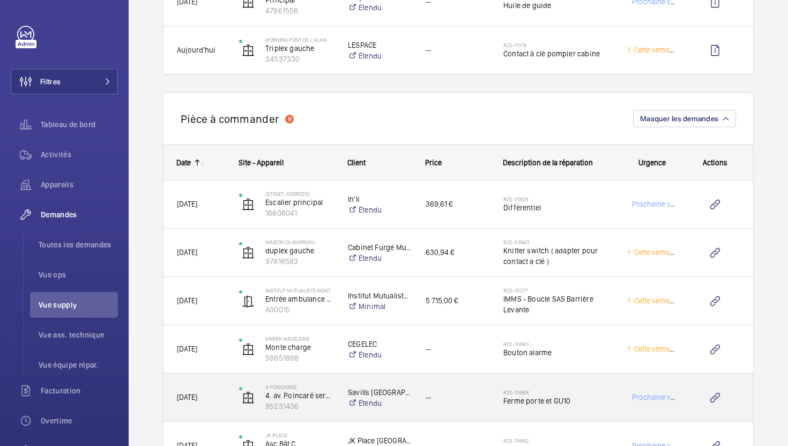
scroll to position [2088, 0]
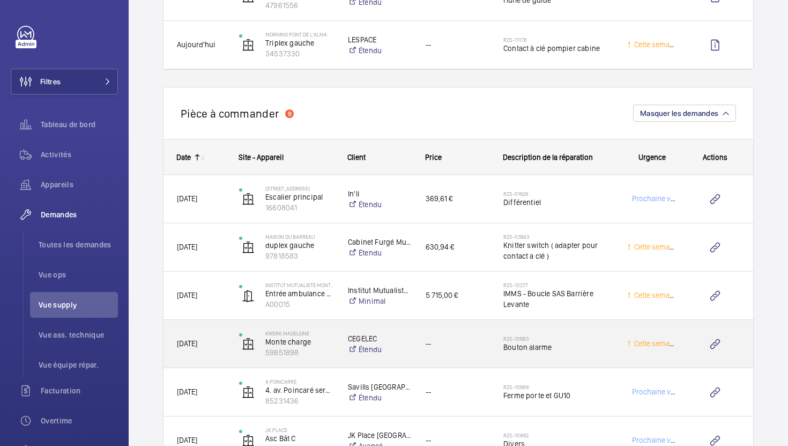
click at [480, 355] on div "--" at bounding box center [451, 344] width 77 height 34
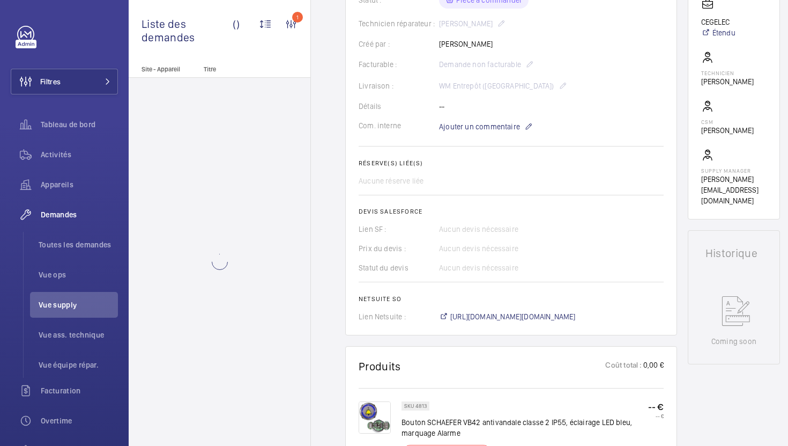
scroll to position [270, 0]
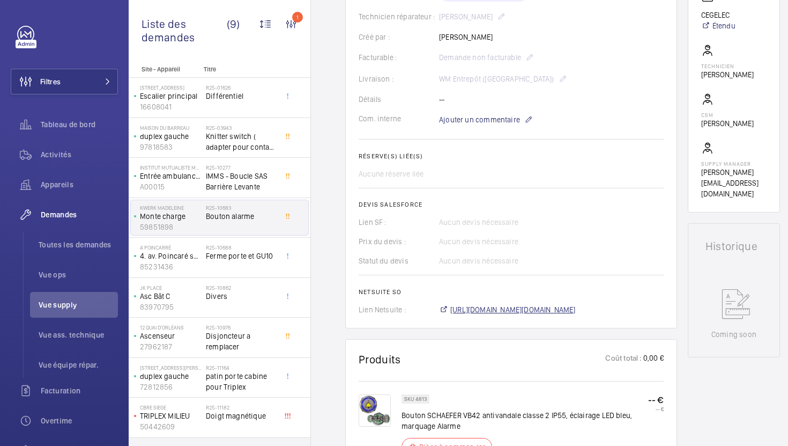
click at [491, 314] on span "https://6461500.app.netsuite.com/app/accounting/transactions/salesord.nl?id=292…" at bounding box center [512, 309] width 125 height 11
click at [259, 263] on div "R25-10688 Ferme porte et GU10" at bounding box center [241, 259] width 71 height 31
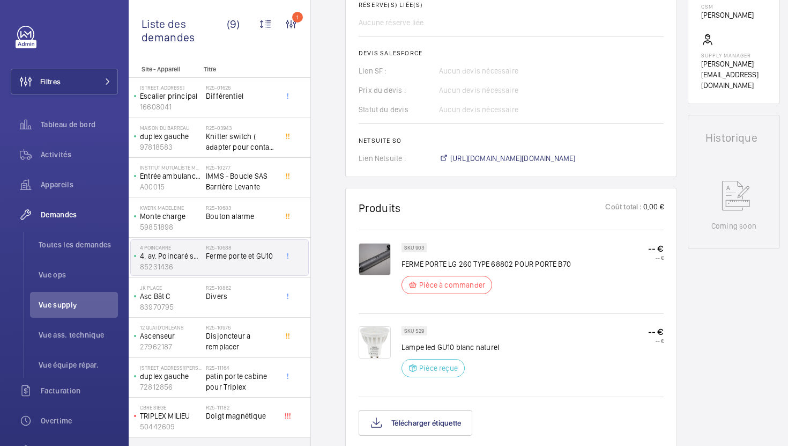
scroll to position [421, 0]
click at [438, 263] on p "FERME PORTE LG 260 TYPE 68802 POUR PORTE B70" at bounding box center [486, 263] width 169 height 11
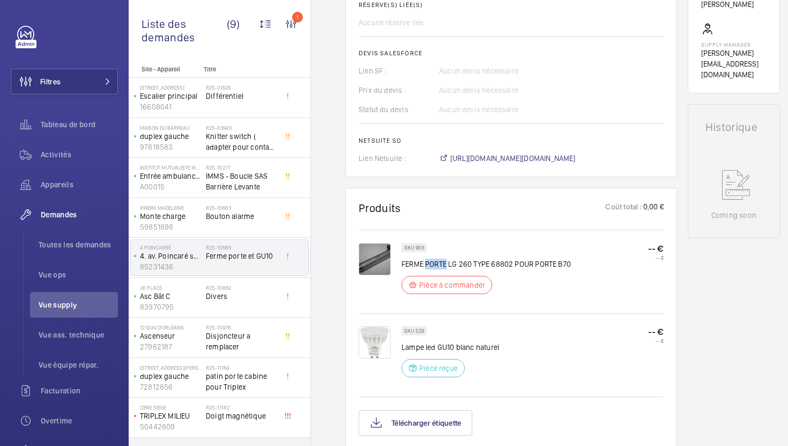
click at [438, 263] on p "FERME PORTE LG 260 TYPE 68802 POUR PORTE B70" at bounding box center [486, 263] width 169 height 11
copy div "FERME PORTE LG 260 TYPE 68802 POUR PORTE B70"
click at [505, 158] on span "https://6461500.app.netsuite.com/app/accounting/transactions/salesord.nl?id=292…" at bounding box center [512, 158] width 125 height 11
click at [272, 300] on span "Divers" at bounding box center [241, 296] width 71 height 11
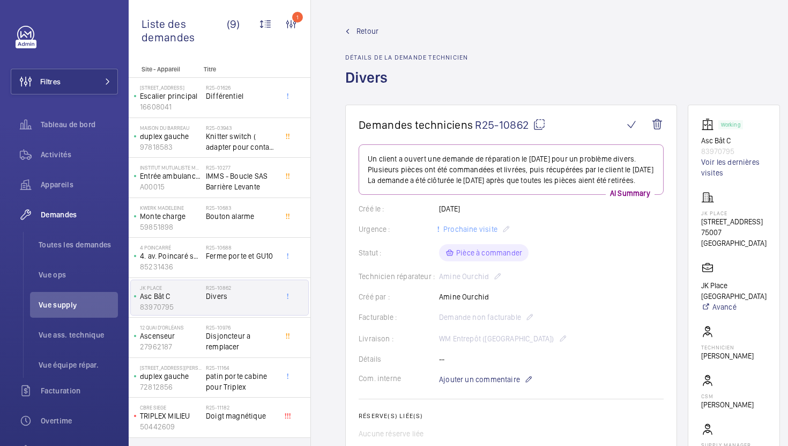
click at [537, 128] on mat-icon at bounding box center [539, 124] width 13 height 13
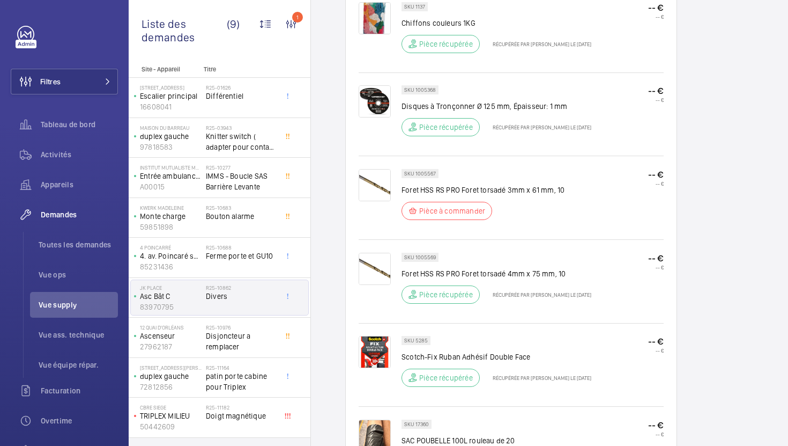
scroll to position [667, 0]
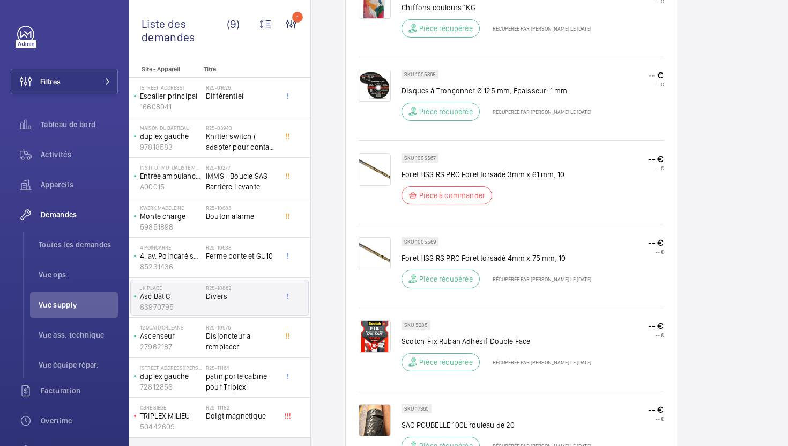
click at [425, 159] on p "SKU 1005567" at bounding box center [420, 158] width 32 height 4
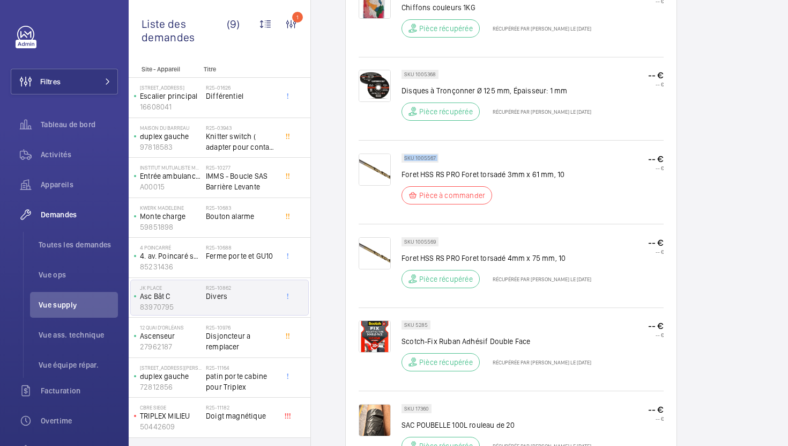
click at [425, 159] on p "SKU 1005567" at bounding box center [420, 158] width 32 height 4
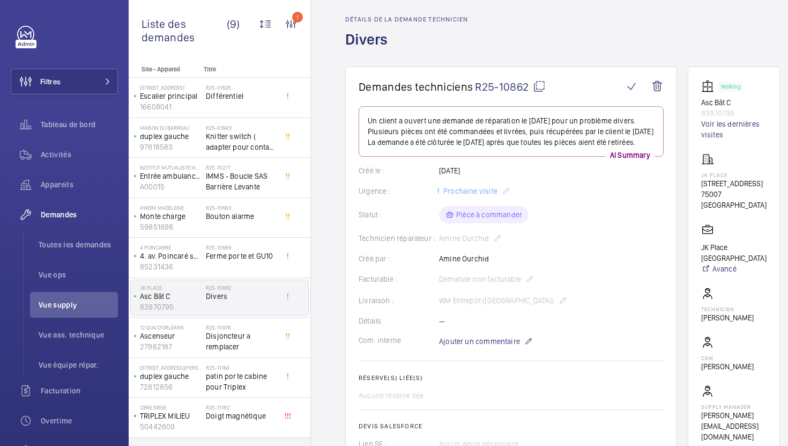
scroll to position [0, 0]
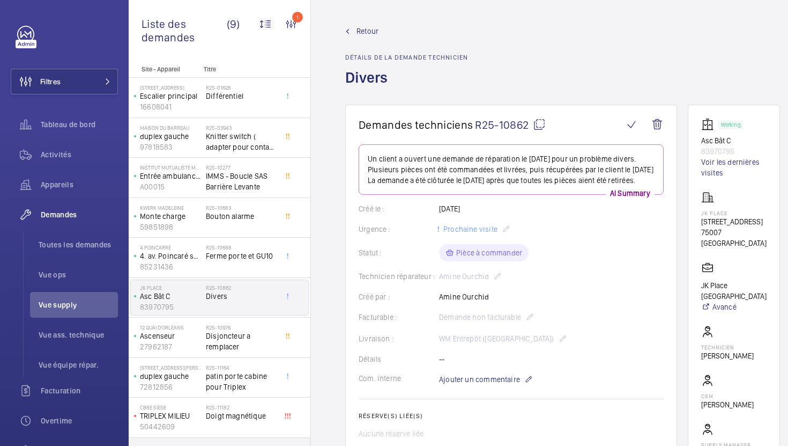
click at [538, 128] on mat-icon at bounding box center [539, 124] width 13 height 13
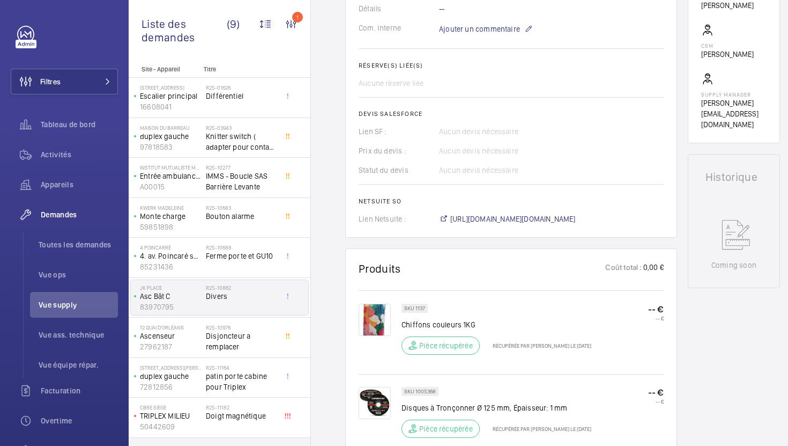
scroll to position [353, 0]
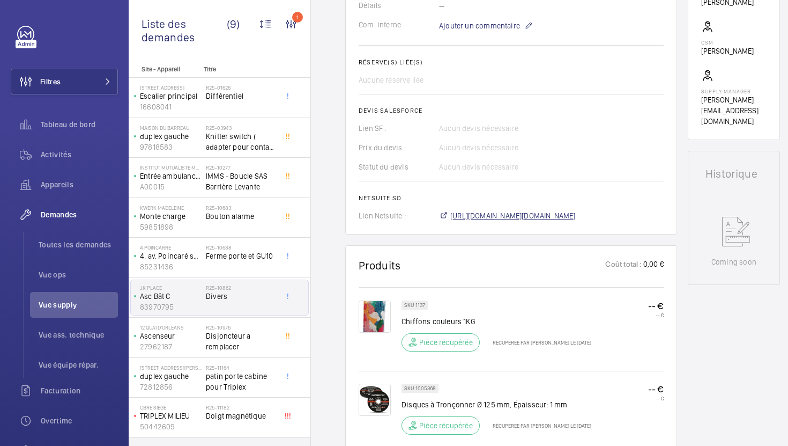
click at [502, 219] on span "https://6461500.app.netsuite.com/app/accounting/transactions/salesord.nl?id=290…" at bounding box center [512, 215] width 125 height 11
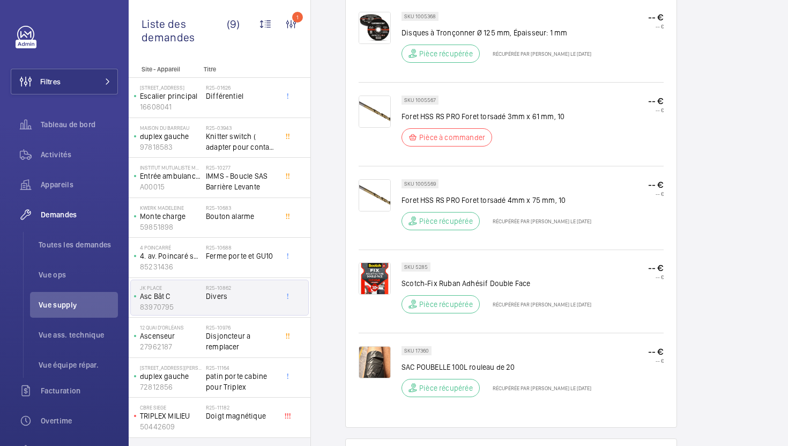
scroll to position [737, 0]
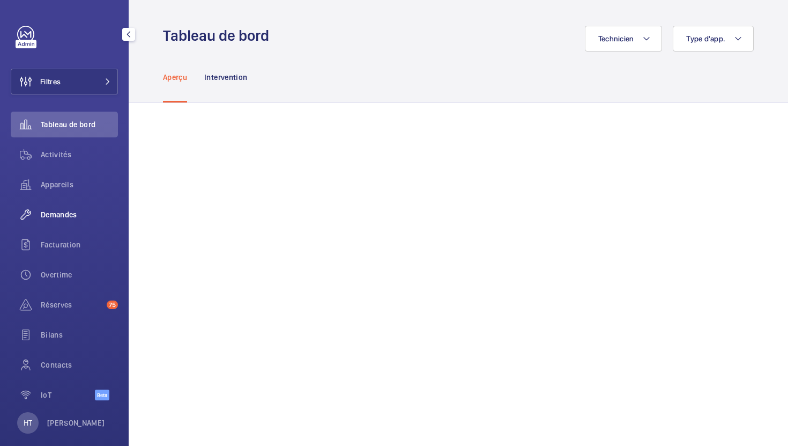
click at [67, 217] on span "Demandes" at bounding box center [79, 214] width 77 height 11
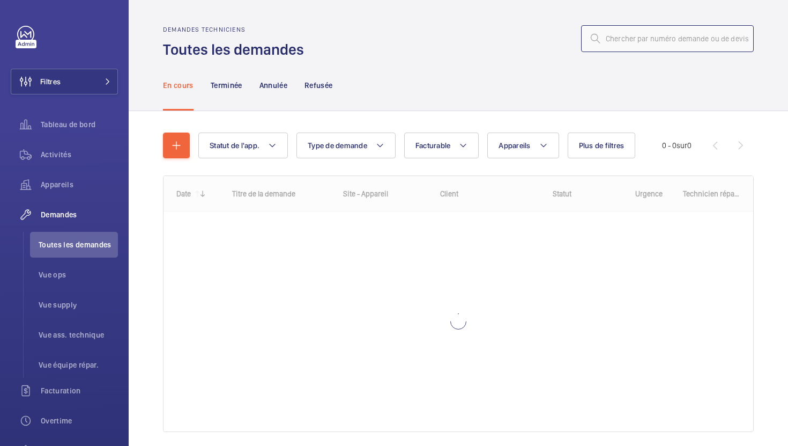
click at [626, 41] on input "text" at bounding box center [667, 38] width 173 height 27
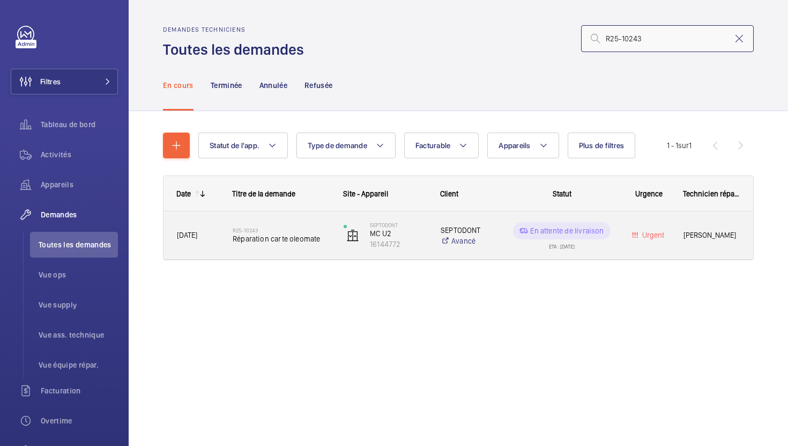
type input "R25-10243"
click at [326, 253] on div "R25-10243 Réparation carte oleomate" at bounding box center [275, 235] width 110 height 48
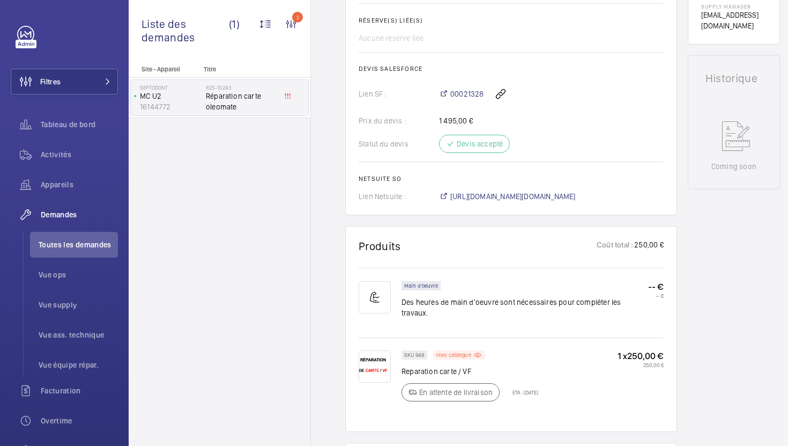
scroll to position [439, 0]
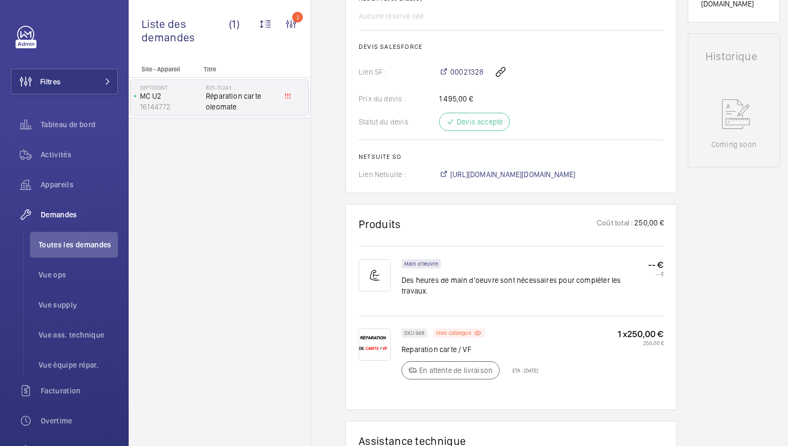
click at [532, 176] on span "https://6461500.app.netsuite.com/app/accounting/transactions/salesord.nl?id=290…" at bounding box center [512, 174] width 125 height 11
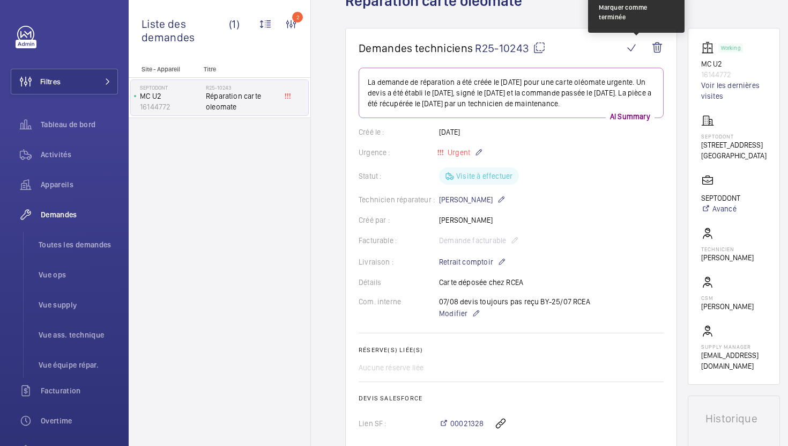
scroll to position [72, 0]
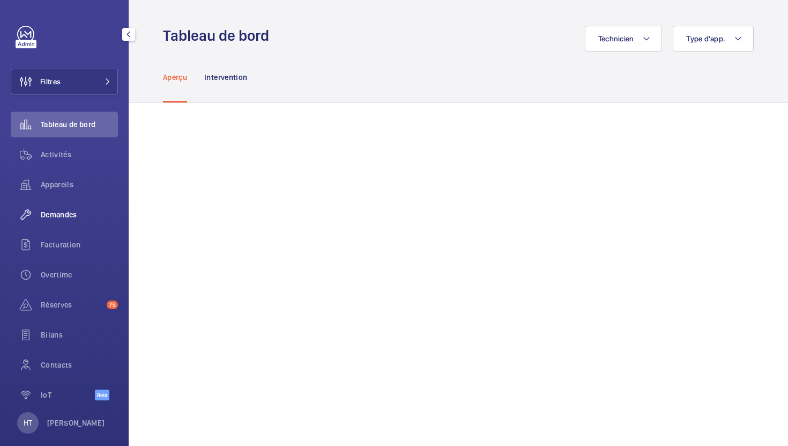
click at [48, 209] on span "Demandes" at bounding box center [79, 214] width 77 height 11
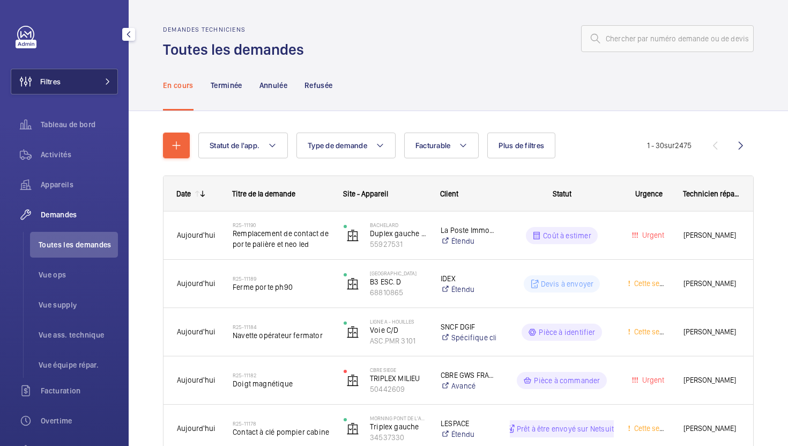
click at [88, 92] on button "Filtres" at bounding box center [64, 82] width 107 height 26
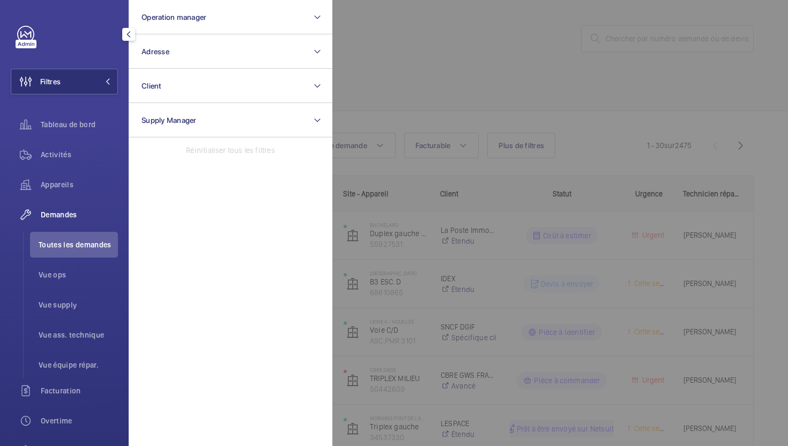
click at [421, 55] on div at bounding box center [726, 223] width 788 height 446
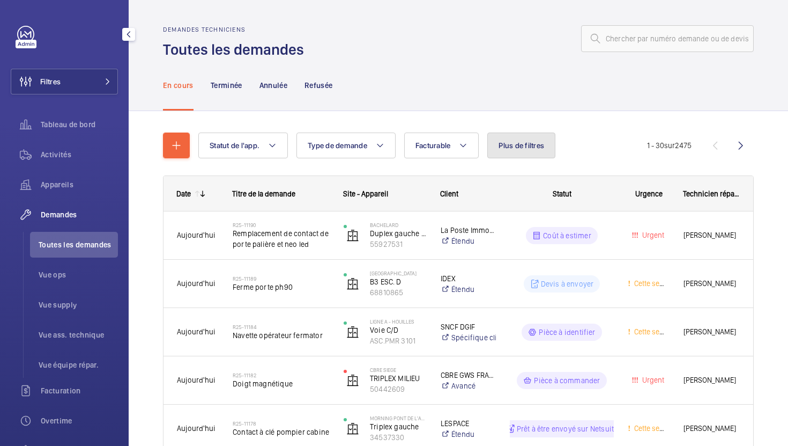
click at [500, 141] on span "Plus de filtres" at bounding box center [522, 145] width 46 height 9
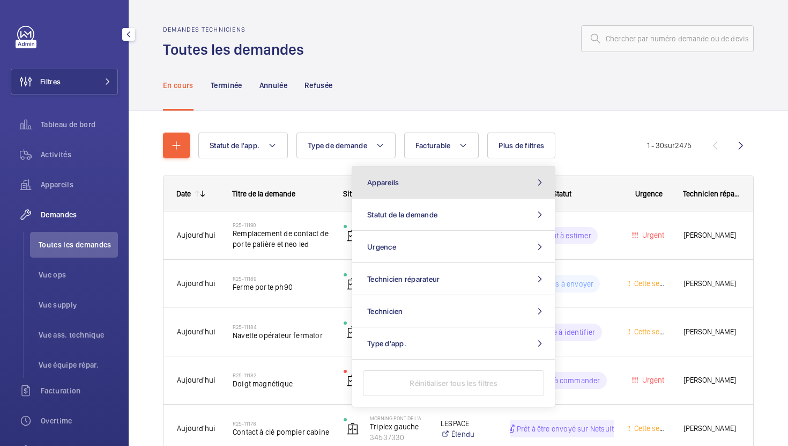
click at [450, 182] on button "Appareils" at bounding box center [453, 182] width 203 height 32
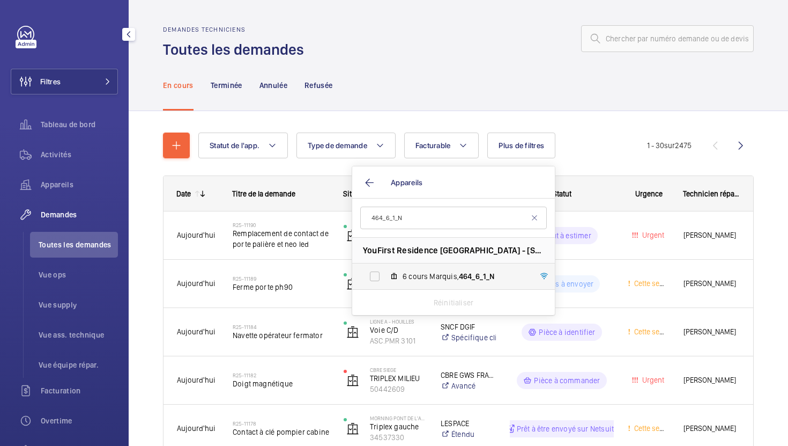
type input "464_6_1_N"
click at [430, 267] on label "6 cours Marquis, 464_6_1_N" at bounding box center [445, 276] width 186 height 26
click at [386, 267] on input "6 cours Marquis, 464_6_1_N" at bounding box center [374, 275] width 21 height 21
checkbox input "true"
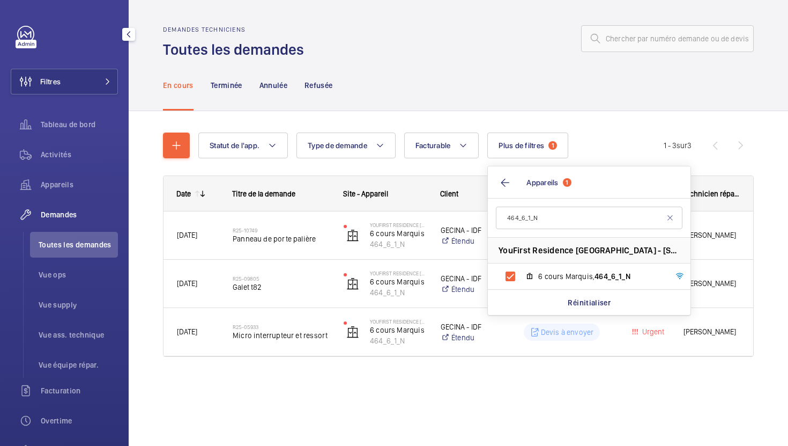
click at [558, 84] on div "En cours Terminée Annulée Refusée" at bounding box center [458, 85] width 591 height 51
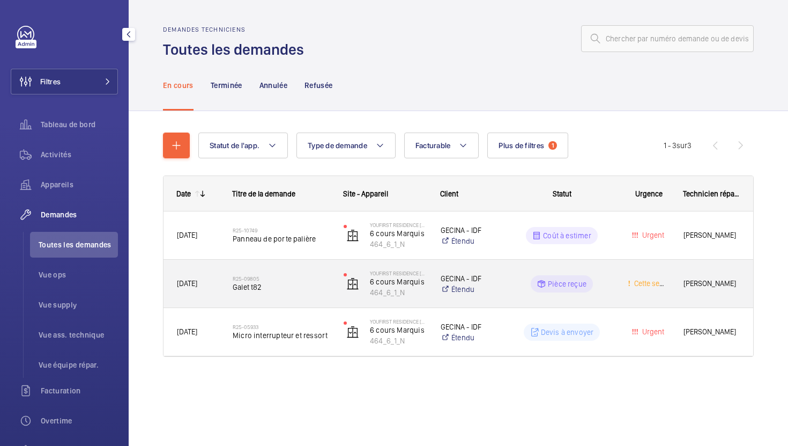
click at [307, 291] on span "Galet t82" at bounding box center [281, 287] width 97 height 11
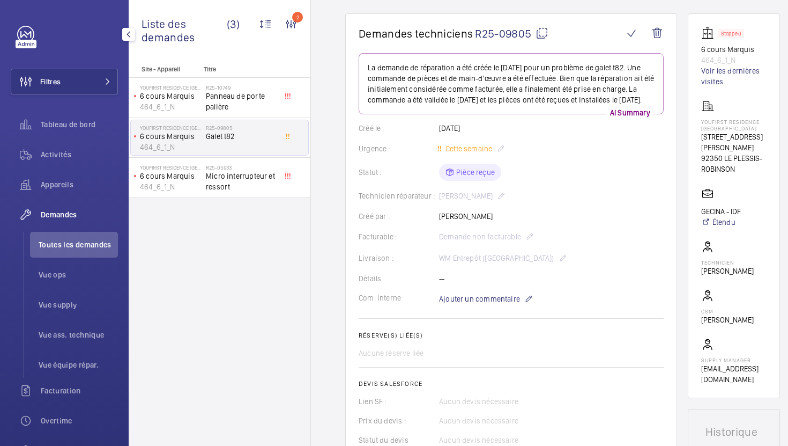
scroll to position [56, 0]
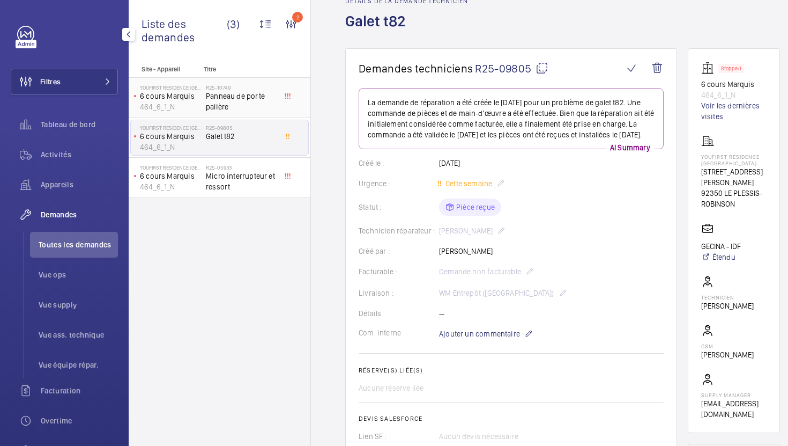
click at [265, 102] on span "Panneau de porte palière" at bounding box center [241, 101] width 71 height 21
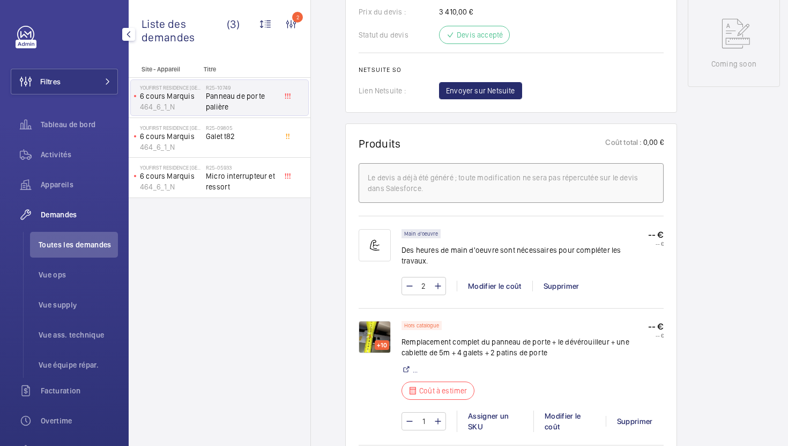
scroll to position [533, 0]
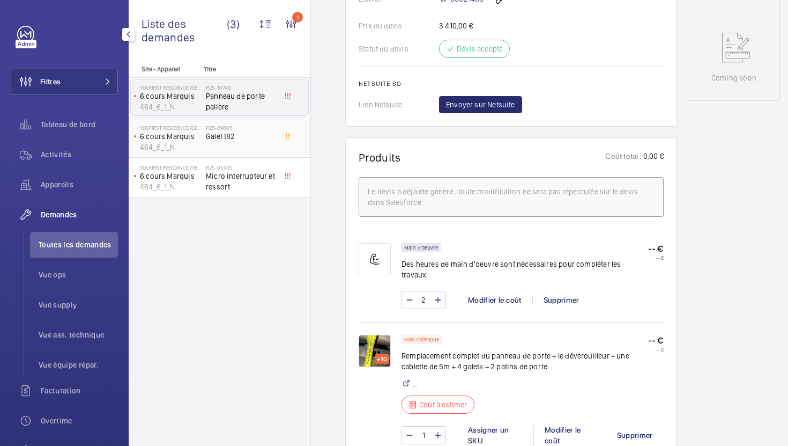
click at [249, 147] on div "R25-09805 Galet t82" at bounding box center [241, 139] width 71 height 31
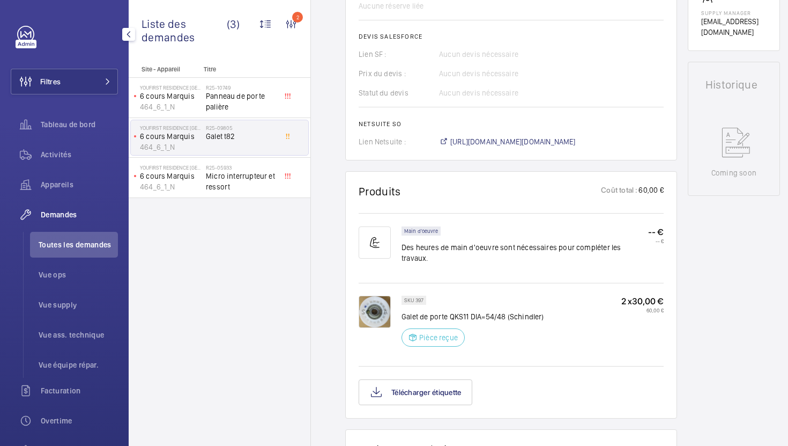
scroll to position [457, 0]
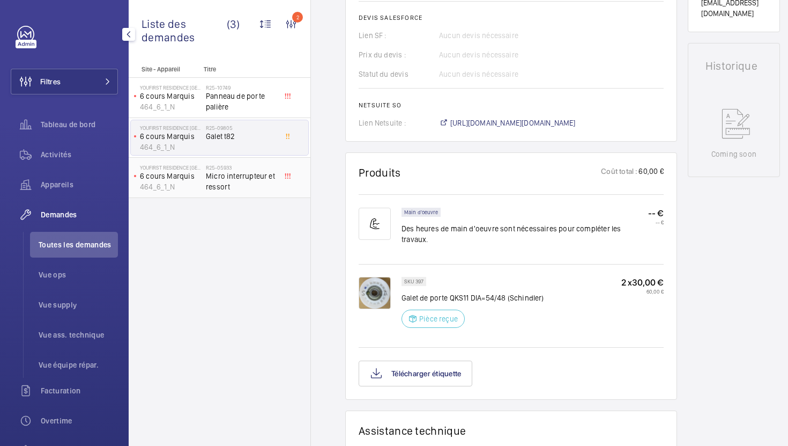
click at [230, 193] on div "R25-05933 Micro interrupteur et ressort" at bounding box center [241, 179] width 71 height 31
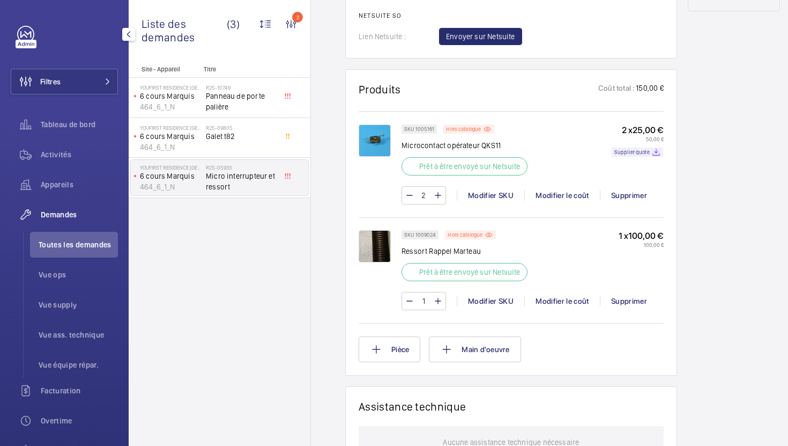
scroll to position [614, 0]
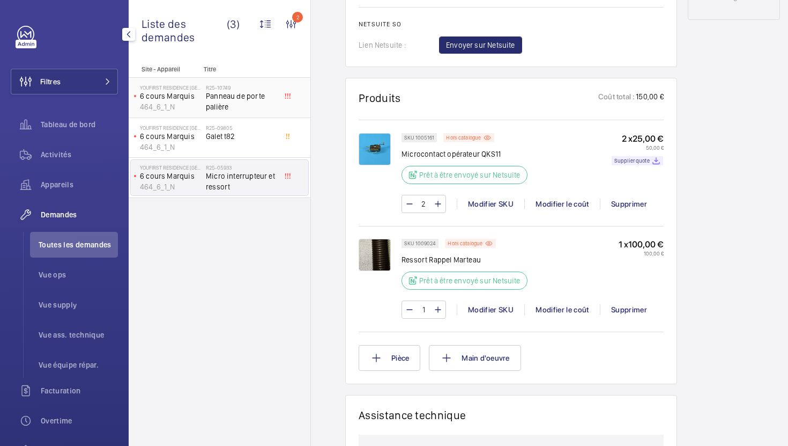
click at [227, 105] on span "Panneau de porte palière" at bounding box center [241, 101] width 71 height 21
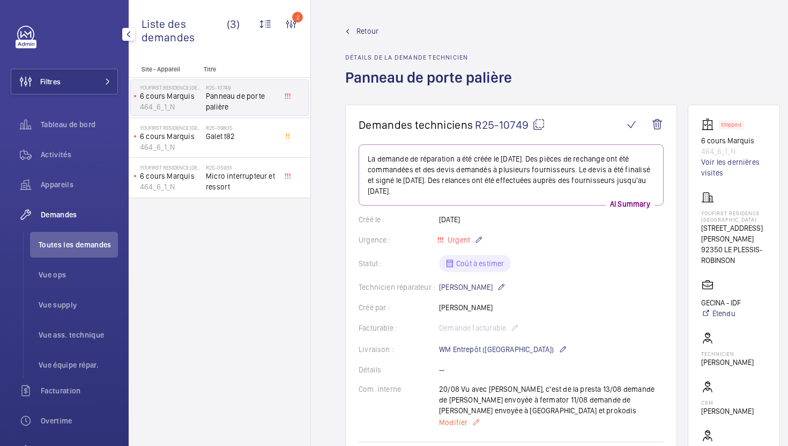
click at [457, 421] on span "Modifier" at bounding box center [453, 422] width 28 height 11
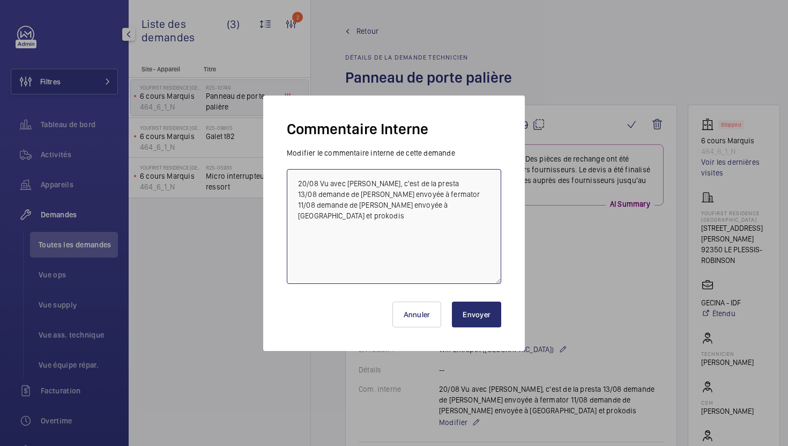
click at [452, 184] on textarea "20/08 Vu avec Karim, c'est de la presta 13/08 demande de devis envoyée à fermat…" at bounding box center [394, 226] width 214 height 115
type textarea "20/08 Vu avec Karim, c'est de la presta (on attend le retour des repair pour vo…"
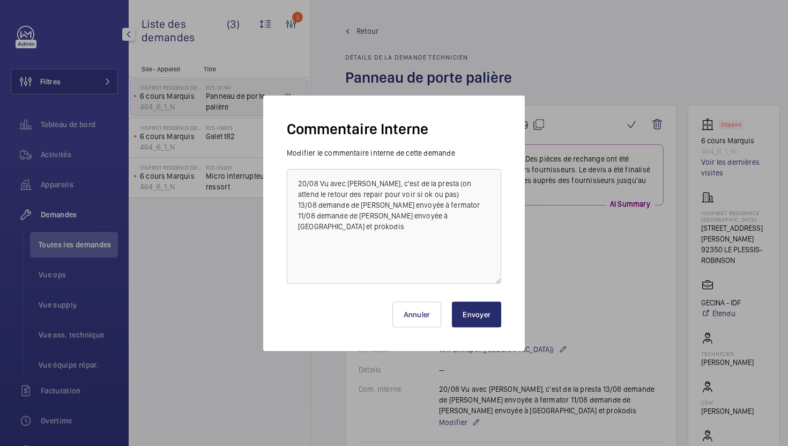
click at [486, 309] on button "Envoyer" at bounding box center [476, 314] width 49 height 26
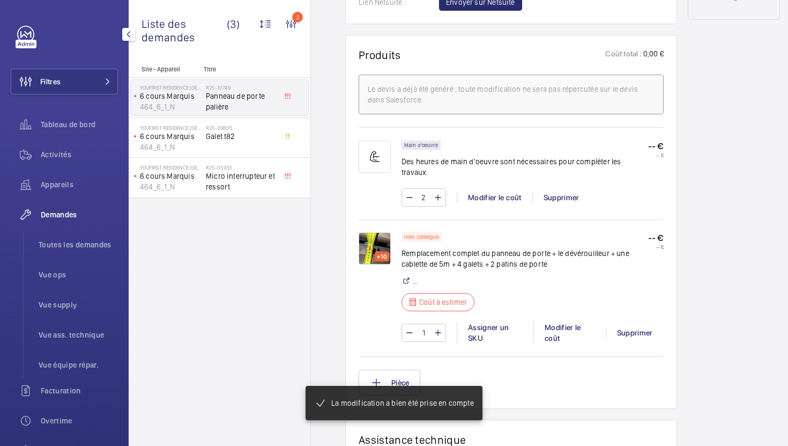
scroll to position [646, 0]
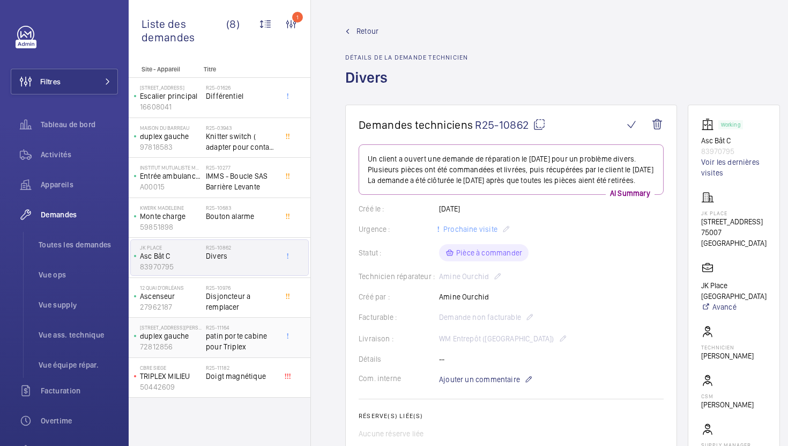
click at [272, 343] on span "patin porte cabine pour Triplex" at bounding box center [241, 340] width 71 height 21
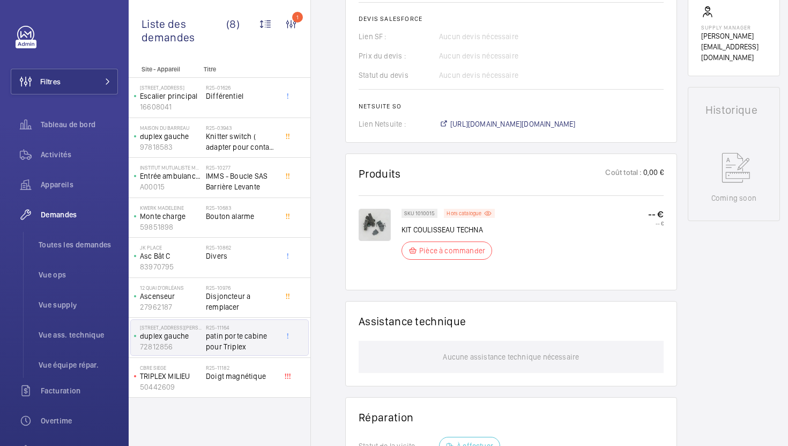
scroll to position [445, 0]
click at [486, 124] on span "[URL][DOMAIN_NAME][DOMAIN_NAME]" at bounding box center [512, 124] width 125 height 11
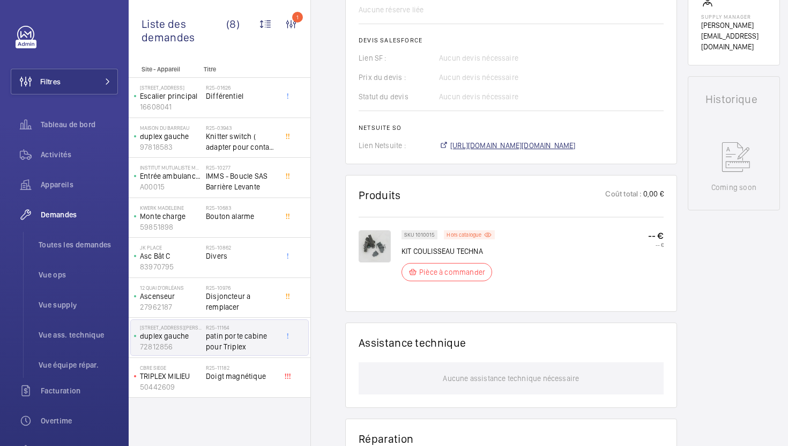
scroll to position [467, 0]
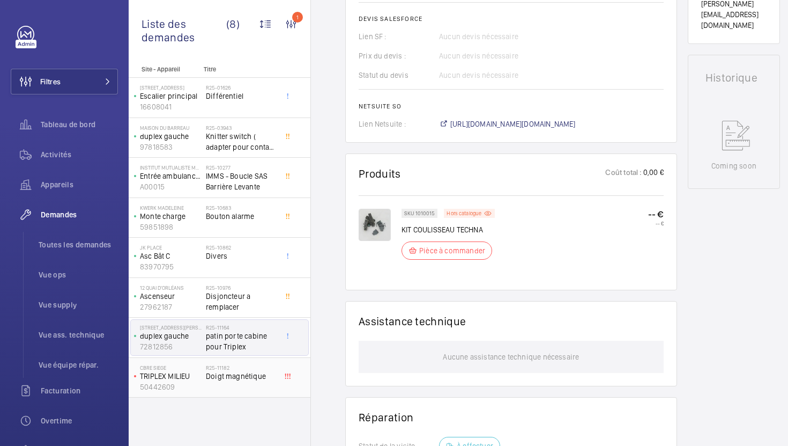
click at [254, 383] on div "R25-11182 Doigt magnétique" at bounding box center [241, 379] width 71 height 31
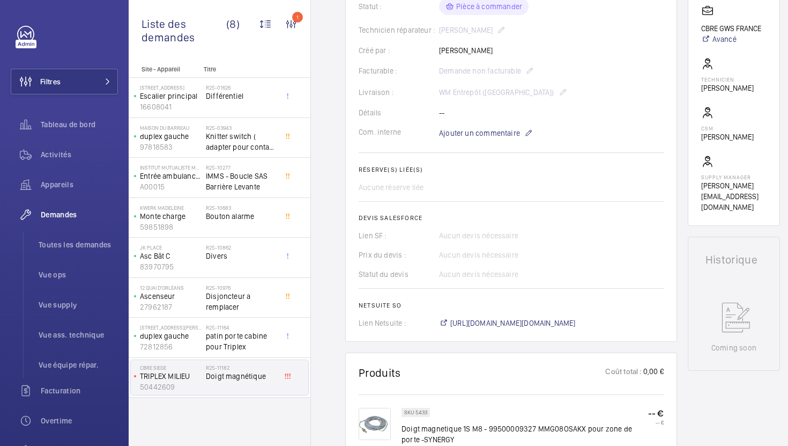
scroll to position [282, 0]
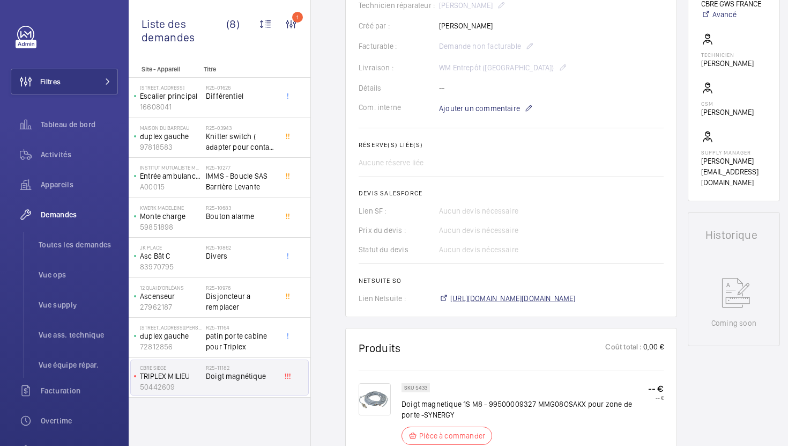
click at [518, 301] on span "[URL][DOMAIN_NAME][DOMAIN_NAME]" at bounding box center [512, 298] width 125 height 11
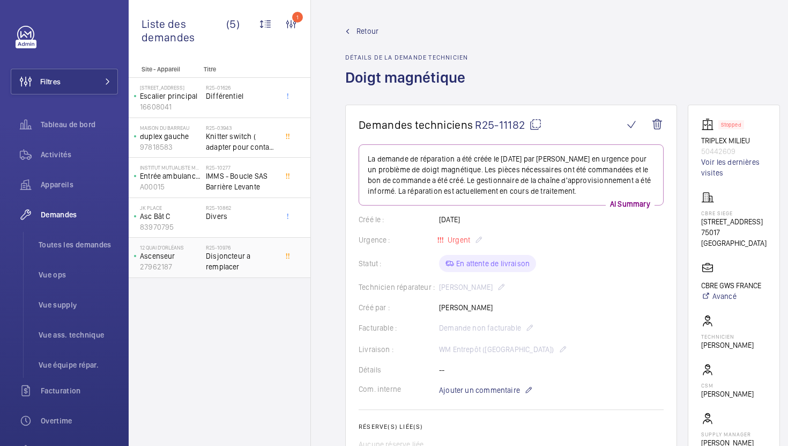
click at [256, 271] on span "Disjoncteur a remplacer" at bounding box center [241, 260] width 71 height 21
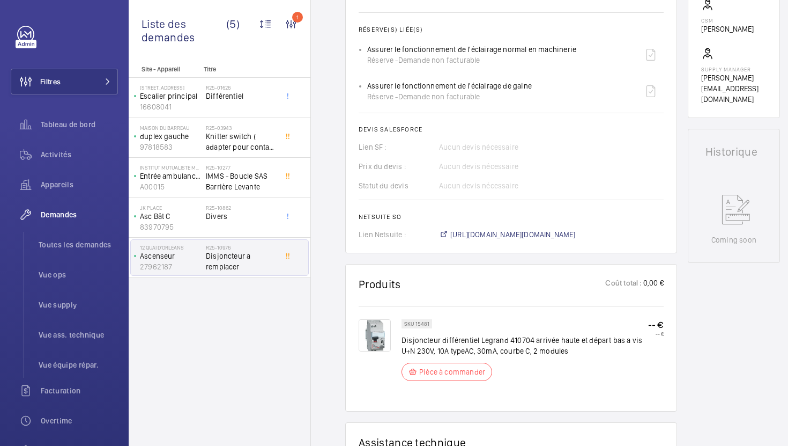
scroll to position [397, 0]
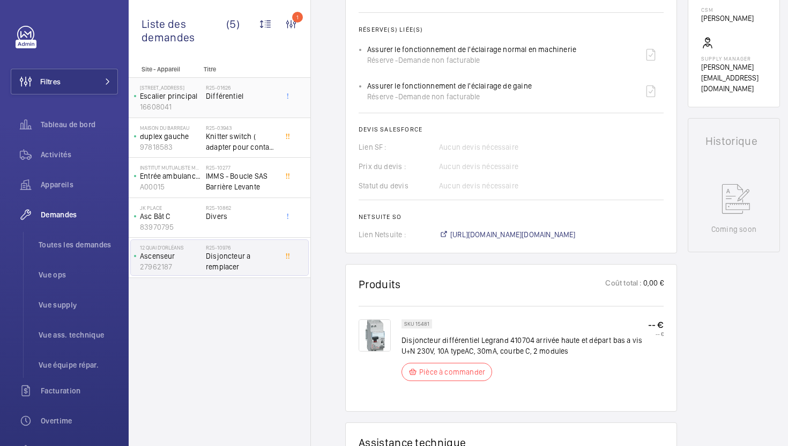
click at [261, 97] on span "Différentiel" at bounding box center [241, 96] width 71 height 11
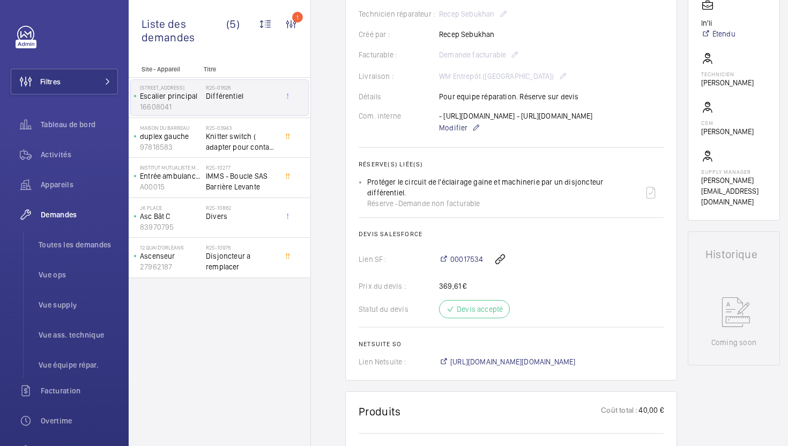
scroll to position [273, 0]
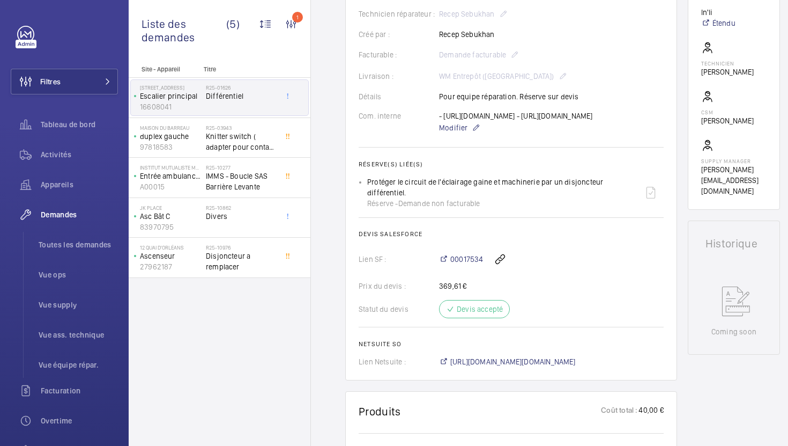
click at [445, 117] on div "- https://fr.rs-online.com/web/p/relais-de-puissance/5159589?cm_mmc=FR-PLA-DS3A…" at bounding box center [515, 122] width 153 height 24
click at [450, 133] on span "Modifier" at bounding box center [453, 127] width 28 height 11
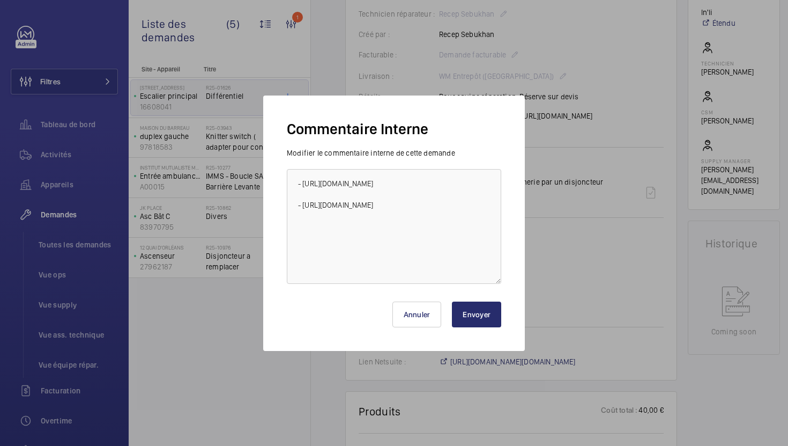
scroll to position [0, 0]
drag, startPoint x: 368, startPoint y: 244, endPoint x: 302, endPoint y: 181, distance: 91.4
click at [302, 181] on textarea "- https://fr.rs-online.com/web/p/relais-de-puissance/5159589?cm_mmc=FR-PLA-DS3A…" at bounding box center [394, 226] width 214 height 115
click at [381, 250] on textarea "- https://fr.rs-online.com/web/p/relais-de-puissance/5159589?cm_mmc=FR-PLA-DS3A…" at bounding box center [394, 226] width 214 height 115
drag, startPoint x: 304, startPoint y: 271, endPoint x: 347, endPoint y: 339, distance: 80.8
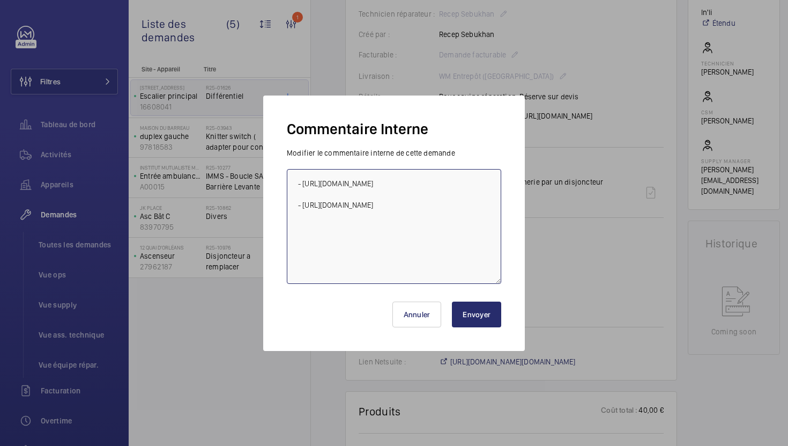
click at [347, 339] on div "Commentaire Interne Modifier le commentaire interne de cette demande - https://…" at bounding box center [394, 222] width 262 height 255
click at [423, 273] on textarea "- https://fr.rs-online.com/web/p/relais-de-puissance/5159589?cm_mmc=FR-PLA-DS3A…" at bounding box center [394, 226] width 214 height 115
click at [429, 276] on textarea "- https://fr.rs-online.com/web/p/relais-de-puissance/5159589?cm_mmc=FR-PLA-DS3A…" at bounding box center [394, 226] width 214 height 115
drag, startPoint x: 458, startPoint y: 276, endPoint x: 303, endPoint y: 207, distance: 170.2
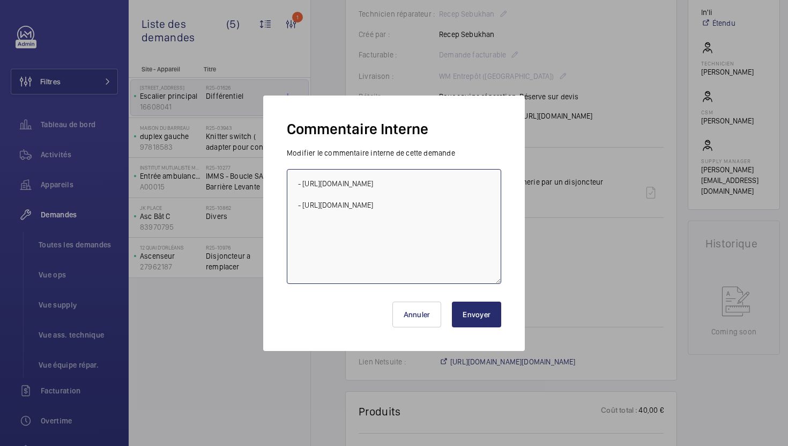
click at [303, 207] on textarea "- https://fr.rs-online.com/web/p/relais-de-puissance/5159589?cm_mmc=FR-PLA-DS3A…" at bounding box center [394, 226] width 214 height 115
click at [541, 315] on div at bounding box center [394, 223] width 788 height 446
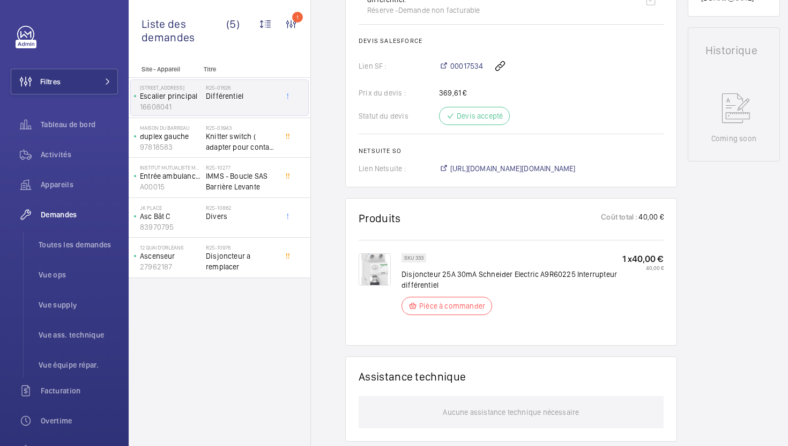
scroll to position [468, 0]
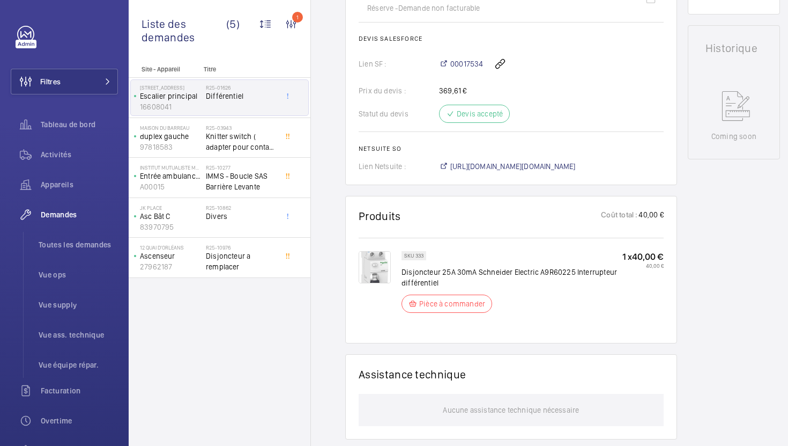
click at [437, 288] on p "Disjoncteur 25A 30mA Schneider Electric A9R60225 Interrupteur différentiel" at bounding box center [512, 277] width 221 height 21
copy div "Disjoncteur 25A 30mA Schneider Electric A9R60225 Interrupteur différentiel"
click at [261, 255] on span "Disjoncteur a remplacer" at bounding box center [241, 260] width 71 height 21
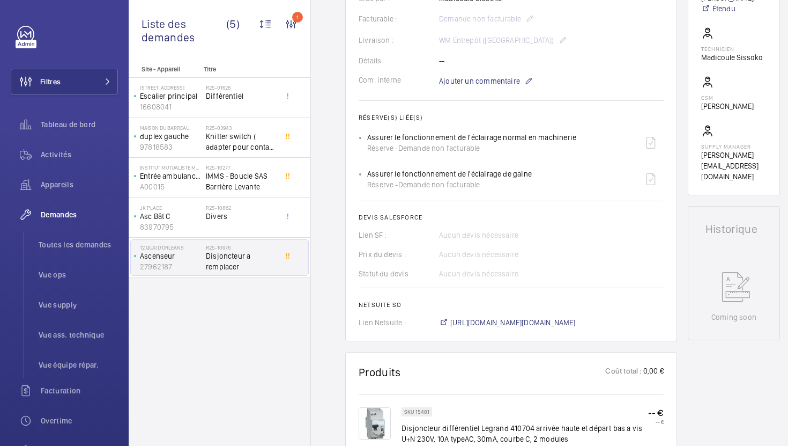
scroll to position [387, 0]
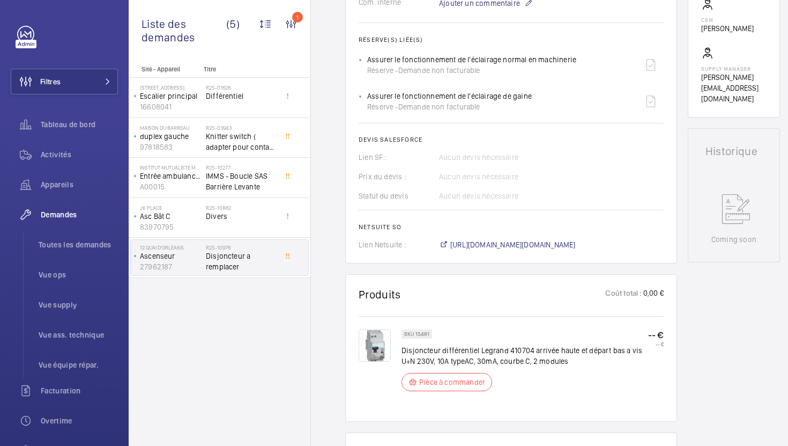
click at [421, 334] on p "SKU 15481" at bounding box center [416, 334] width 25 height 4
copy p "15481"
click at [259, 94] on span "Différentiel" at bounding box center [241, 96] width 71 height 11
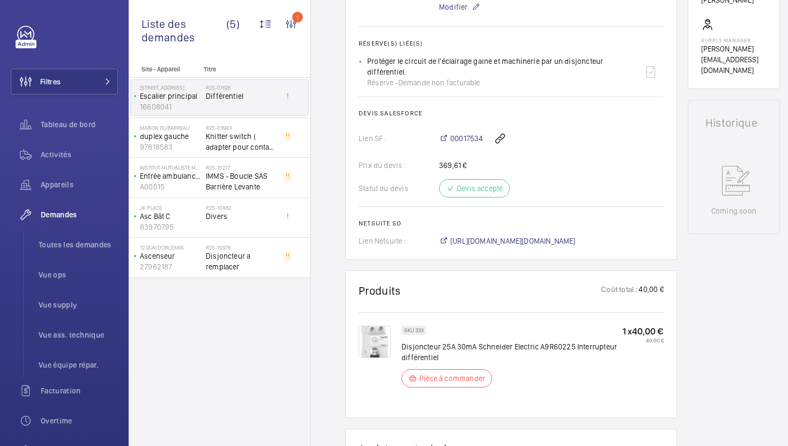
scroll to position [436, 0]
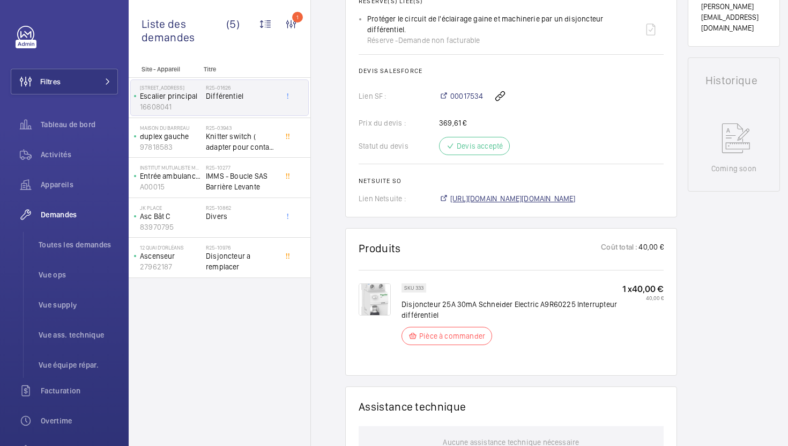
click at [573, 204] on span "https://6461500.app.netsuite.com/app/accounting/transactions/salesord.nl?id=292…" at bounding box center [512, 198] width 125 height 11
click at [256, 262] on span "Disjoncteur a remplacer" at bounding box center [241, 260] width 71 height 21
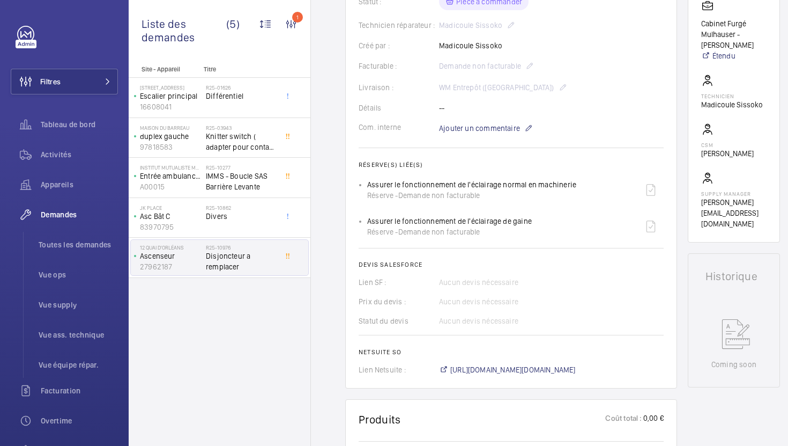
scroll to position [384, 0]
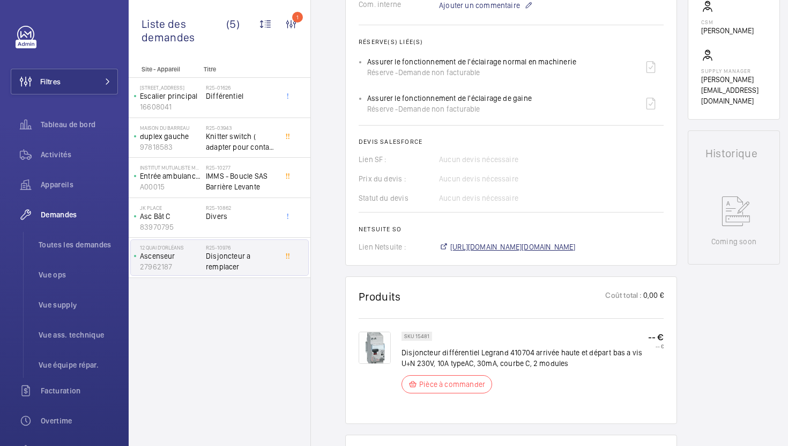
click at [495, 251] on span "[URL][DOMAIN_NAME][DOMAIN_NAME]" at bounding box center [512, 246] width 125 height 11
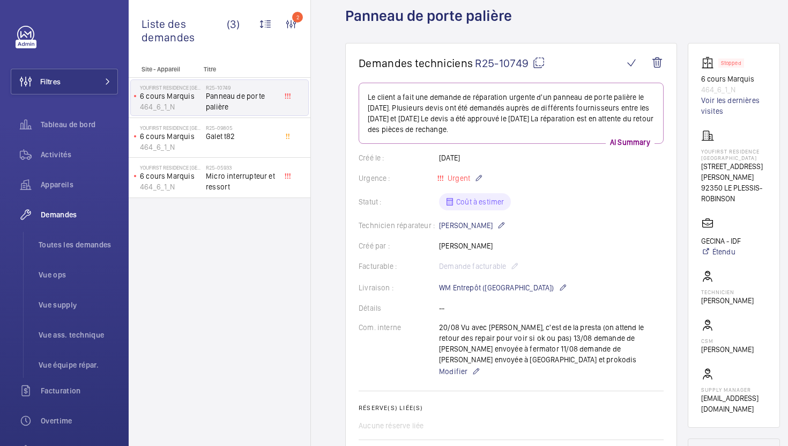
scroll to position [23, 0]
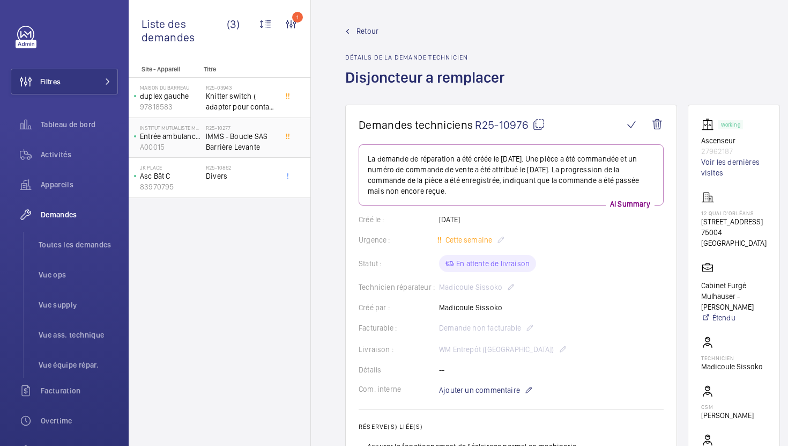
click at [274, 120] on div "R25-10277 IMMS - Boucle SAS Barrière Levante" at bounding box center [243, 137] width 75 height 35
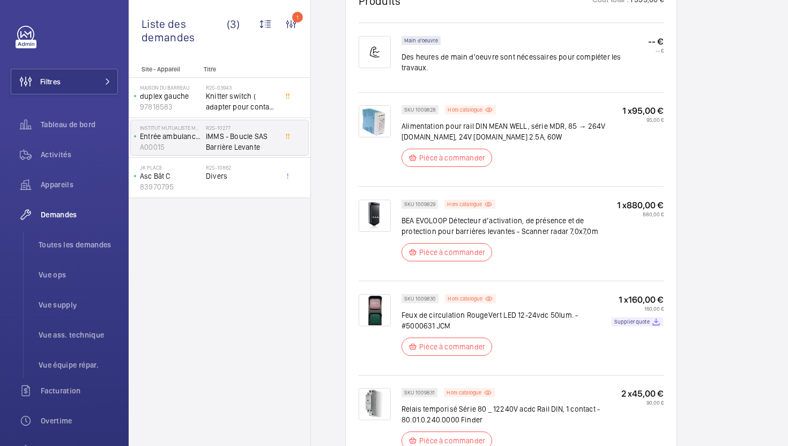
scroll to position [678, 0]
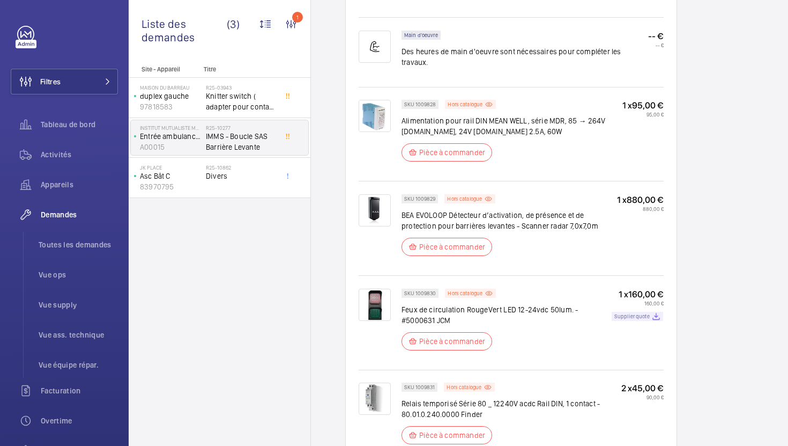
click at [632, 314] on p "Supplier quote" at bounding box center [632, 316] width 35 height 4
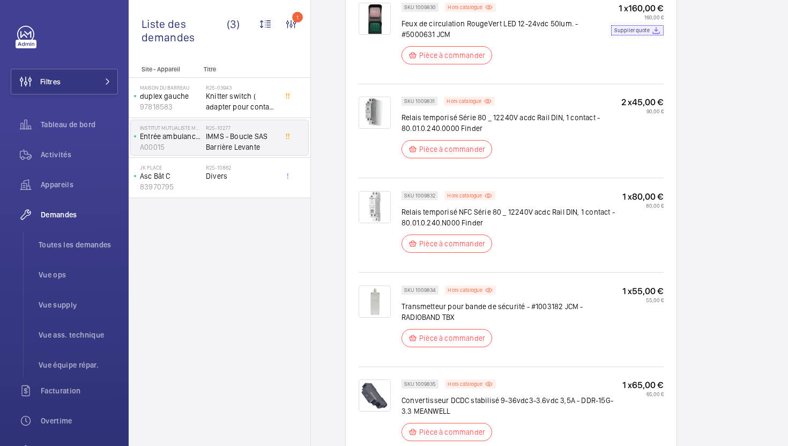
scroll to position [980, 0]
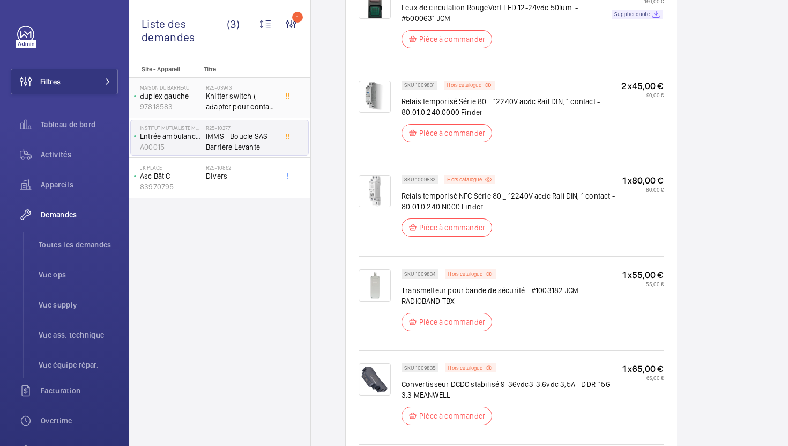
click at [228, 95] on span "Knitter switch ( adapter pour contact a clé )" at bounding box center [241, 101] width 71 height 21
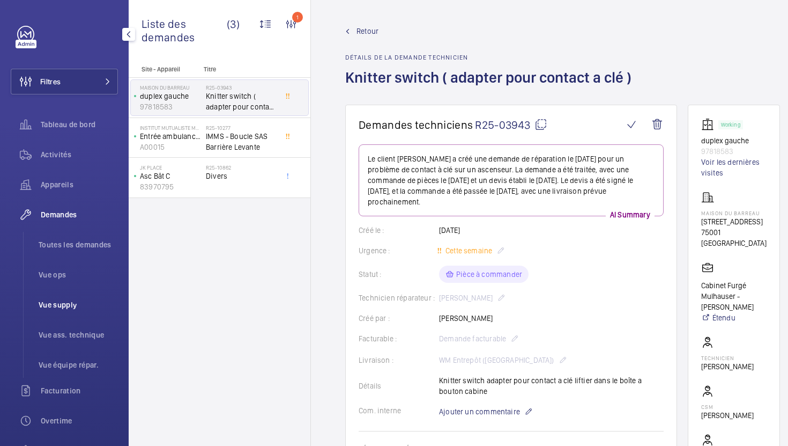
click at [68, 304] on span "Vue supply" at bounding box center [78, 304] width 79 height 11
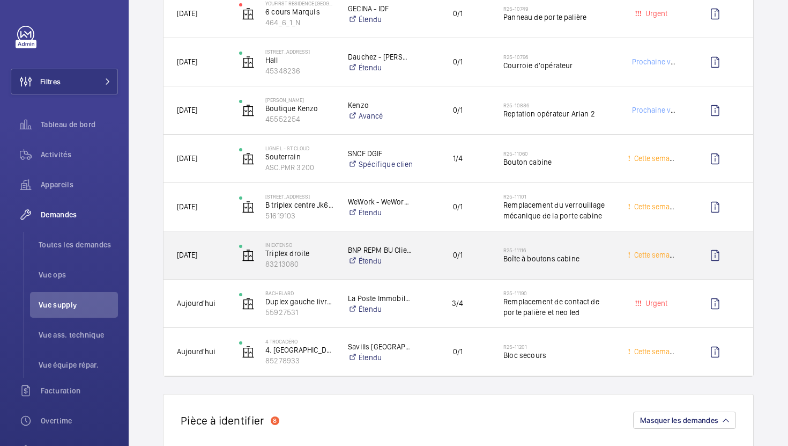
scroll to position [655, 0]
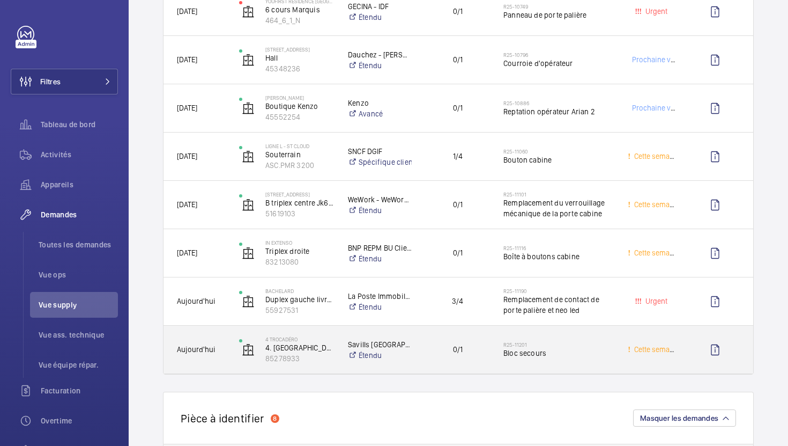
click at [438, 355] on span "0/1" at bounding box center [458, 349] width 64 height 12
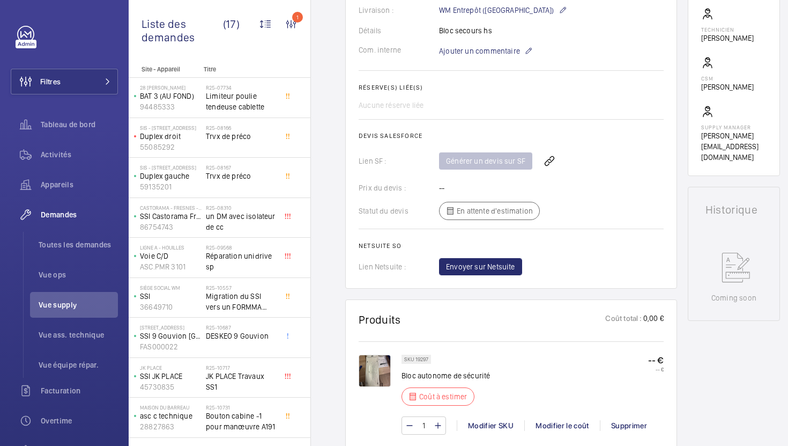
scroll to position [427, 0]
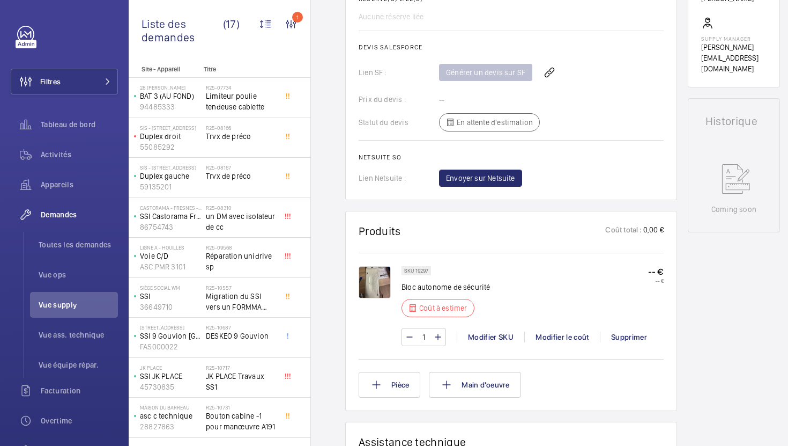
click at [367, 285] on img at bounding box center [375, 282] width 32 height 32
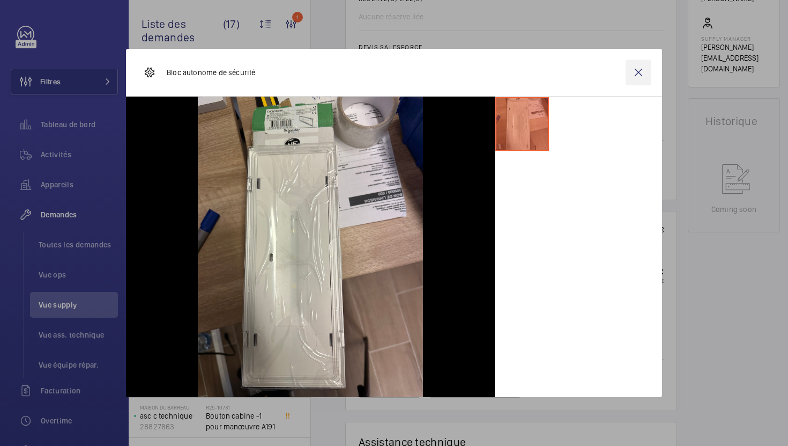
click at [634, 74] on wm-front-icon-button at bounding box center [639, 73] width 26 height 26
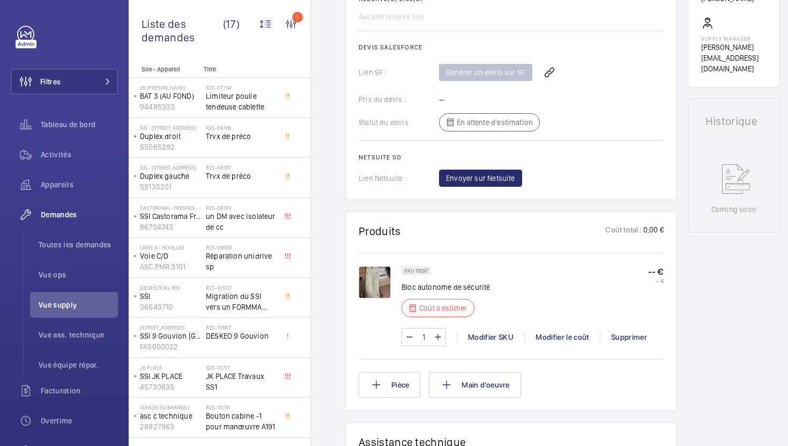
click at [424, 272] on p "SKU 19297" at bounding box center [416, 271] width 24 height 4
copy p "19297"
click at [359, 280] on img at bounding box center [375, 282] width 32 height 32
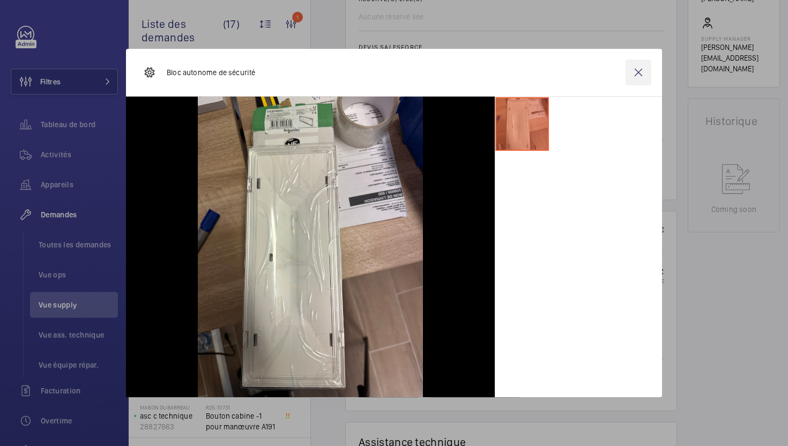
click at [635, 79] on wm-front-icon-button at bounding box center [639, 73] width 26 height 26
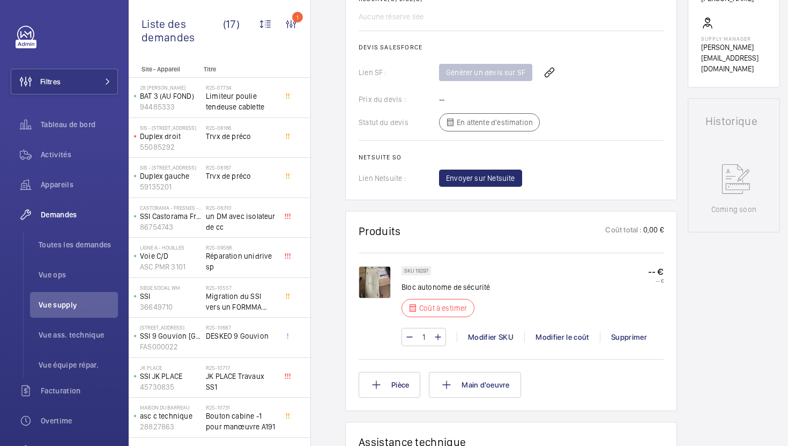
click at [419, 271] on p "SKU 19297" at bounding box center [416, 271] width 24 height 4
copy p "19297"
click at [489, 338] on div "Modifier SKU" at bounding box center [491, 336] width 68 height 11
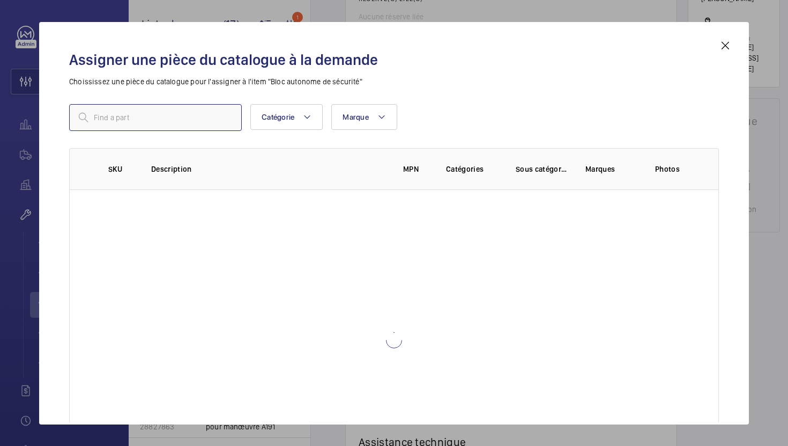
click at [206, 115] on input "text" at bounding box center [155, 117] width 173 height 27
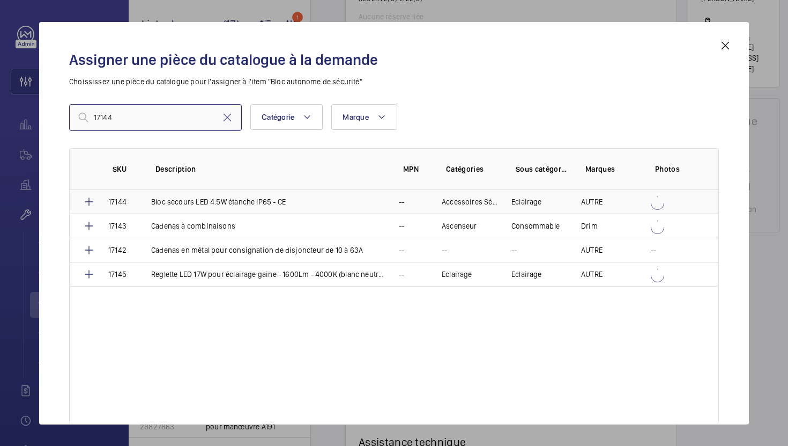
type input "17144"
click at [257, 205] on p "Bloc secours LED 4.5W étanche IP65 - CE" at bounding box center [218, 201] width 135 height 11
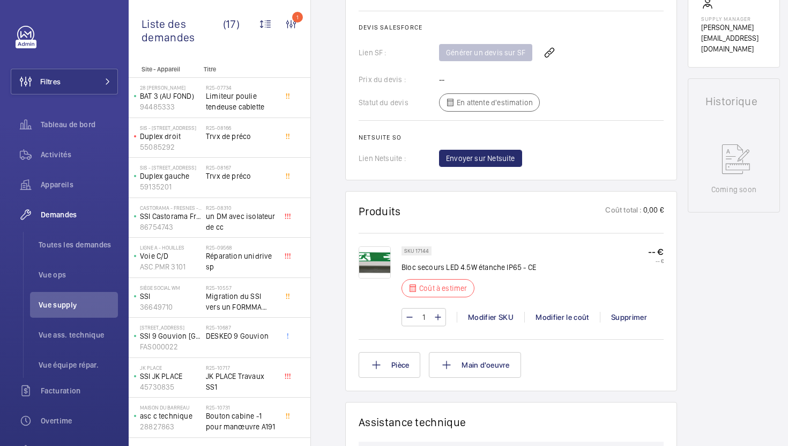
scroll to position [483, 0]
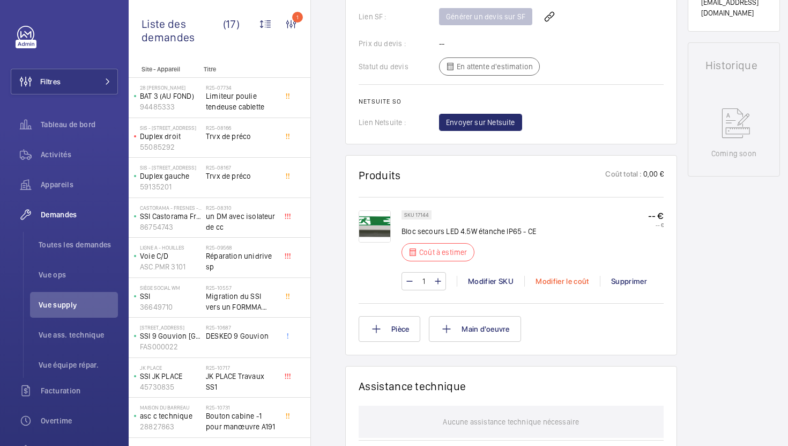
click at [569, 284] on div "Modifier le coût" at bounding box center [562, 281] width 76 height 11
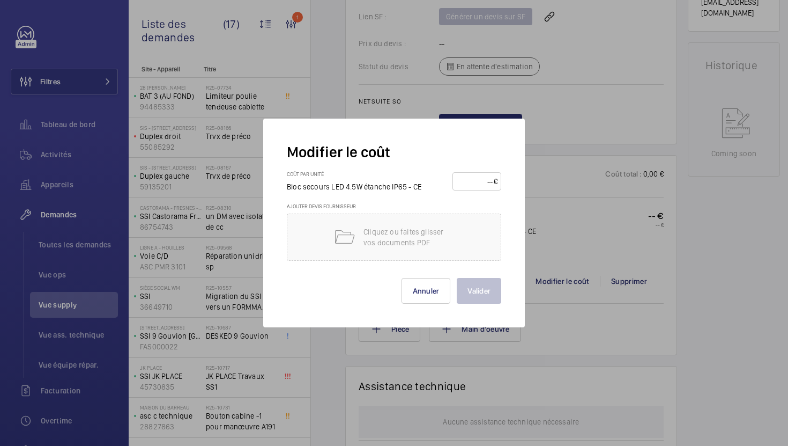
click at [487, 187] on input "number" at bounding box center [475, 181] width 38 height 17
type input "5"
type input "45"
click at [494, 291] on button "Valider" at bounding box center [479, 291] width 45 height 26
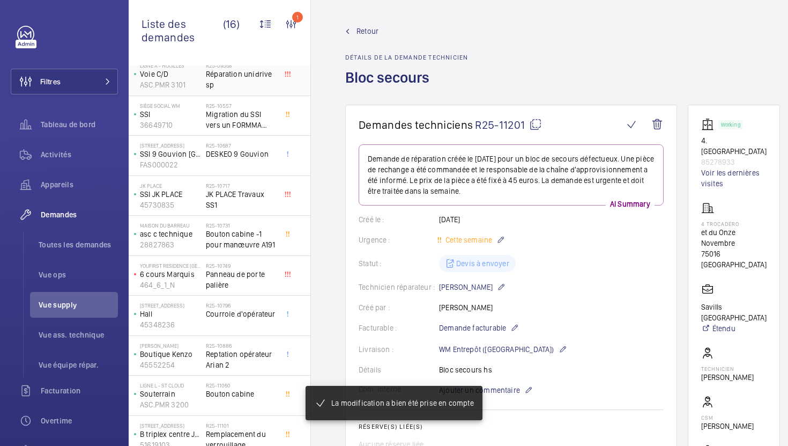
scroll to position [271, 0]
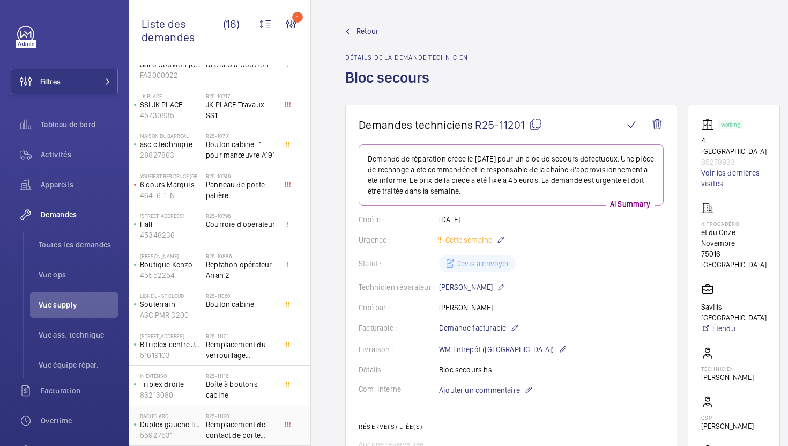
click at [283, 433] on div at bounding box center [290, 425] width 19 height 35
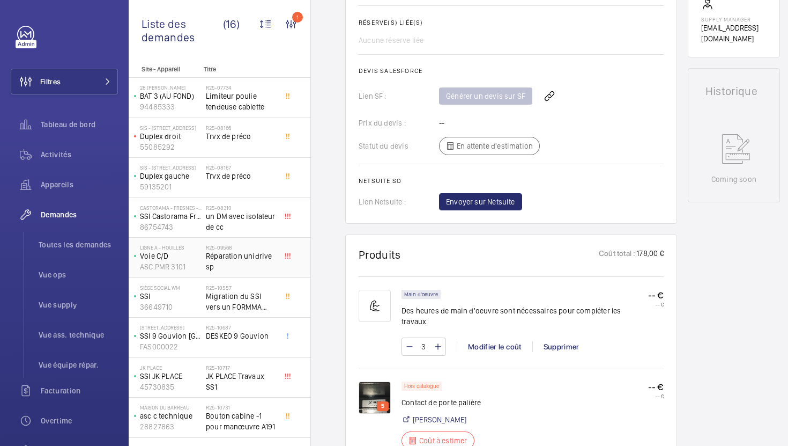
scroll to position [271, 0]
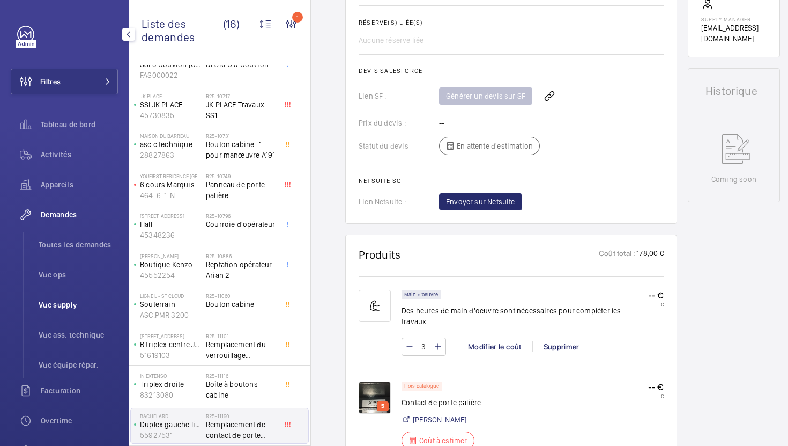
click at [64, 300] on span "Vue supply" at bounding box center [78, 304] width 79 height 11
